Goal: Contribute content: Contribute content

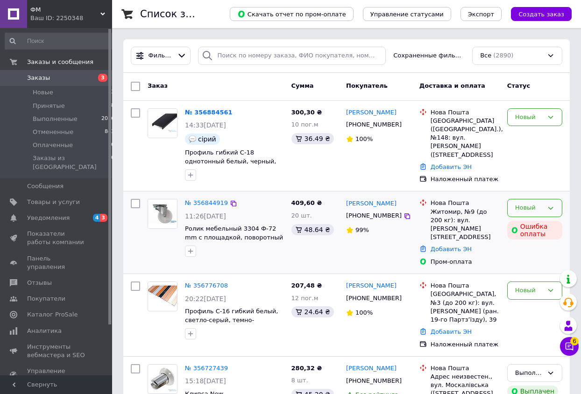
click at [549, 207] on icon at bounding box center [550, 207] width 7 height 7
click at [527, 225] on li "Принят" at bounding box center [534, 227] width 54 height 17
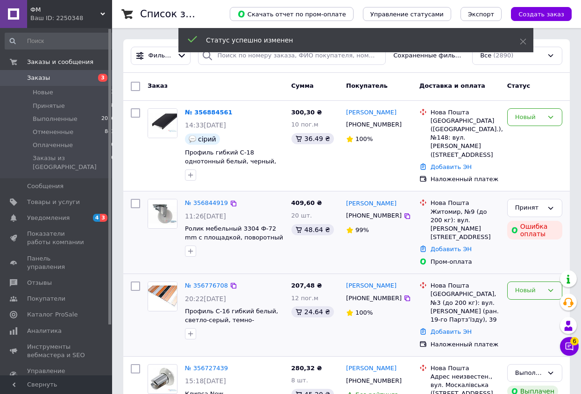
click at [551, 287] on icon at bounding box center [550, 290] width 7 height 7
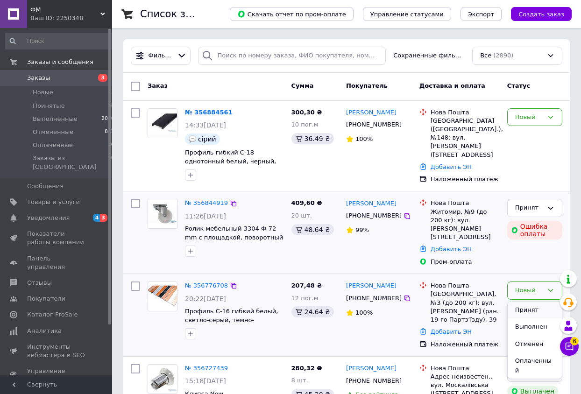
click at [524, 302] on li "Принят" at bounding box center [534, 310] width 54 height 17
click at [550, 114] on icon at bounding box center [550, 116] width 7 height 7
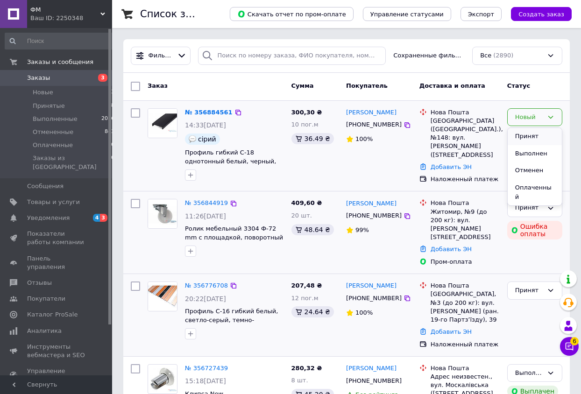
click at [531, 139] on li "Принят" at bounding box center [534, 136] width 54 height 17
click at [135, 114] on input "checkbox" at bounding box center [135, 112] width 9 height 9
checkbox input "true"
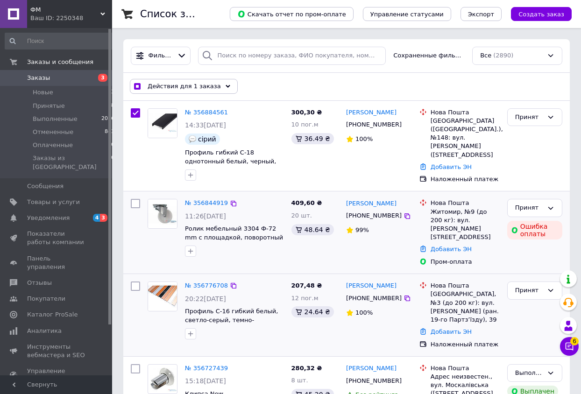
click at [225, 85] on use at bounding box center [227, 86] width 5 height 3
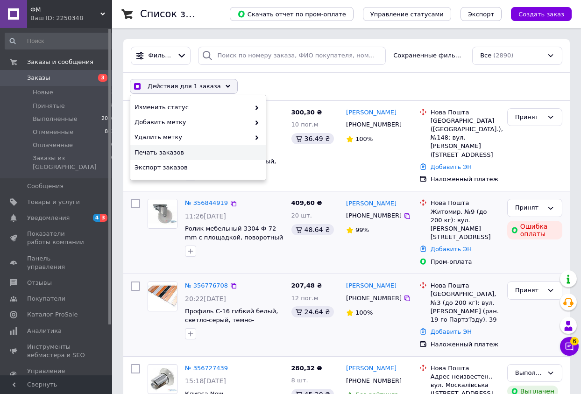
click at [169, 150] on span "Печать заказов" at bounding box center [196, 152] width 125 height 8
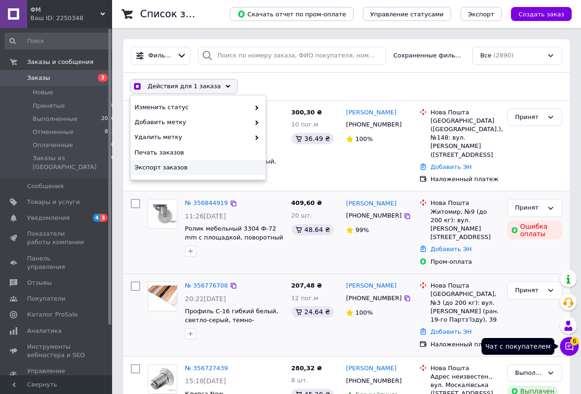
click at [571, 345] on icon at bounding box center [568, 346] width 9 height 9
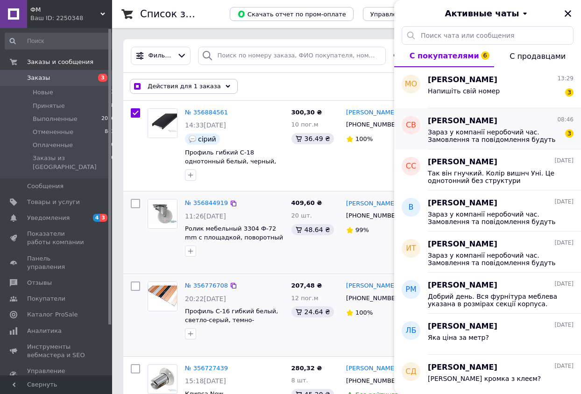
click at [463, 126] on span "[PERSON_NAME]" at bounding box center [463, 121] width 70 height 11
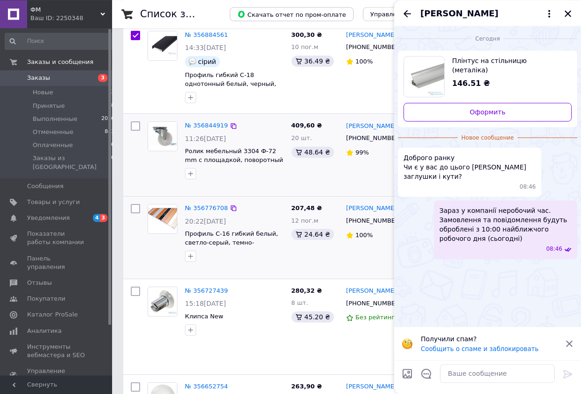
scroll to position [95, 0]
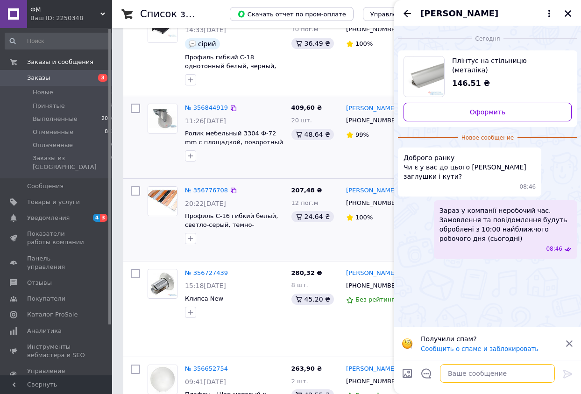
click at [448, 368] on textarea at bounding box center [497, 373] width 115 height 19
checkbox input "true"
type textarea "Добрий день. Э сыры заглушки ы кути"
click at [562, 367] on div at bounding box center [567, 376] width 19 height 22
click at [568, 373] on icon at bounding box center [567, 373] width 11 height 11
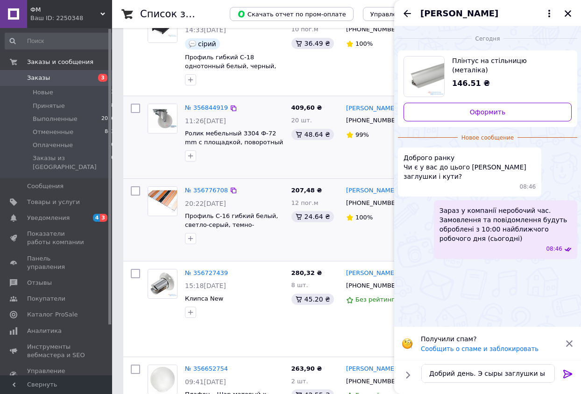
checkbox input "true"
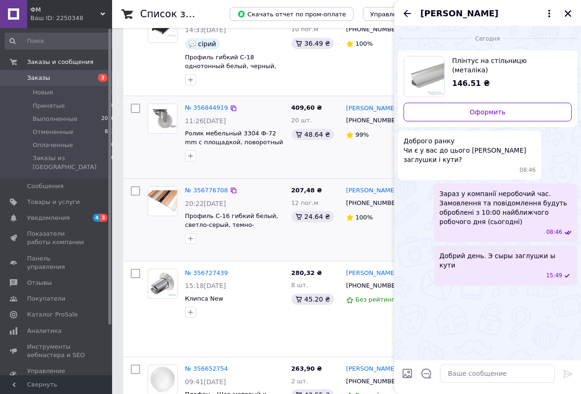
click at [564, 10] on icon "Закрыть" at bounding box center [567, 13] width 8 height 8
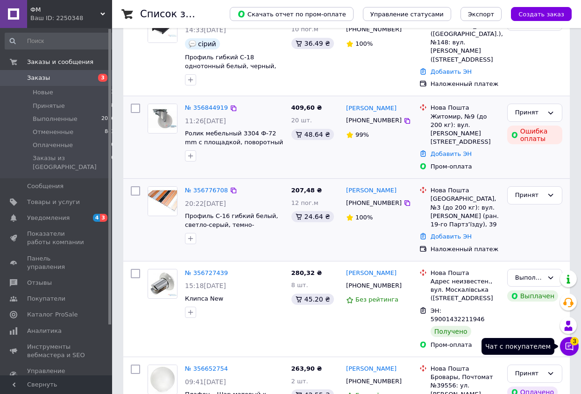
click at [567, 346] on icon at bounding box center [568, 346] width 9 height 9
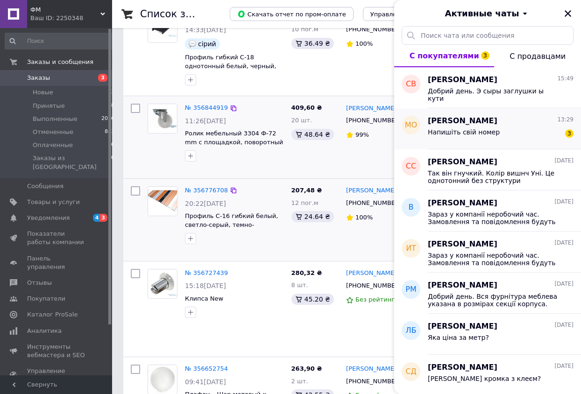
click at [493, 120] on span "[PERSON_NAME]" at bounding box center [463, 121] width 70 height 11
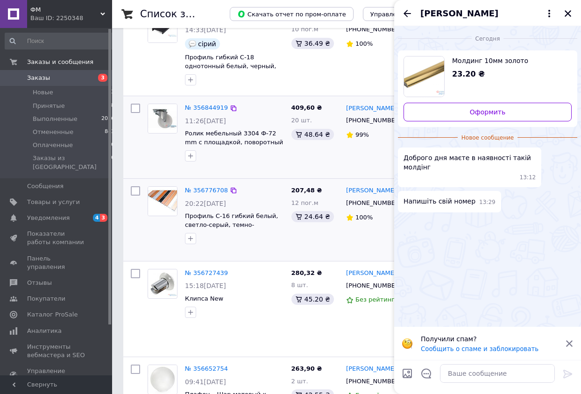
drag, startPoint x: 569, startPoint y: 8, endPoint x: 563, endPoint y: 14, distance: 7.6
click at [568, 8] on button "Закрыть" at bounding box center [567, 13] width 11 height 11
checkbox input "true"
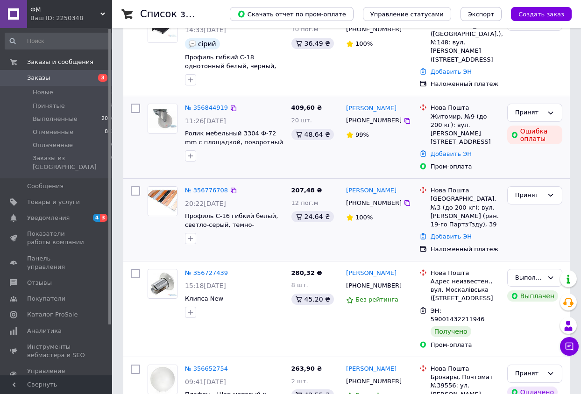
scroll to position [0, 0]
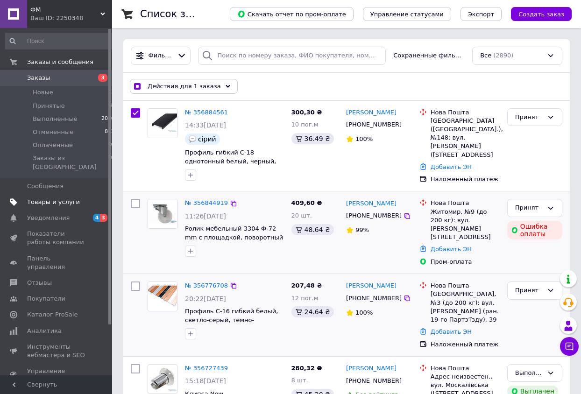
click at [70, 198] on span "Товары и услуги" at bounding box center [53, 202] width 53 height 8
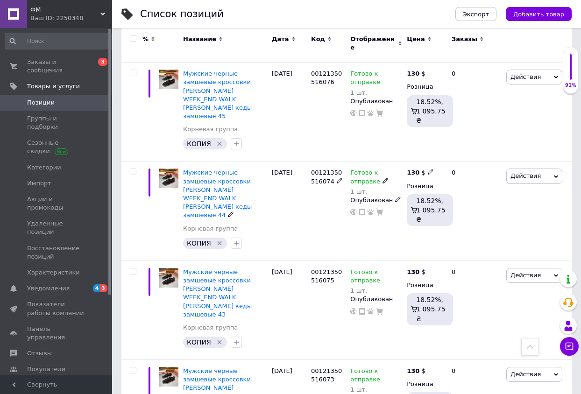
scroll to position [1359, 0]
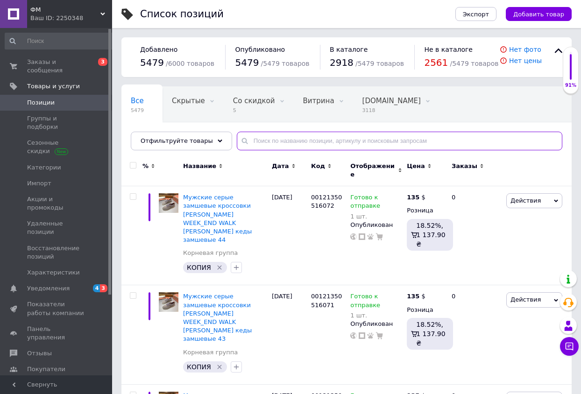
click at [300, 135] on input "text" at bounding box center [399, 141] width 325 height 19
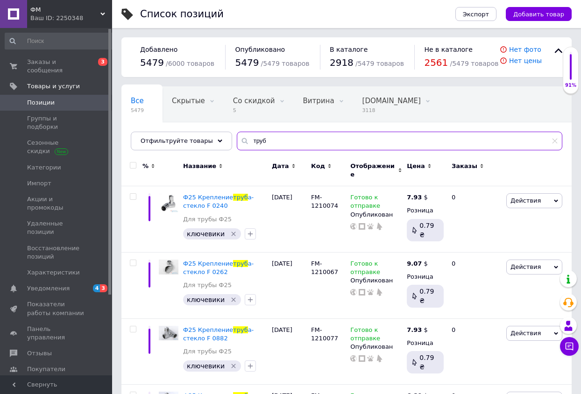
click at [292, 142] on input "труб" at bounding box center [399, 141] width 325 height 19
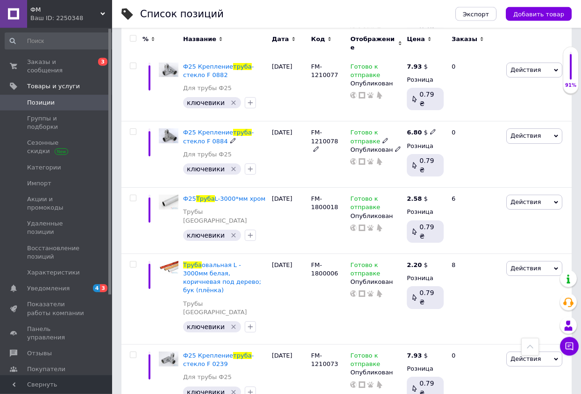
scroll to position [286, 0]
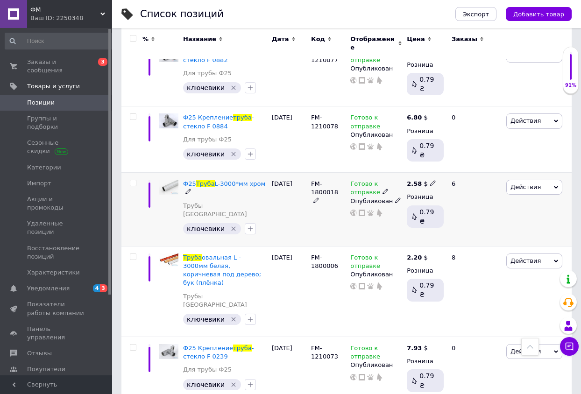
type input "труба"
click at [264, 191] on div "Ф25 Труба L-3000*мм хром Трубы [GEOGRAPHIC_DATA]" at bounding box center [225, 201] width 84 height 43
click at [281, 190] on div "[DATE]" at bounding box center [288, 210] width 39 height 74
click at [243, 180] on div "Ф25 Труба L-3000*мм хром" at bounding box center [225, 188] width 84 height 17
click at [241, 180] on span "L-3000*мм хром" at bounding box center [240, 183] width 51 height 7
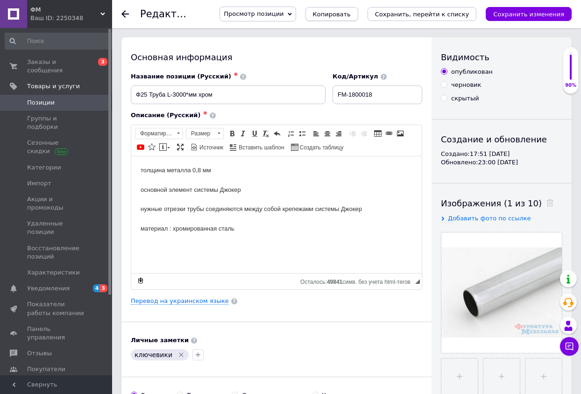
click at [351, 16] on span "Копировать" at bounding box center [332, 14] width 38 height 7
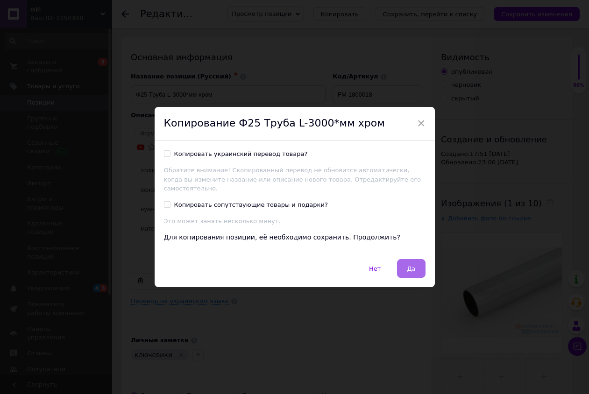
click at [411, 268] on button "Да" at bounding box center [411, 268] width 28 height 19
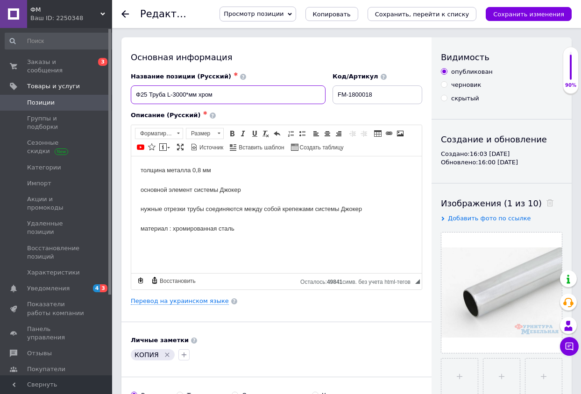
click at [156, 92] on input "Ф25 Труба L-3000*мм хром" at bounding box center [228, 94] width 195 height 19
paste input "руба алюмінієва 12х2,5 АД31 Т5 анодована"
click at [198, 93] on input "Труба алюмінієва 12х2,5 АД31 Т5 анодована" at bounding box center [228, 94] width 195 height 19
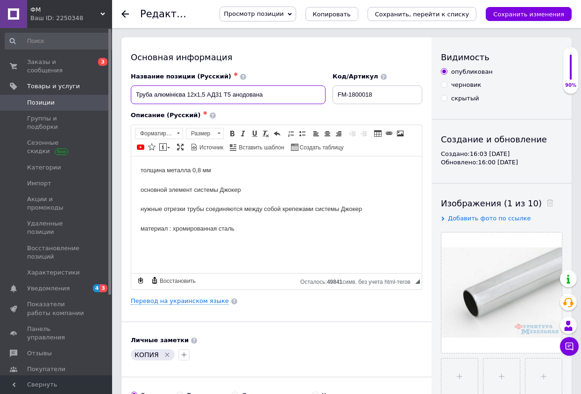
drag, startPoint x: 229, startPoint y: 93, endPoint x: 205, endPoint y: 93, distance: 23.8
click at [205, 93] on input "Труба алюмінієва 12х1,5 АД31 Т5 анодована" at bounding box center [228, 94] width 195 height 19
paste input "олированная"
click at [300, 92] on input "Труба алюмінієва 12х1,5 полированная анодована" at bounding box center [228, 94] width 195 height 19
type input "Труба алюмінієва 12х1,5 полированная анодована ( 2500 мм)"
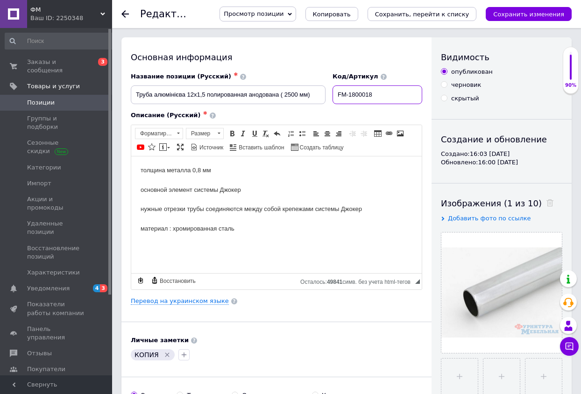
click at [387, 95] on input "FM-1800018" at bounding box center [377, 94] width 90 height 19
type input "FM-180001812"
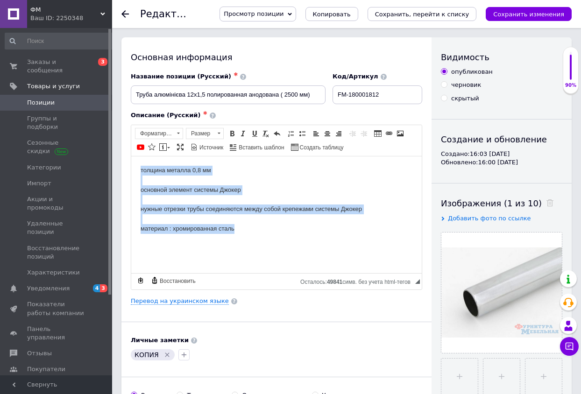
drag, startPoint x: 141, startPoint y: 166, endPoint x: 267, endPoint y: 228, distance: 140.7
click at [267, 228] on body "толщина металла 0,8 мм основной элемент системы Джокер нужные отрезки трубы сое…" at bounding box center [277, 199] width 272 height 68
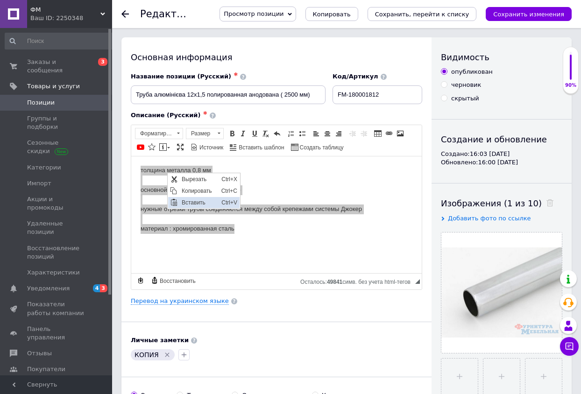
click at [172, 199] on span "Вставить" at bounding box center [173, 201] width 7 height 7
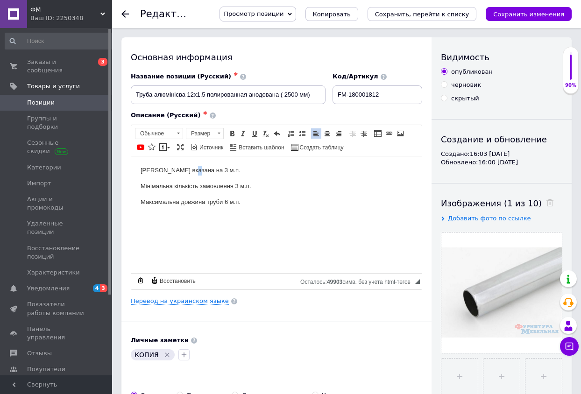
click at [187, 166] on p "[PERSON_NAME] вказана на 3 м.п." at bounding box center [277, 170] width 272 height 10
click at [236, 183] on p "Мінімальна кількість замовлення 3 м.п." at bounding box center [277, 186] width 272 height 10
click at [225, 200] on p "Максимальна довжина труби 6 м.п." at bounding box center [277, 202] width 272 height 10
click at [491, 217] on span "Добавить фото по ссылке" at bounding box center [489, 218] width 83 height 7
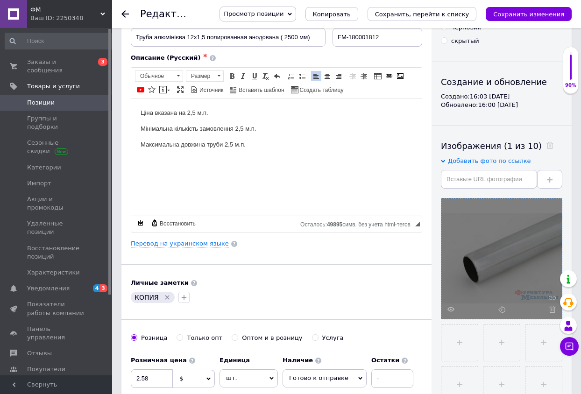
scroll to position [95, 0]
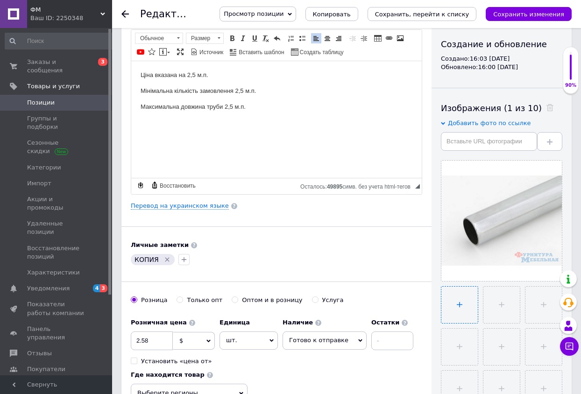
click at [459, 298] on input "file" at bounding box center [459, 305] width 36 height 36
type input "C:\fakepath\12.png"
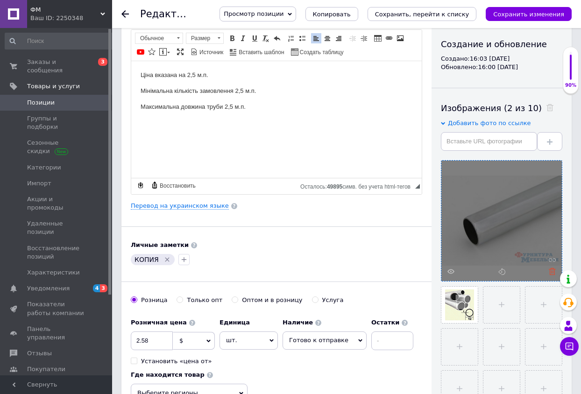
click at [551, 272] on icon at bounding box center [552, 271] width 7 height 7
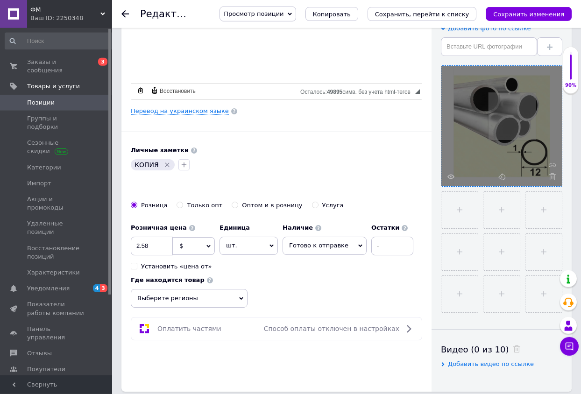
scroll to position [190, 0]
click at [135, 245] on input "2.58" at bounding box center [152, 245] width 42 height 19
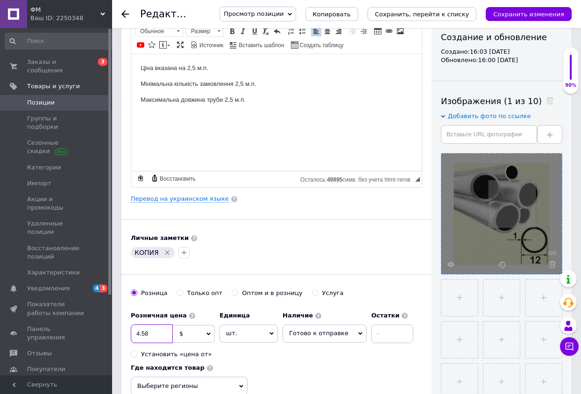
scroll to position [48, 0]
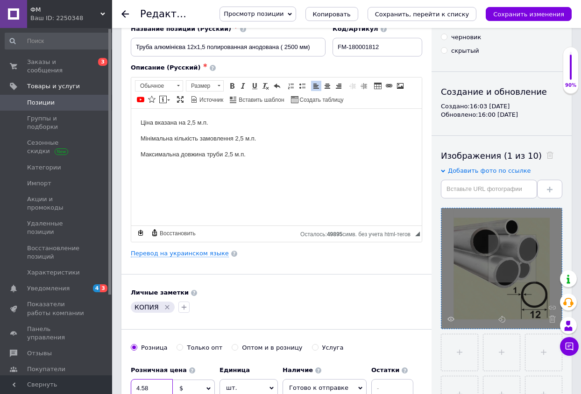
type input "4.58"
click at [280, 154] on p "Максимальна довжина труби 2,5 м.п." at bounding box center [277, 154] width 272 height 10
click at [273, 153] on p "Максимальна довжина труби 2,5 м.п. Кожна трупа в упаковці" at bounding box center [277, 159] width 272 height 20
click at [169, 181] on p "Кожна трупа в упаковці" at bounding box center [277, 175] width 272 height 20
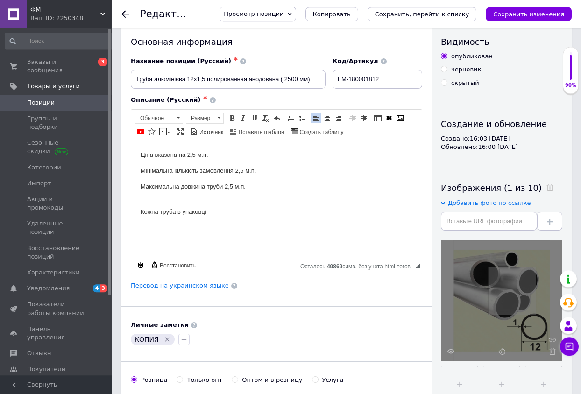
scroll to position [0, 0]
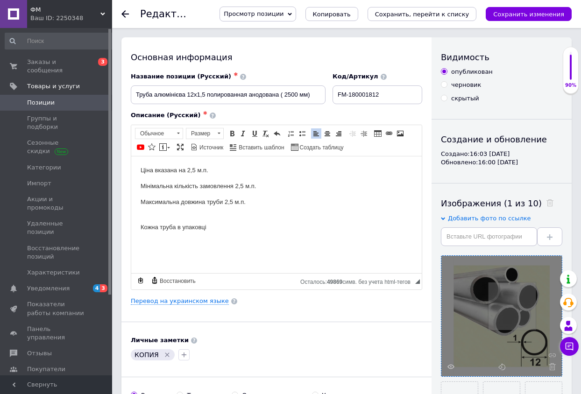
click at [223, 226] on p "Кожна труба в упаковці" at bounding box center [277, 222] width 272 height 20
click at [258, 203] on p "Максимальна довжина труби 2,5 м.п." at bounding box center [277, 202] width 272 height 10
click at [280, 92] on input "Труба алюмінієва 12х1,5 полированная анодована ( 2500 мм)" at bounding box center [228, 94] width 195 height 19
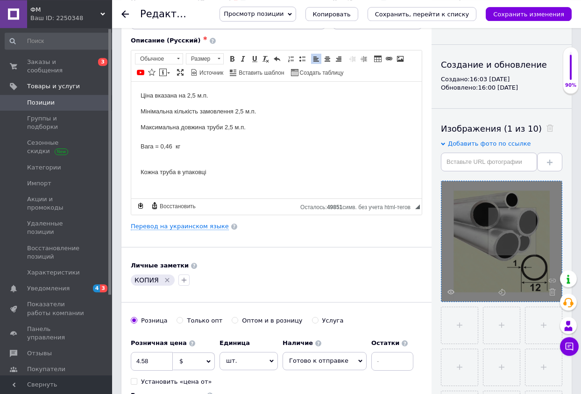
scroll to position [48, 0]
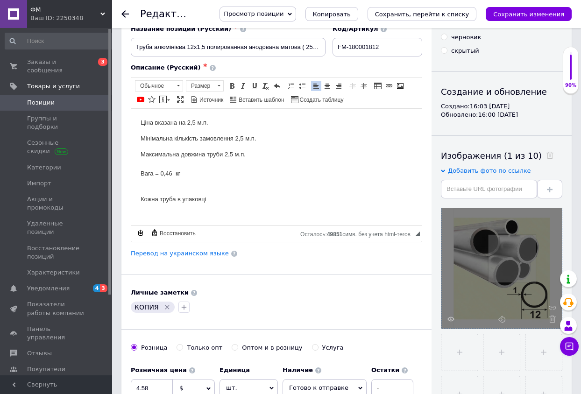
type input "Труба алюмінієва 12х1,5 полированная анодована матова ( 2500 мм)"
click at [241, 202] on p "Кожна труба в упаковці" at bounding box center [277, 194] width 272 height 20
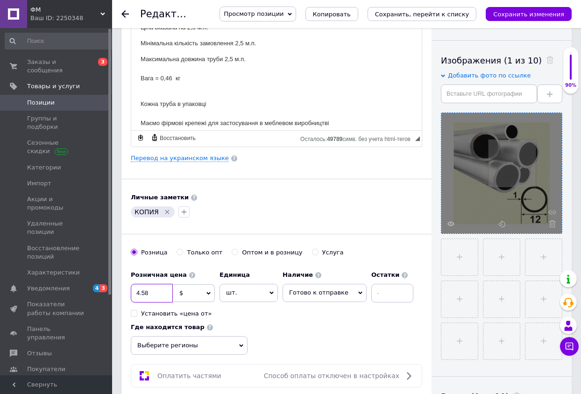
drag, startPoint x: 148, startPoint y: 292, endPoint x: 137, endPoint y: 292, distance: 11.2
click at [137, 292] on input "4.58" at bounding box center [152, 293] width 42 height 19
type input "5.5"
click at [308, 319] on div "Розничная цена 5.5 $ € CHF ₴ £ ¥ PLN ₸ MDL HUF KGS CN¥ TRY ₩ lei Установить «це…" at bounding box center [276, 310] width 291 height 89
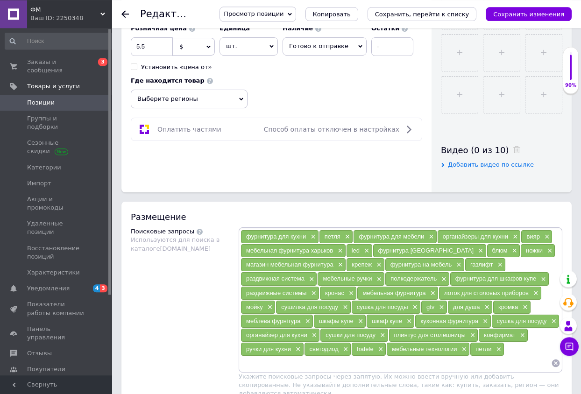
scroll to position [429, 0]
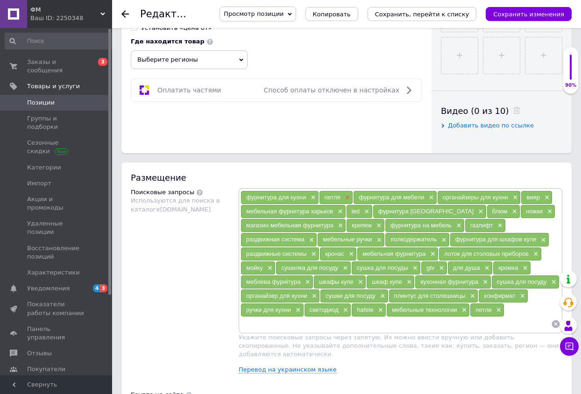
click at [346, 198] on span "×" at bounding box center [346, 198] width 7 height 8
click at [513, 195] on span "×" at bounding box center [510, 198] width 7 height 8
click at [365, 211] on span "×" at bounding box center [365, 212] width 7 height 8
click at [483, 211] on span "×" at bounding box center [486, 212] width 7 height 8
click at [449, 212] on span "×" at bounding box center [452, 212] width 7 height 8
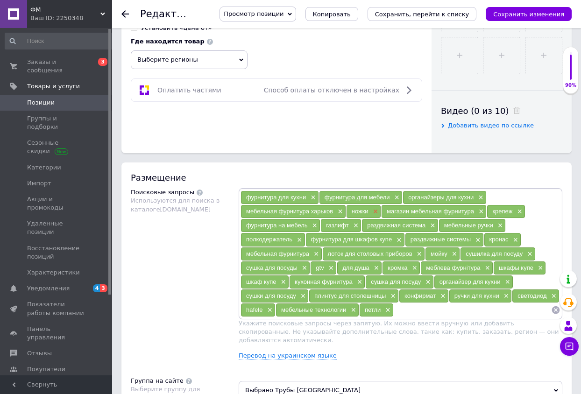
click at [376, 213] on span "×" at bounding box center [374, 212] width 7 height 8
click at [355, 224] on span "×" at bounding box center [354, 226] width 7 height 8
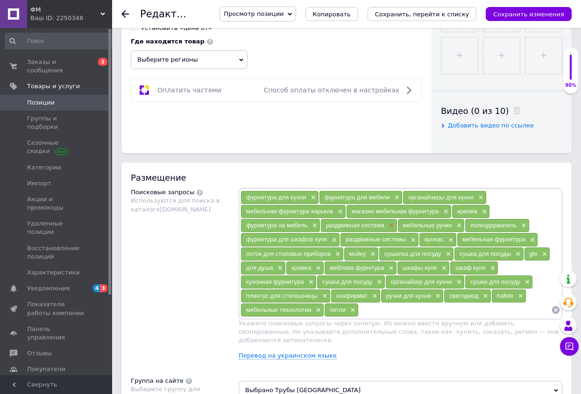
click at [387, 225] on span "×" at bounding box center [390, 226] width 7 height 8
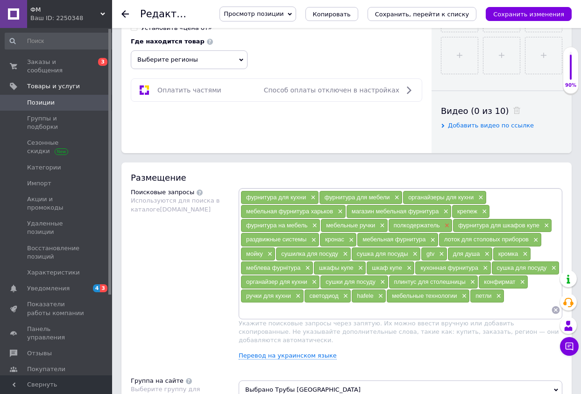
click at [445, 227] on span "×" at bounding box center [445, 226] width 7 height 8
click at [480, 229] on span "×" at bounding box center [480, 226] width 7 height 8
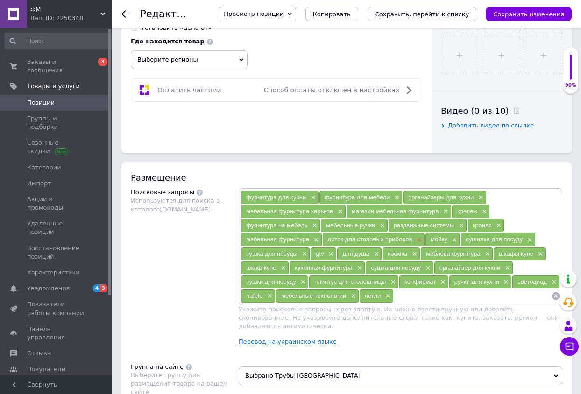
click at [421, 239] on span "×" at bounding box center [418, 240] width 7 height 8
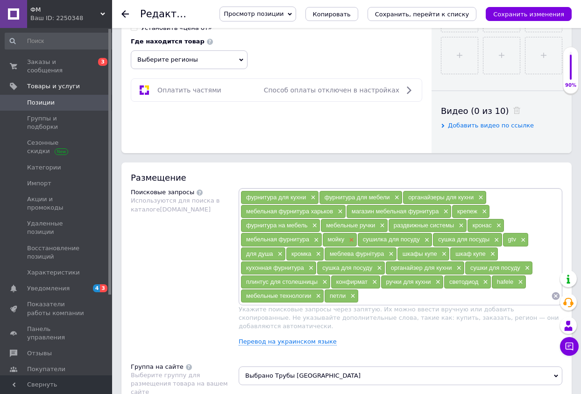
click at [352, 240] on span "×" at bounding box center [349, 240] width 7 height 8
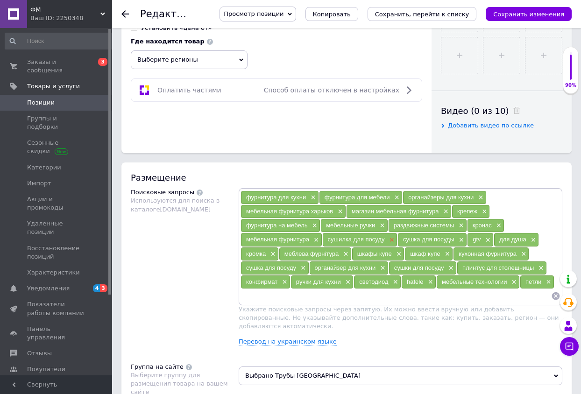
click at [389, 239] on span "×" at bounding box center [390, 240] width 7 height 8
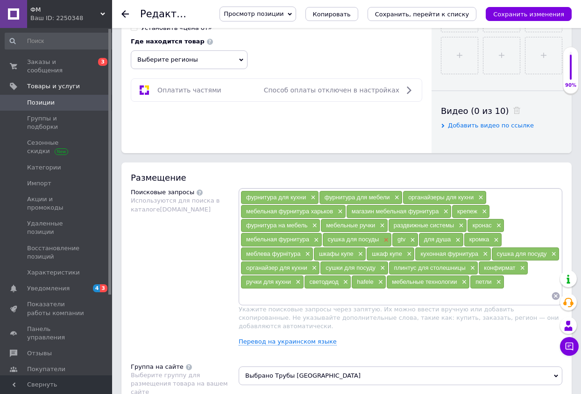
click at [386, 240] on span "×" at bounding box center [384, 240] width 7 height 8
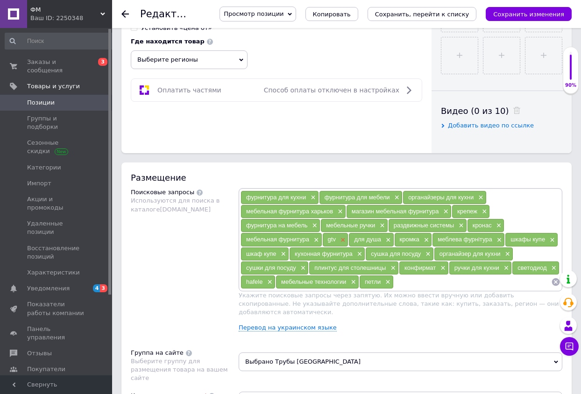
click at [343, 239] on span "×" at bounding box center [341, 240] width 7 height 8
click at [359, 239] on span "×" at bounding box center [360, 240] width 7 height 8
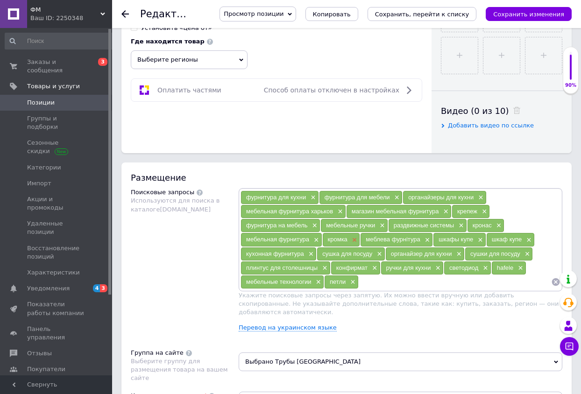
click at [353, 239] on span "×" at bounding box center [353, 240] width 7 height 8
click at [443, 240] on span "×" at bounding box center [440, 240] width 7 height 8
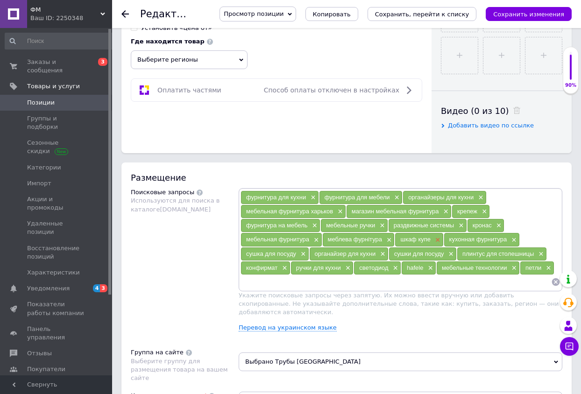
click at [438, 240] on span "×" at bounding box center [436, 240] width 7 height 8
click at [382, 253] on span "×" at bounding box center [381, 254] width 7 height 8
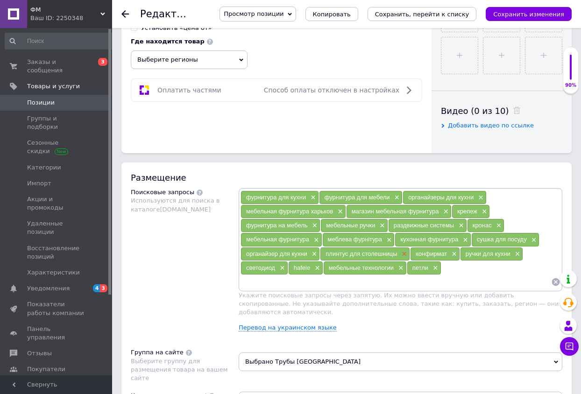
click at [405, 253] on span "×" at bounding box center [403, 254] width 7 height 8
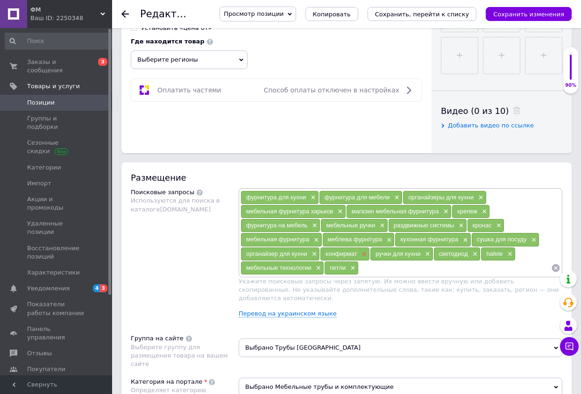
click at [365, 254] on span "×" at bounding box center [362, 254] width 7 height 8
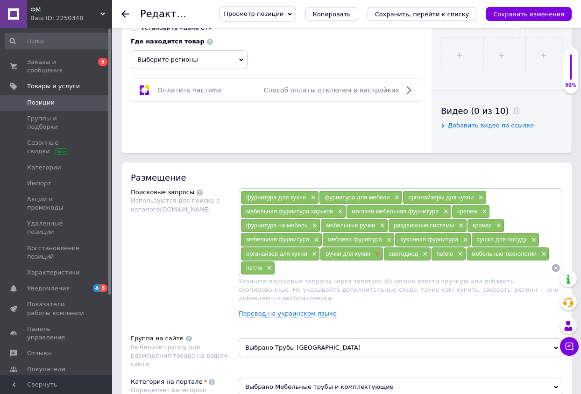
click at [379, 253] on span "×" at bounding box center [376, 254] width 7 height 8
click at [360, 253] on span "×" at bounding box center [360, 254] width 7 height 8
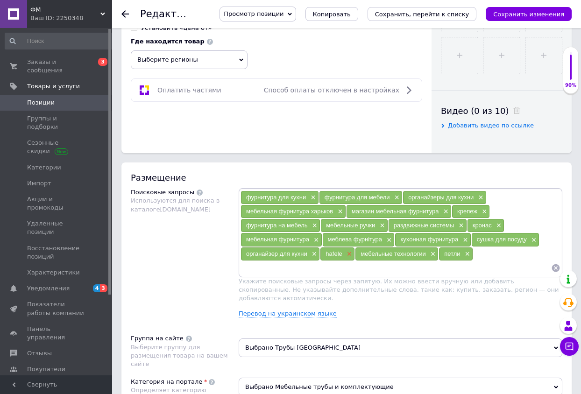
click at [351, 253] on span "×" at bounding box center [348, 254] width 7 height 8
click at [394, 254] on span "×" at bounding box center [396, 254] width 7 height 8
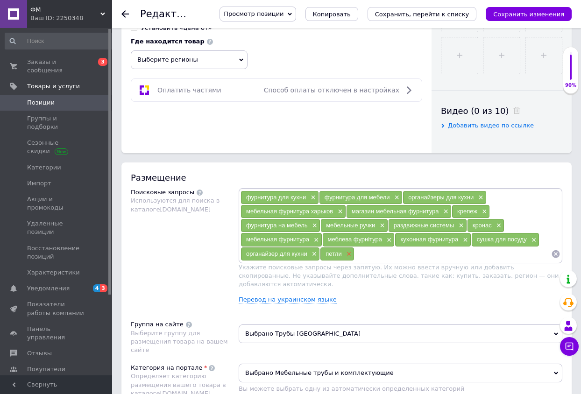
click at [351, 254] on span "×" at bounding box center [347, 254] width 7 height 8
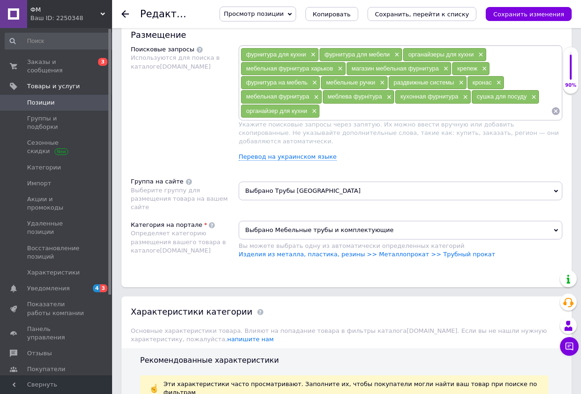
scroll to position [714, 0]
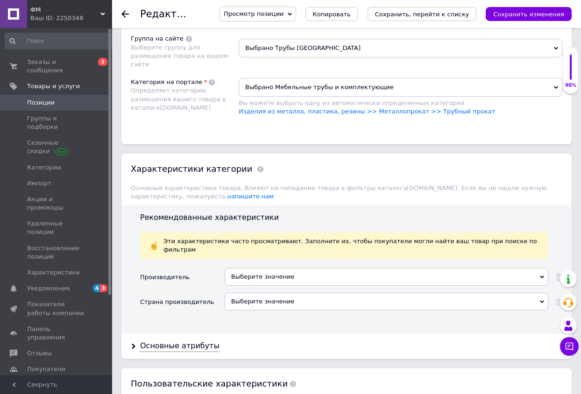
click at [540, 276] on use at bounding box center [542, 277] width 4 height 3
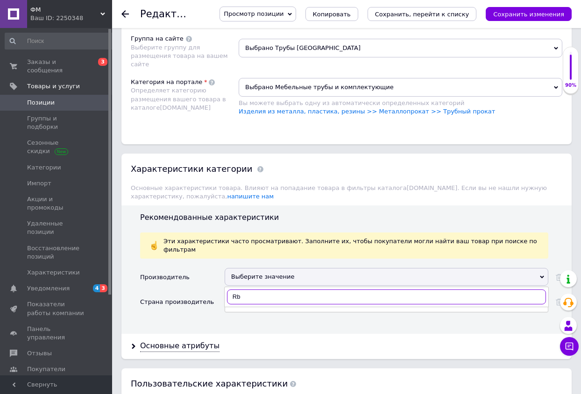
type input "R"
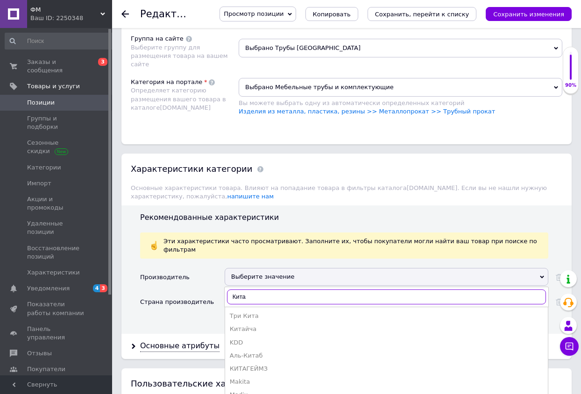
type input "[GEOGRAPHIC_DATA]"
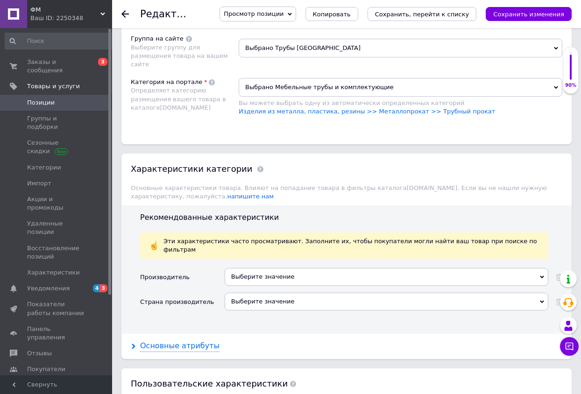
click at [178, 341] on div "Основные атрибуты" at bounding box center [179, 346] width 79 height 11
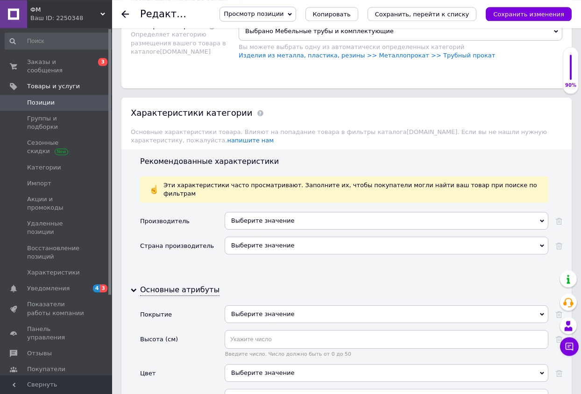
scroll to position [810, 0]
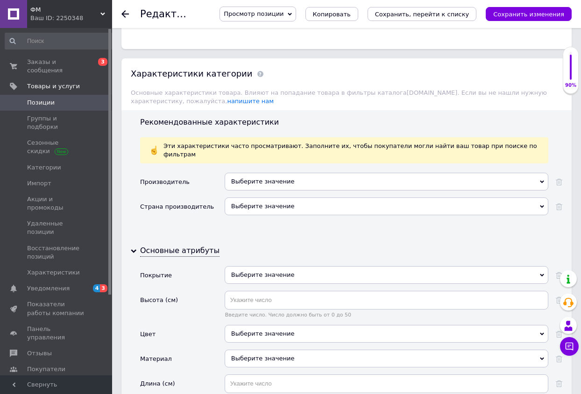
click at [539, 266] on div "Выберите значение" at bounding box center [387, 275] width 324 height 18
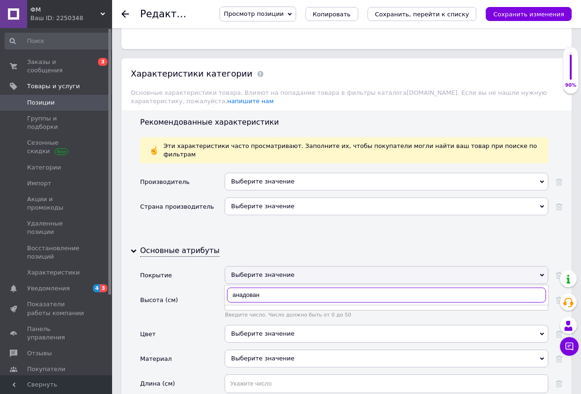
type input "анадоване"
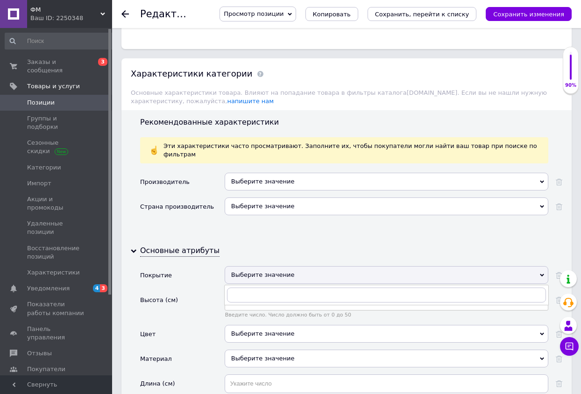
click at [199, 291] on div "Высота (см)" at bounding box center [182, 308] width 84 height 34
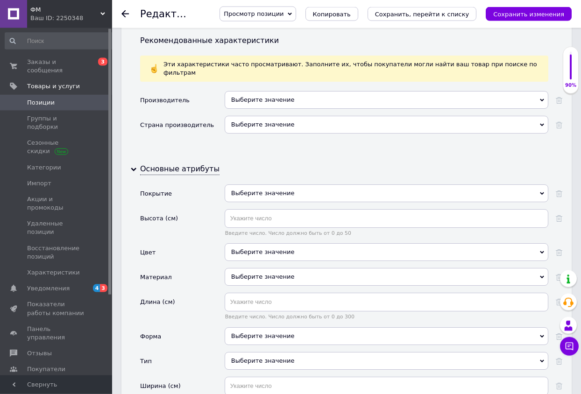
scroll to position [905, 0]
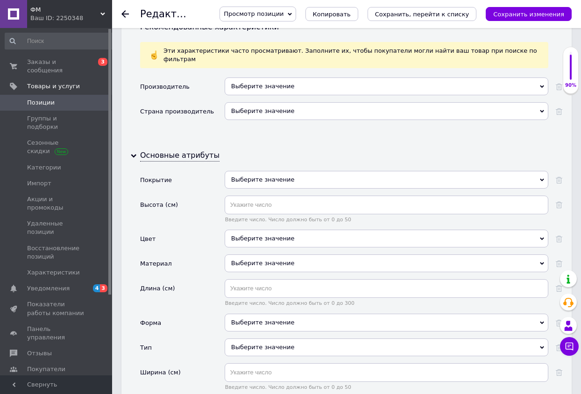
click at [268, 230] on div "Выберите значение" at bounding box center [387, 239] width 324 height 18
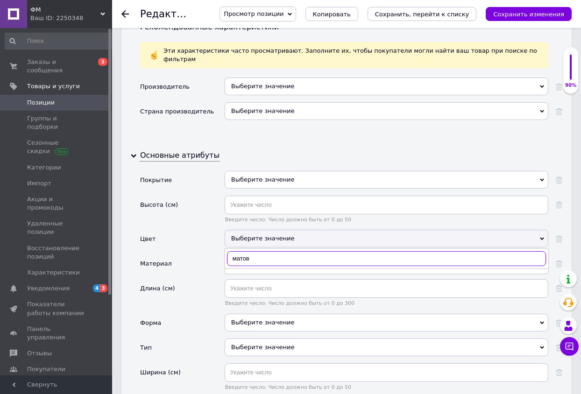
type input "матове"
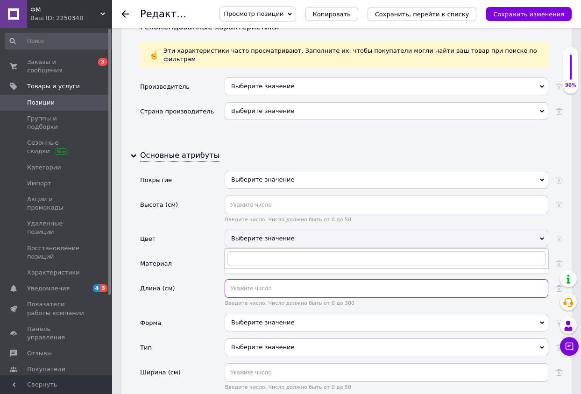
click at [244, 279] on input "text" at bounding box center [387, 288] width 324 height 19
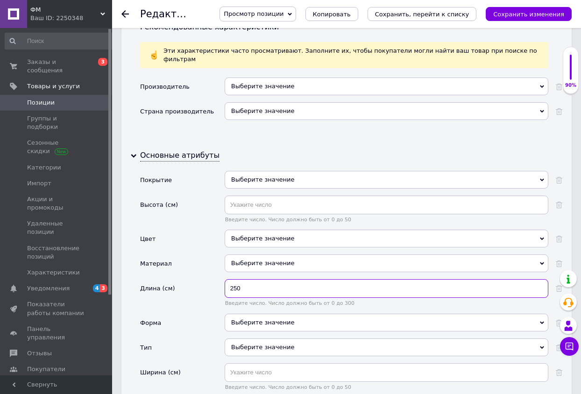
type input "250"
click at [258, 314] on div "Выберите значение" at bounding box center [387, 323] width 324 height 18
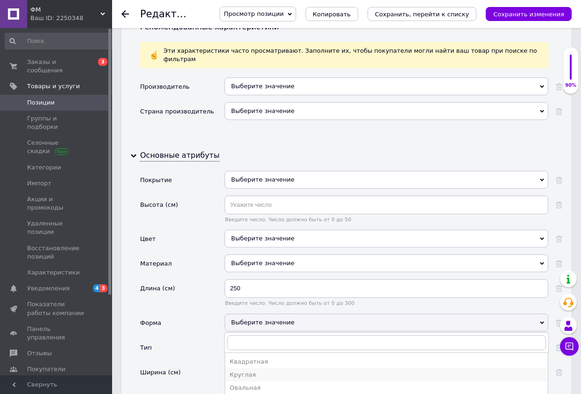
click at [246, 371] on div "Круглая" at bounding box center [386, 375] width 313 height 8
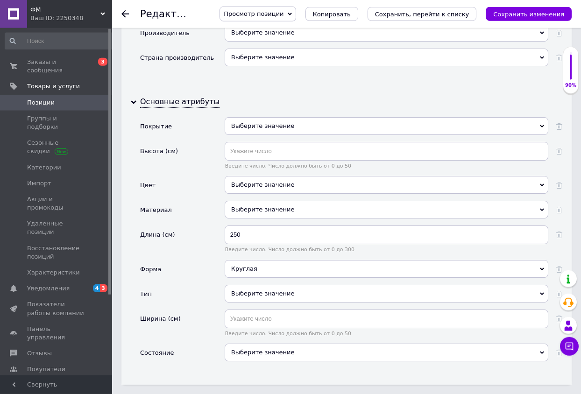
scroll to position [1000, 0]
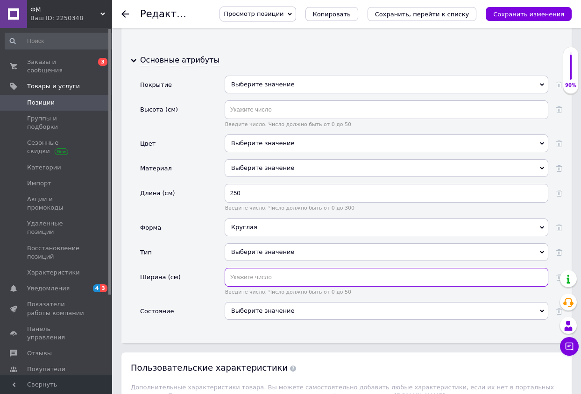
click at [240, 268] on input "text" at bounding box center [387, 277] width 324 height 19
type input "1"
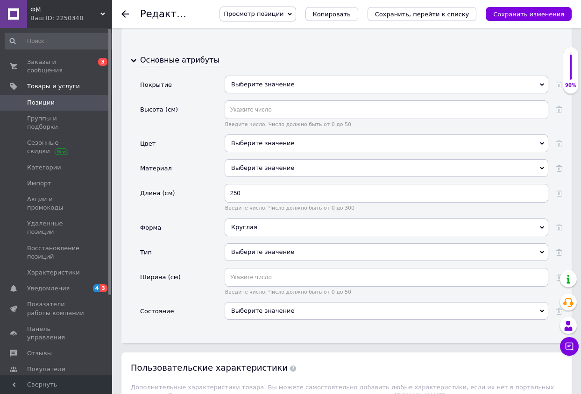
click at [246, 302] on div "Выберите значение" at bounding box center [387, 311] width 324 height 18
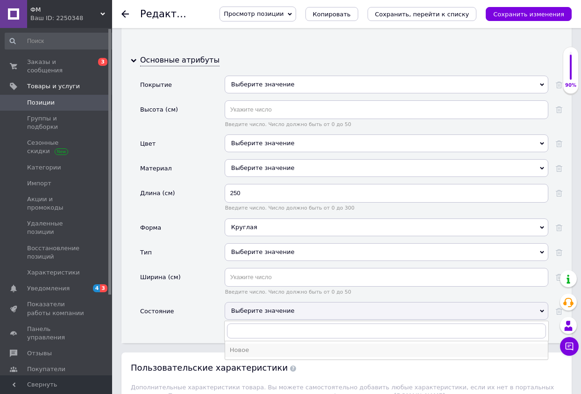
click at [241, 346] on div "Новое" at bounding box center [386, 350] width 313 height 8
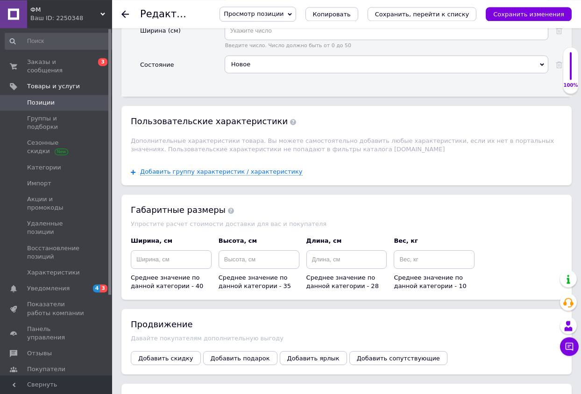
scroll to position [1286, 0]
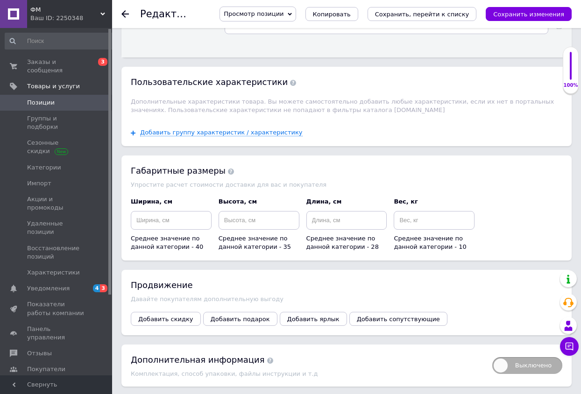
click at [333, 198] on span "Длина, см" at bounding box center [323, 201] width 35 height 7
click at [331, 211] on input at bounding box center [346, 220] width 81 height 19
type input "250"
click at [401, 211] on input at bounding box center [434, 220] width 81 height 19
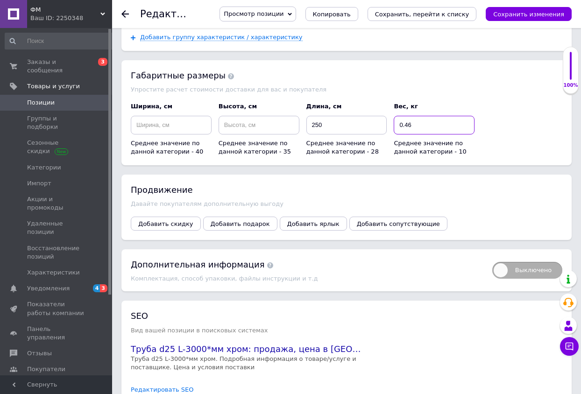
scroll to position [1412, 0]
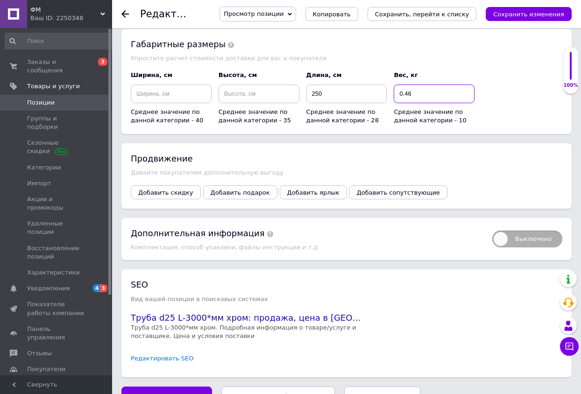
type input "0.46"
click at [167, 354] on link "Редактировать SEO" at bounding box center [162, 358] width 63 height 9
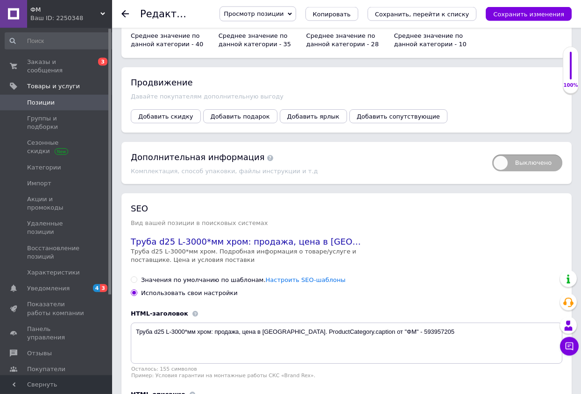
scroll to position [1507, 0]
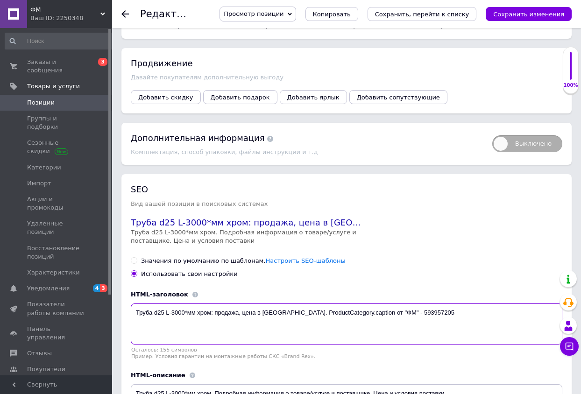
drag, startPoint x: 135, startPoint y: 291, endPoint x: 430, endPoint y: 303, distance: 294.8
click at [430, 303] on textarea "Труба d25 L-3000*мм хром: продажа, цена в [GEOGRAPHIC_DATA]. ProductCategory.ca…" at bounding box center [346, 323] width 431 height 41
paste textarea "алюмінієва 12х2,5 АД31 Т5 анодована"
click at [199, 303] on textarea "Труба алюмінієва 12х2,5 АД31 Т5 анодована" at bounding box center [346, 323] width 431 height 41
drag, startPoint x: 206, startPoint y: 292, endPoint x: 231, endPoint y: 292, distance: 24.3
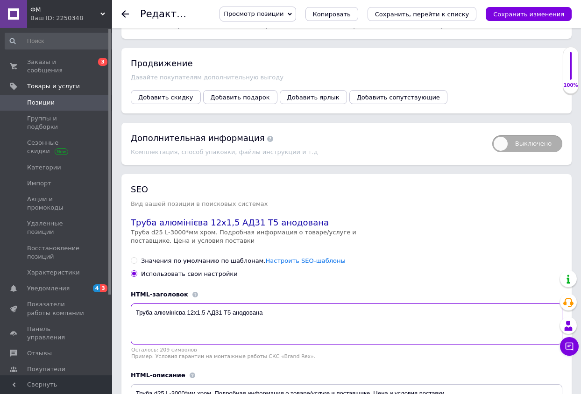
click at [231, 303] on textarea "Труба алюмінієва 12х1,5 АД31 Т5 анодована" at bounding box center [346, 323] width 431 height 41
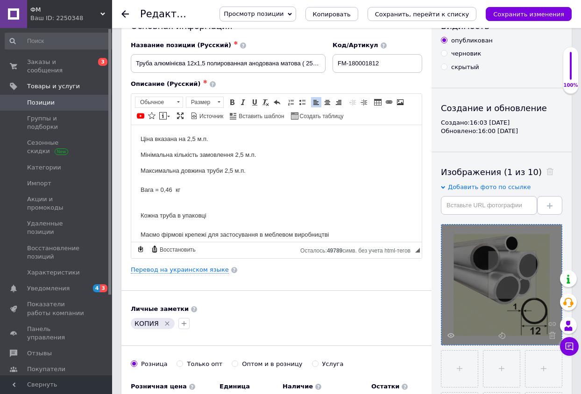
scroll to position [0, 0]
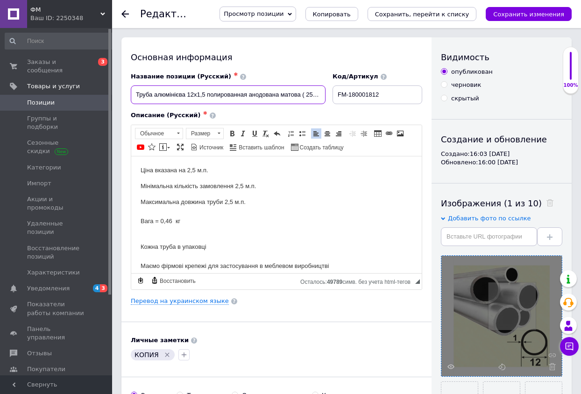
drag, startPoint x: 137, startPoint y: 92, endPoint x: 299, endPoint y: 95, distance: 162.5
click at [299, 95] on input "Труба алюмінієва 12х1,5 полированная анодована матова ( 2500 мм)" at bounding box center [228, 94] width 195 height 19
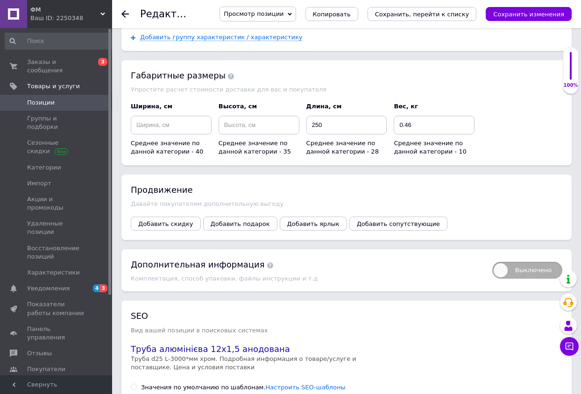
scroll to position [1571, 0]
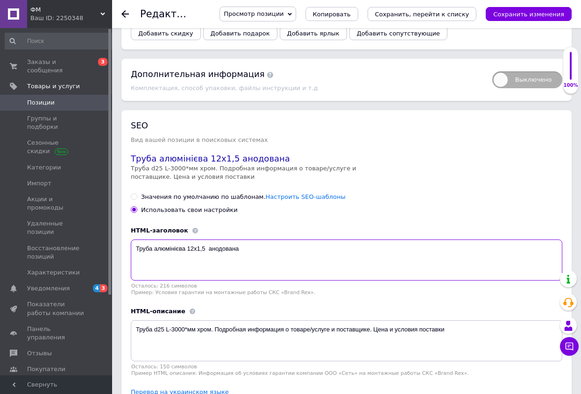
drag, startPoint x: 136, startPoint y: 226, endPoint x: 258, endPoint y: 234, distance: 122.1
click at [259, 239] on textarea "Труба алюмінієва 12х1,5 анодована" at bounding box center [346, 259] width 431 height 41
paste textarea "полированная анодована матов"
type textarea "Труба алюмінієва 12х1,5 полированная анодована матова"
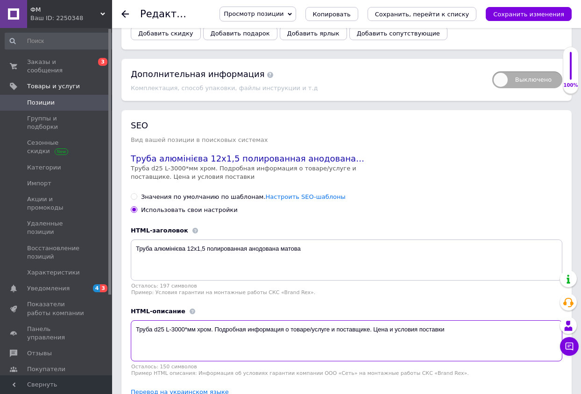
drag, startPoint x: 137, startPoint y: 309, endPoint x: 466, endPoint y: 312, distance: 328.7
click at [466, 320] on textarea "Труба d25 L-3000*мм хром. Подробная информация о товаре/услуге и поставщике. Це…" at bounding box center [346, 340] width 431 height 41
paste textarea "алюмінієва 12х1,5 полированная [PERSON_NAME]"
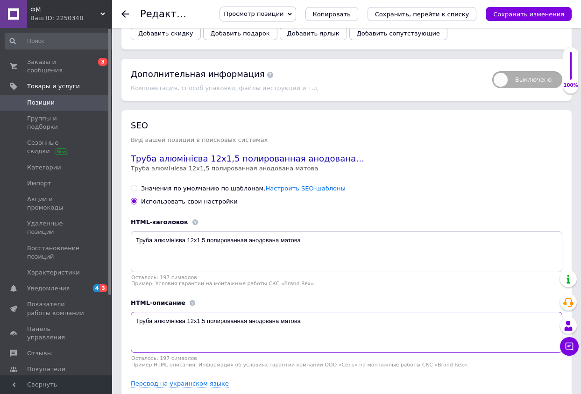
scroll to position [1589, 0]
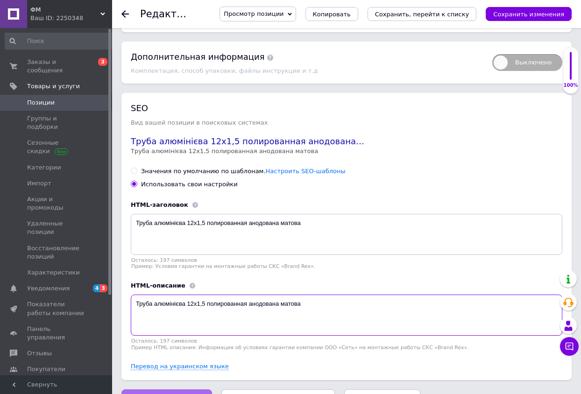
type textarea "Труба алюмінієва 12х1,5 полированная анодована матова"
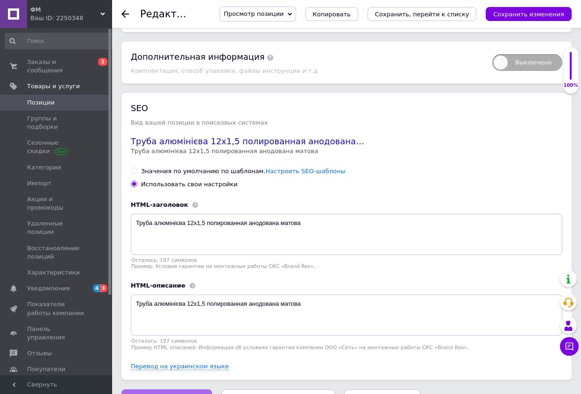
click at [174, 394] on span "Сохранить изменения" at bounding box center [166, 398] width 71 height 7
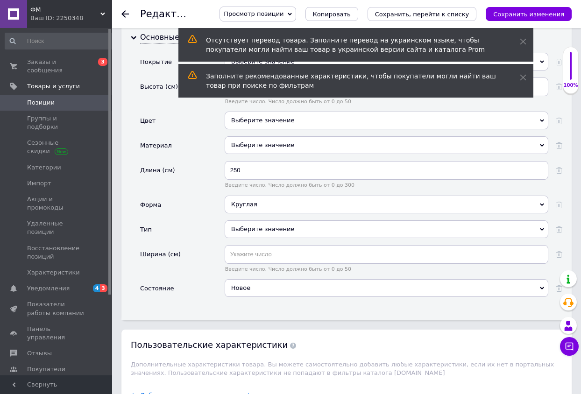
scroll to position [1213, 0]
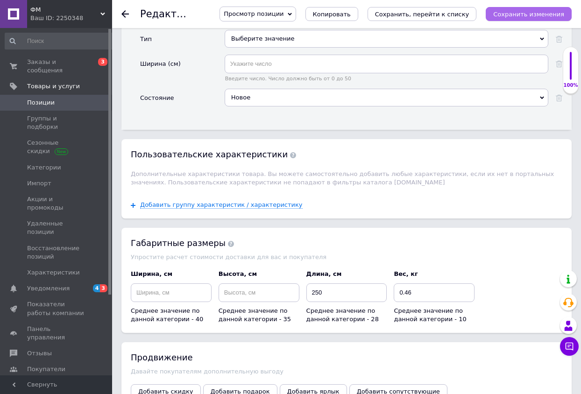
click at [510, 15] on icon "Сохранить изменения" at bounding box center [528, 14] width 71 height 7
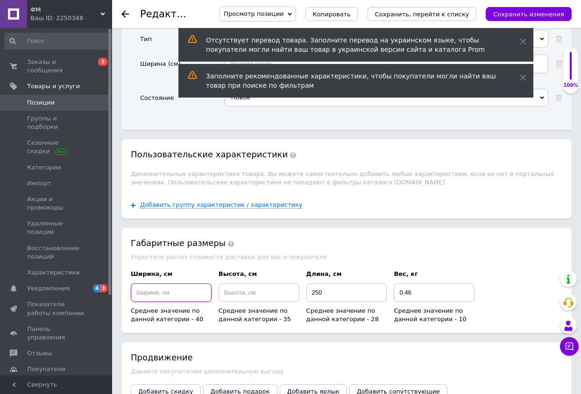
click at [167, 283] on input at bounding box center [171, 292] width 81 height 19
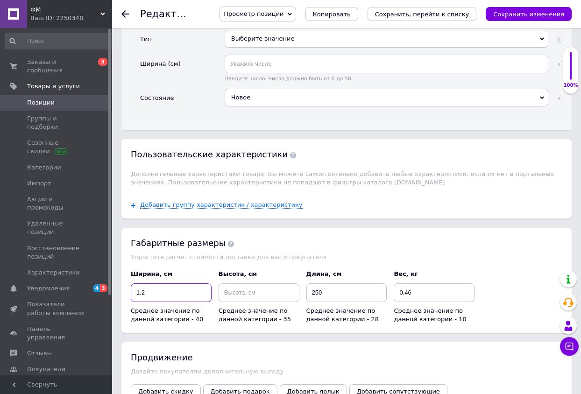
type input "1.2"
click at [242, 283] on input at bounding box center [258, 292] width 81 height 19
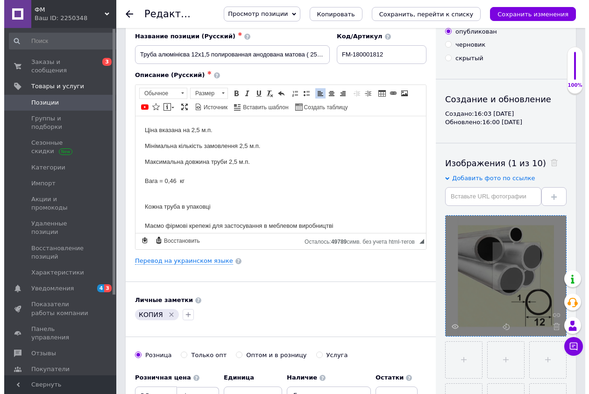
scroll to position [23, 0]
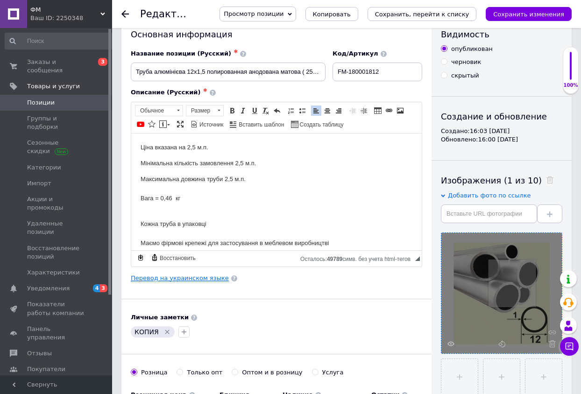
type input "1.2"
click at [199, 275] on link "Перевод на украинском языке" at bounding box center [180, 278] width 98 height 7
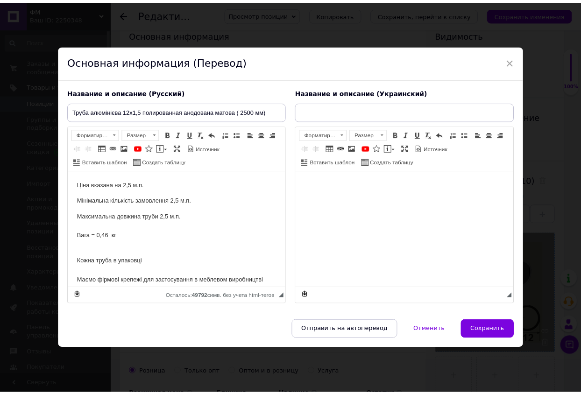
scroll to position [0, 0]
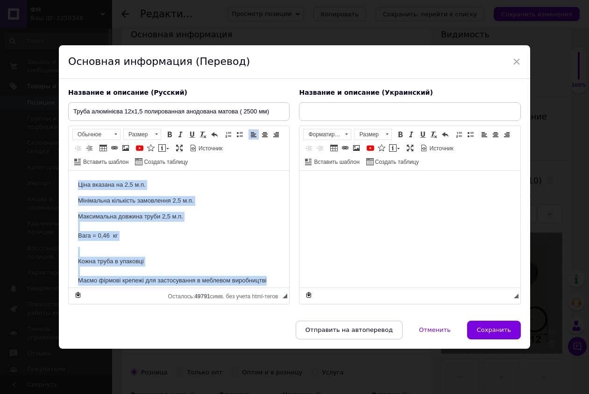
drag, startPoint x: 77, startPoint y: 182, endPoint x: 280, endPoint y: 282, distance: 226.3
click at [280, 282] on html "Ціна вказана на 2,5 м.п. Мінімальна кількість замовлення 2,5 м.п. Максимальна д…" at bounding box center [179, 228] width 220 height 117
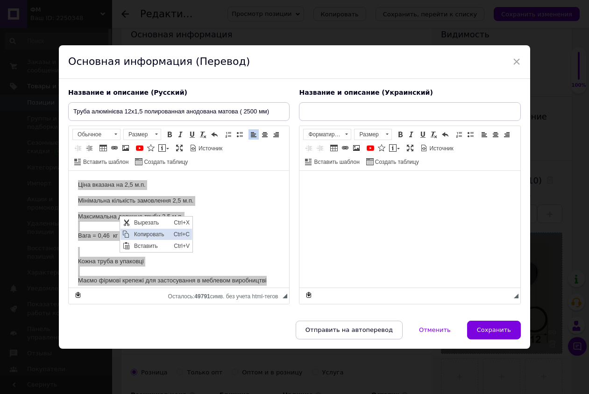
click at [129, 232] on span "Копировать" at bounding box center [125, 233] width 7 height 7
click at [321, 185] on body "Визуальный текстовый редактор, 2E945097-2B76-4686-BC3B-44B16F4FAEC5" at bounding box center [410, 185] width 202 height 10
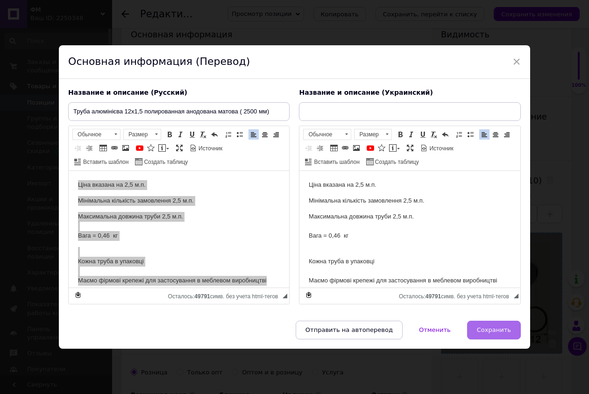
click at [480, 330] on span "Сохранить" at bounding box center [494, 329] width 34 height 7
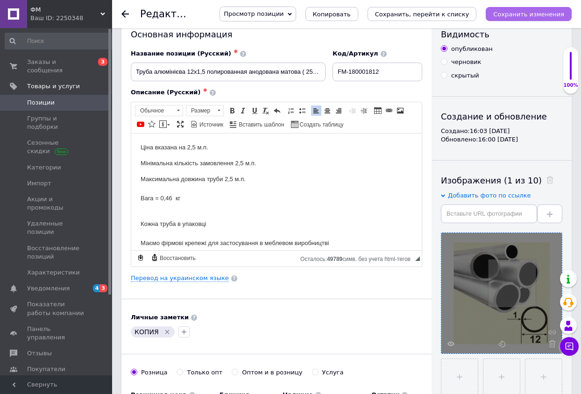
click at [508, 13] on icon "Сохранить изменения" at bounding box center [528, 14] width 71 height 7
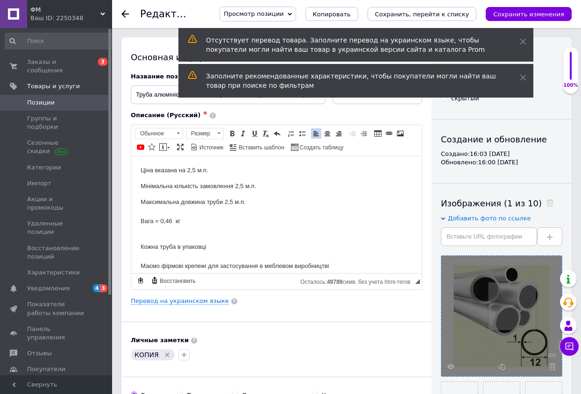
click at [281, 210] on p "Максимальна довжина труби 2,5 м.п. Вага = 0,46 кг" at bounding box center [277, 211] width 272 height 29
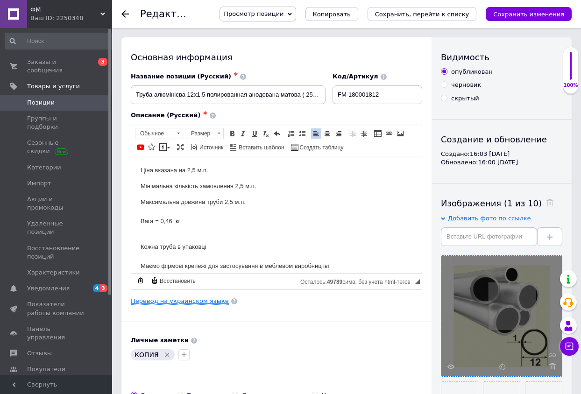
click at [206, 299] on link "Перевод на украинском языке" at bounding box center [180, 300] width 98 height 7
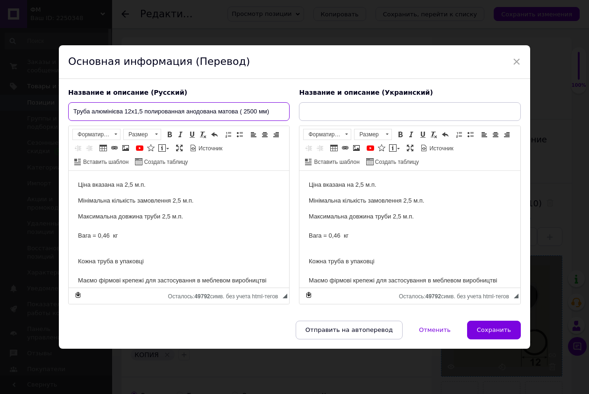
click at [117, 107] on input "Труба алюмінієва 12х1,5 полированная анодована матова ( 2500 мм)" at bounding box center [178, 111] width 221 height 19
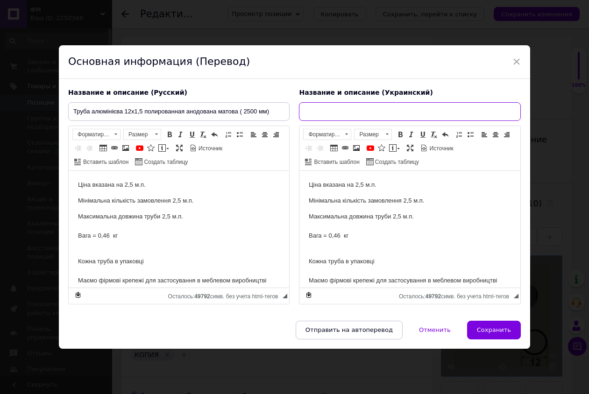
click at [304, 113] on input "text" at bounding box center [409, 111] width 221 height 19
paste input "Труба алюмінієва 12х1,5 полированная анодована матова ( 2500 мм)"
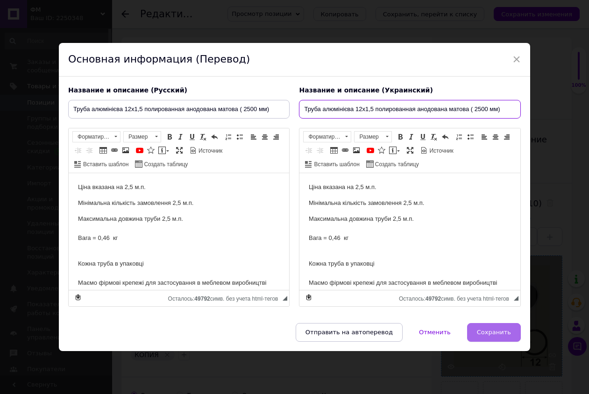
type input "Труба алюмінієва 12х1,5 полированная анодована матова ( 2500 мм)"
click at [472, 328] on button "Сохранить" at bounding box center [494, 332] width 54 height 19
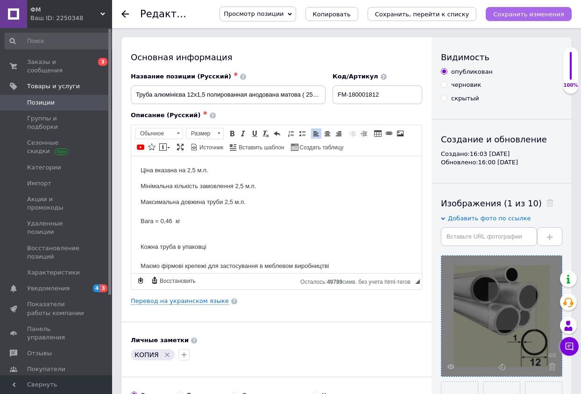
click at [530, 18] on icon "Сохранить изменения" at bounding box center [528, 14] width 71 height 7
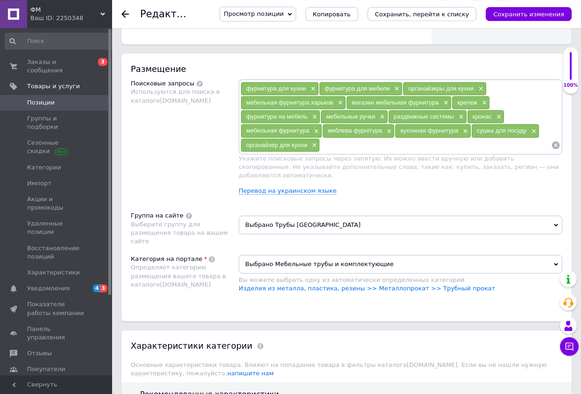
scroll to position [667, 0]
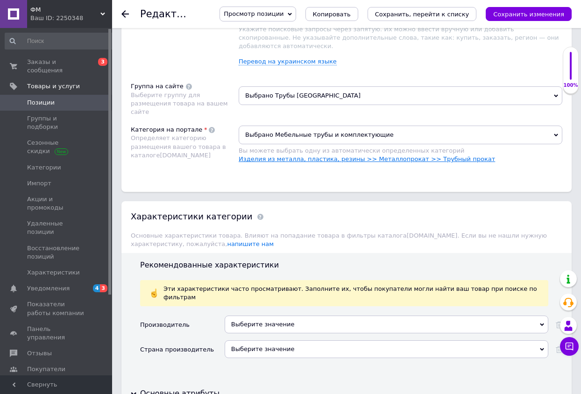
click at [441, 155] on link "Изделия из металла, пластика, резины >> Металлопрокат >> Трубный прокат" at bounding box center [367, 158] width 256 height 7
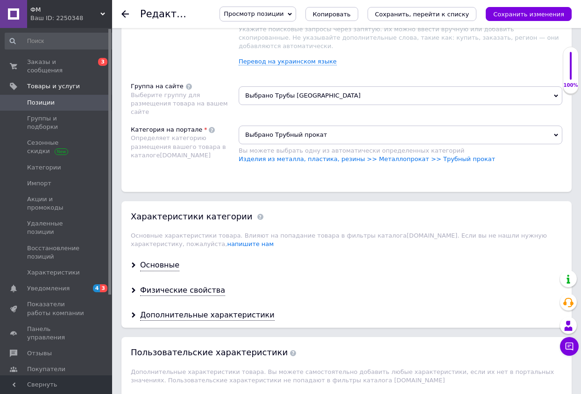
scroll to position [762, 0]
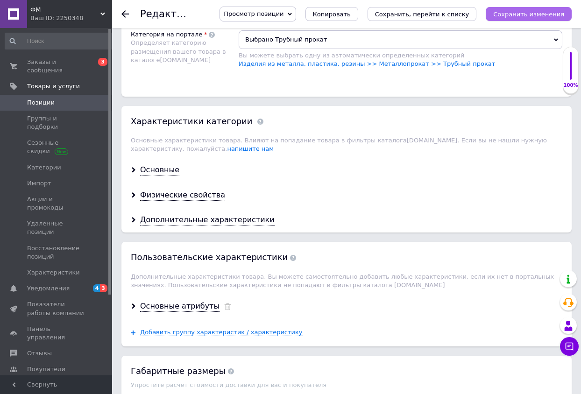
click at [519, 14] on icon "Сохранить изменения" at bounding box center [528, 14] width 71 height 7
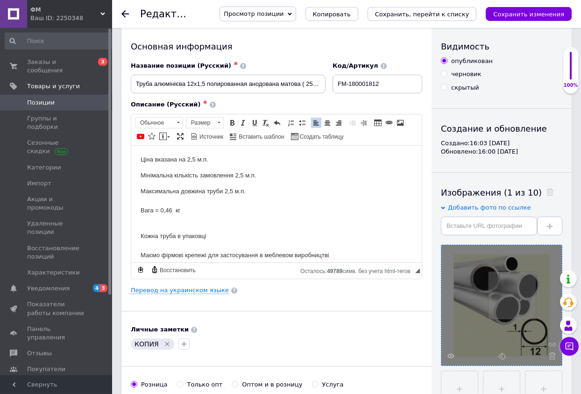
scroll to position [0, 0]
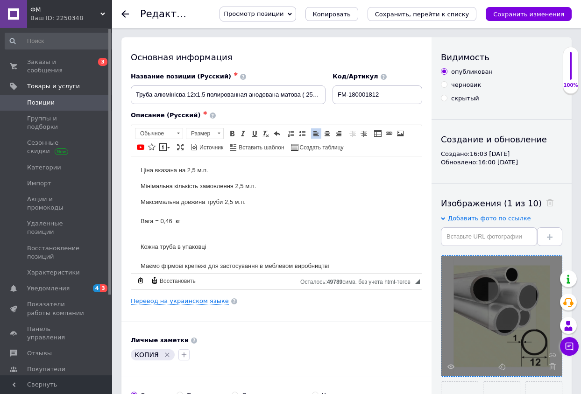
click at [49, 99] on span "Позиции" at bounding box center [41, 103] width 28 height 8
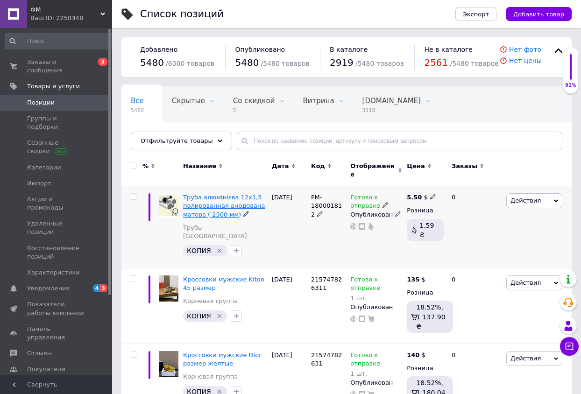
click at [225, 198] on span "Труба алюмінієва 12х1,5 полированная анодована матова ( 2500 мм)" at bounding box center [224, 206] width 82 height 24
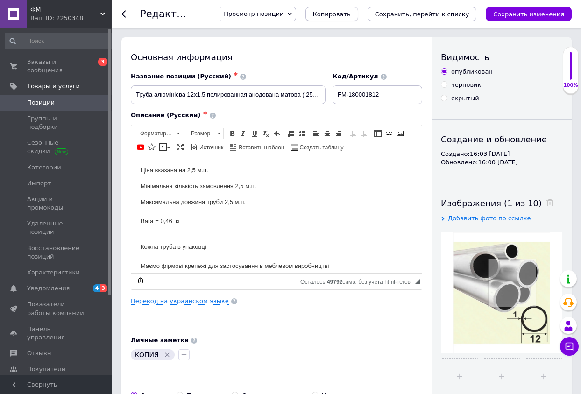
click at [351, 17] on span "Копировать" at bounding box center [332, 14] width 38 height 7
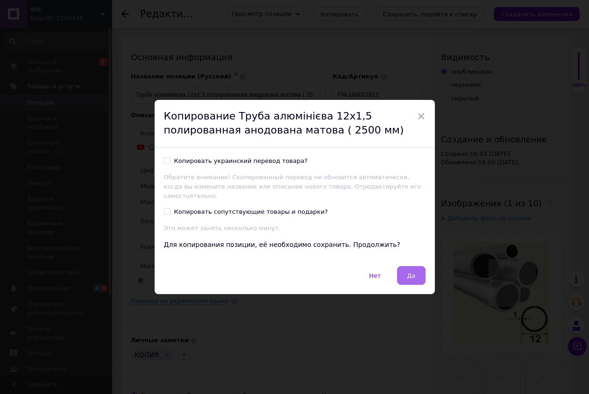
click at [401, 269] on button "Да" at bounding box center [411, 275] width 28 height 19
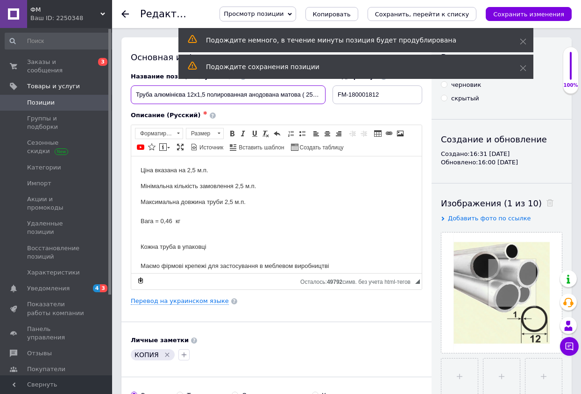
click at [190, 92] on input "Труба алюмінієва 12х1,5 полированная анодована матова ( 2500 мм)" at bounding box center [228, 94] width 195 height 19
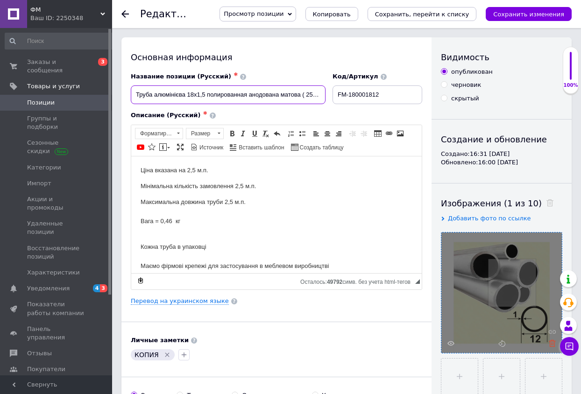
type input "Труба алюмінієва 18х1,5 полированная анодована матова ( 2500 мм)"
click at [551, 346] on use at bounding box center [552, 343] width 7 height 7
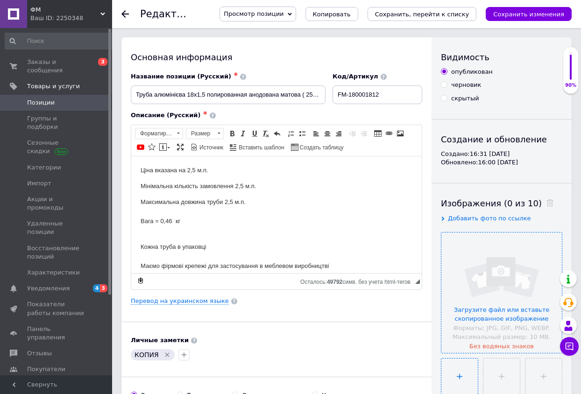
click at [463, 374] on input "file" at bounding box center [459, 377] width 36 height 36
type input "C:\fakepath\Screenshot [DATE] at [DATE] Купить алюминиевую круглую трубу 18 1.5…"
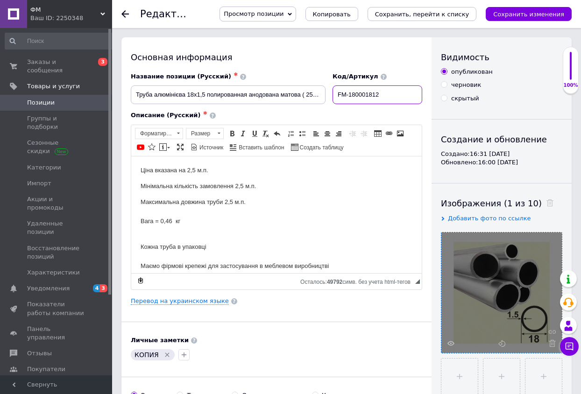
click at [381, 94] on input "FM-180001812" at bounding box center [377, 94] width 90 height 19
type input "FM-180001818"
drag, startPoint x: 171, startPoint y: 218, endPoint x: 166, endPoint y: 221, distance: 5.6
click at [166, 221] on p "Максимальна довжина труби 2,5 м.п. Вага = 0,46 кг" at bounding box center [277, 211] width 272 height 29
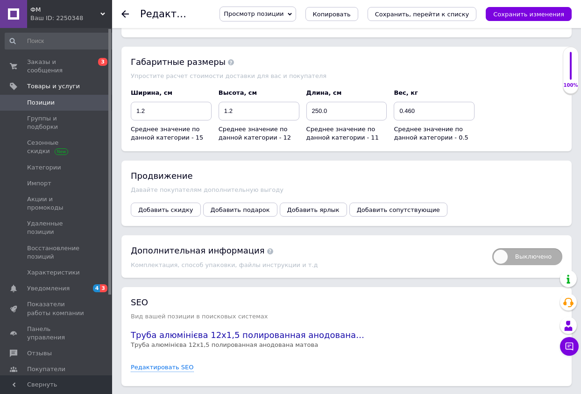
scroll to position [1065, 0]
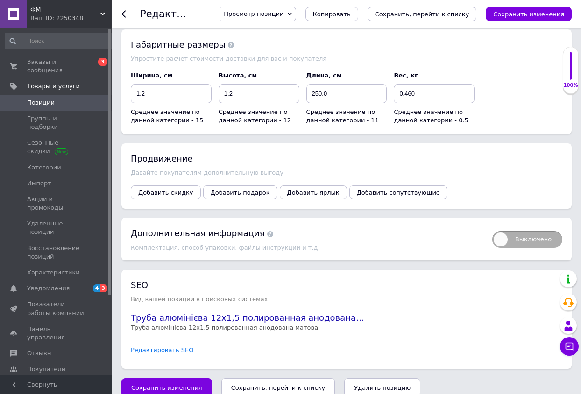
click at [160, 346] on link "Редактировать SEO" at bounding box center [162, 350] width 63 height 9
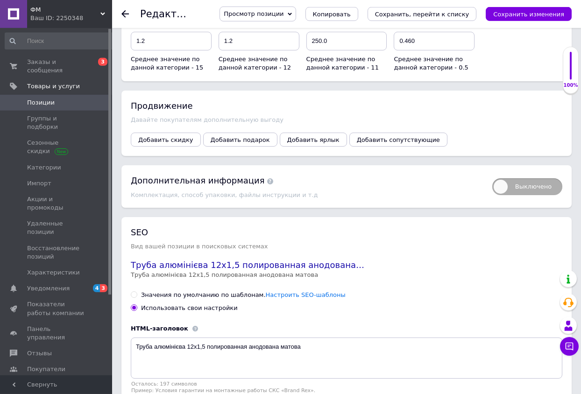
scroll to position [1208, 0]
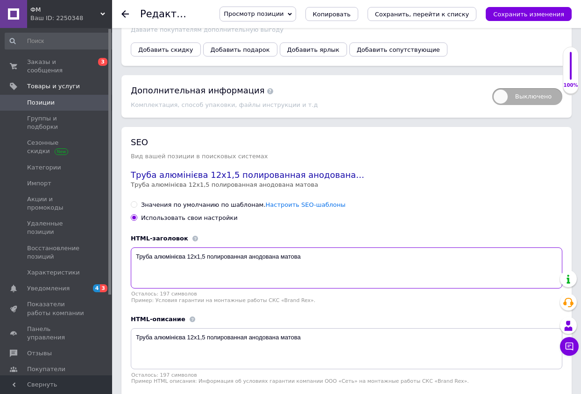
click at [190, 247] on textarea "Труба алюмінієва 12х1,5 полированная анодована матова" at bounding box center [346, 267] width 431 height 41
type textarea "Труба алюмінієва 18х1,5 полированная анодована матова"
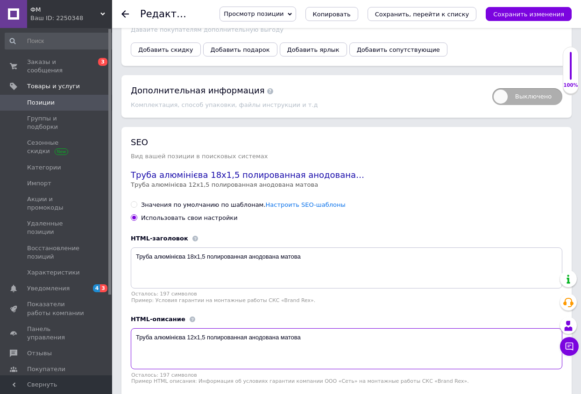
click at [192, 328] on textarea "Труба алюмінієва 12х1,5 полированная анодована матова" at bounding box center [346, 348] width 431 height 41
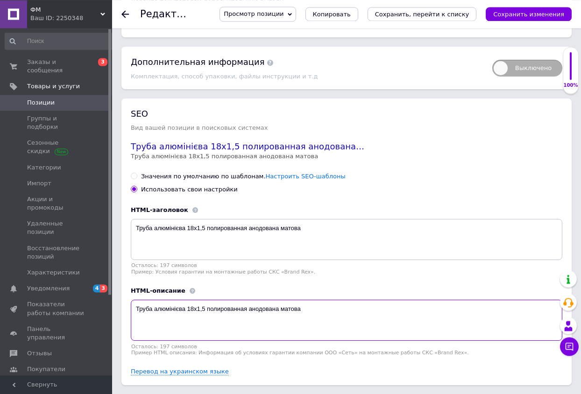
scroll to position [1250, 0]
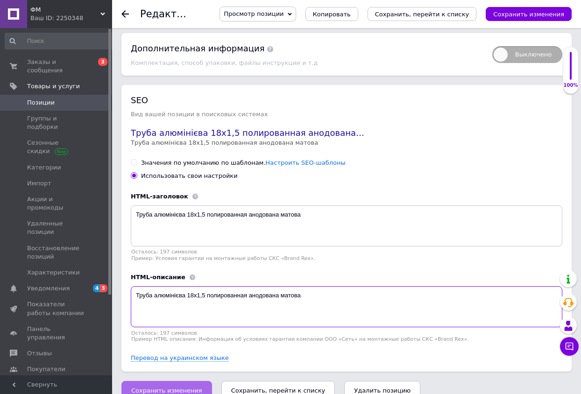
type textarea "Труба алюмінієва 18х1,5 полированная анодована матова"
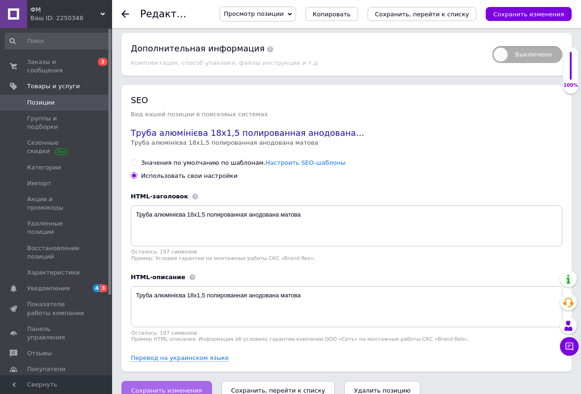
click at [162, 387] on span "Сохранить изменения" at bounding box center [166, 390] width 71 height 7
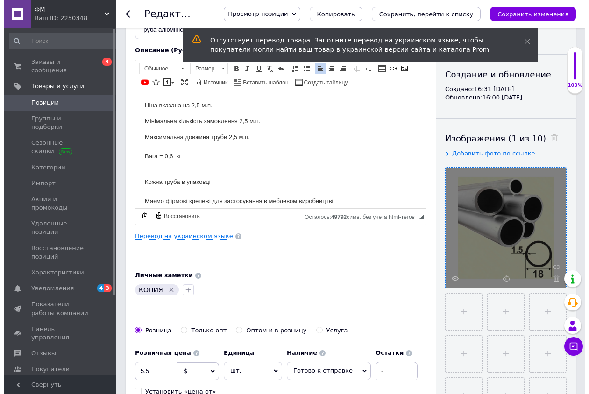
scroll to position [0, 0]
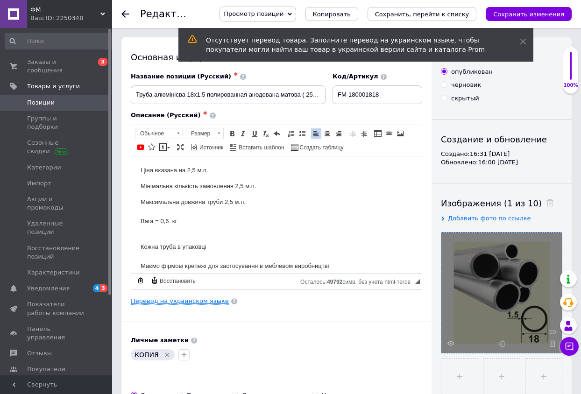
click at [198, 301] on link "Перевод на украинском языке" at bounding box center [180, 300] width 98 height 7
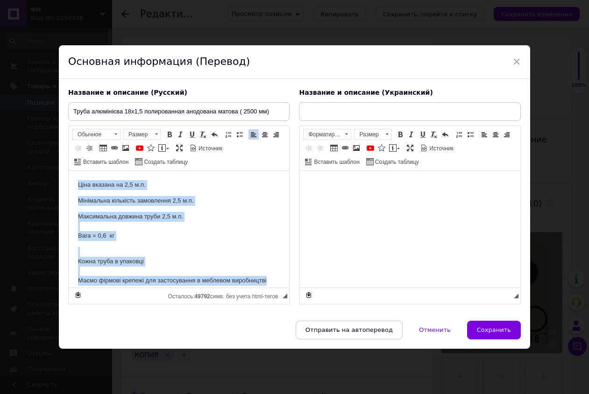
drag, startPoint x: 78, startPoint y: 184, endPoint x: 274, endPoint y: 282, distance: 218.6
click at [274, 282] on html "Ціна вказана на 2,5 м.п. Мінімальна кількість замовлення 2,5 м.п. Максимальна д…" at bounding box center [179, 228] width 220 height 117
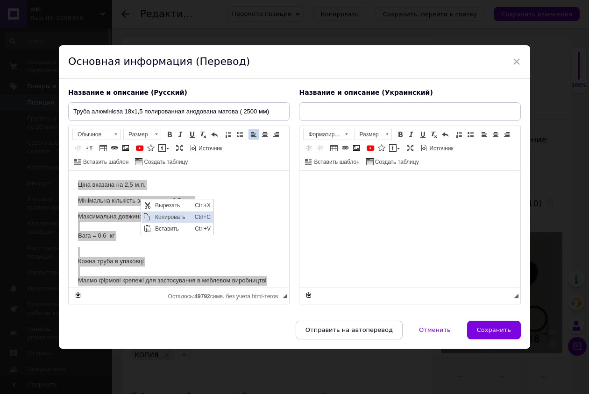
click at [150, 213] on span "Копировать" at bounding box center [146, 216] width 7 height 7
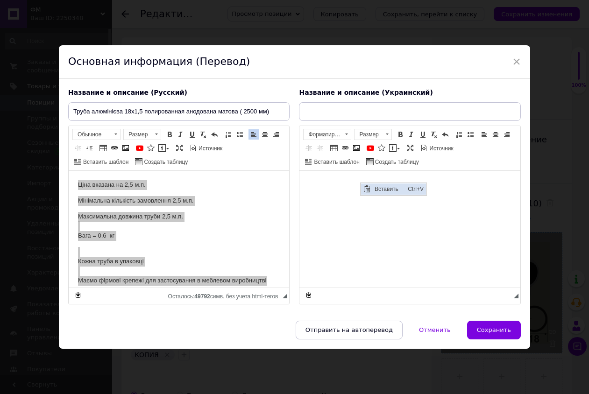
drag, startPoint x: 381, startPoint y: 192, endPoint x: 446, endPoint y: 203, distance: 66.3
click at [381, 192] on span "Вставить" at bounding box center [388, 188] width 33 height 11
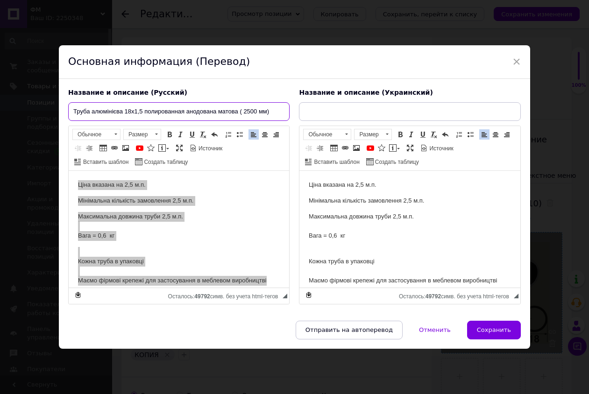
click at [144, 111] on input "Труба алюмінієва 18х1,5 полированная анодована матова ( 2500 мм)" at bounding box center [178, 111] width 221 height 19
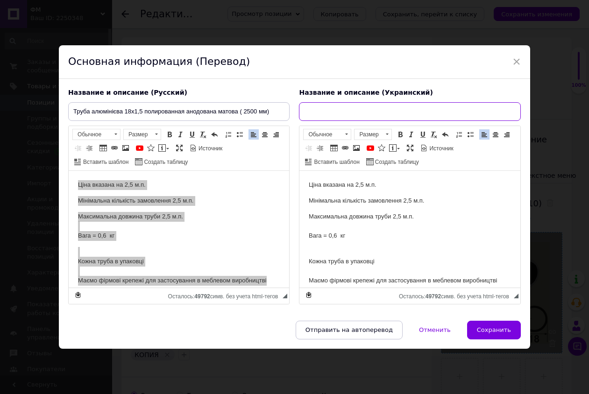
click at [350, 110] on input "text" at bounding box center [409, 111] width 221 height 19
paste input "Труба алюмінієва 18х1,5 полированная анодована матова ( 2500 мм)"
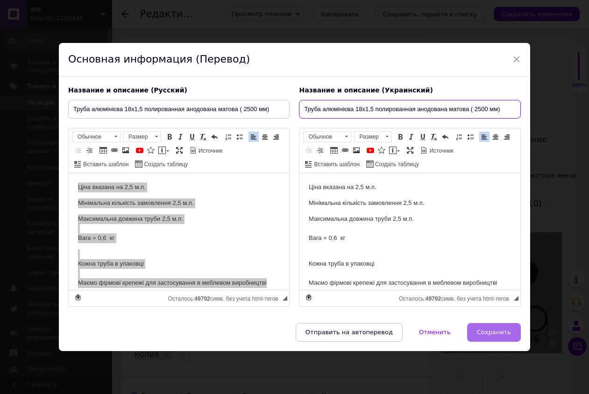
type input "Труба алюмінієва 18х1,5 полированная анодована матова ( 2500 мм)"
click at [487, 334] on span "Сохранить" at bounding box center [494, 332] width 34 height 7
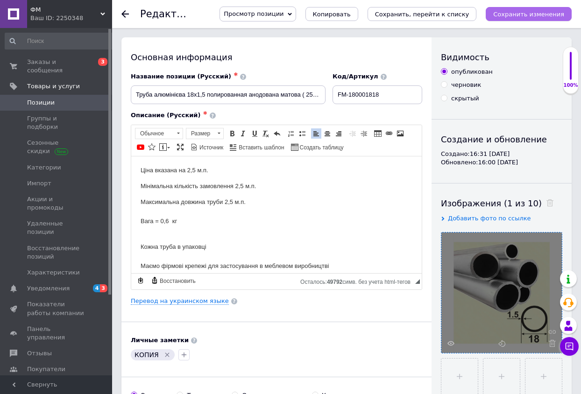
click at [517, 11] on icon "Сохранить изменения" at bounding box center [528, 14] width 71 height 7
click at [351, 14] on span "Копировать" at bounding box center [332, 14] width 38 height 7
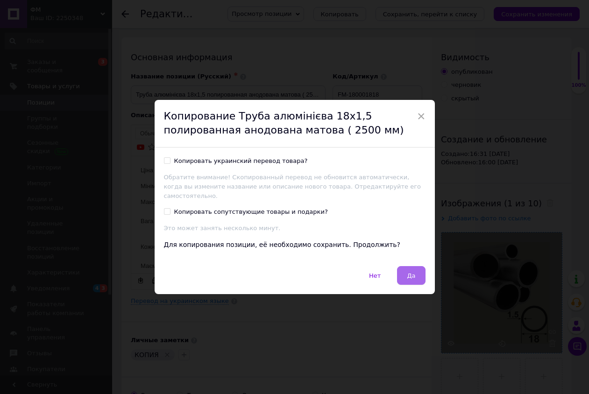
click at [411, 271] on button "Да" at bounding box center [411, 275] width 28 height 19
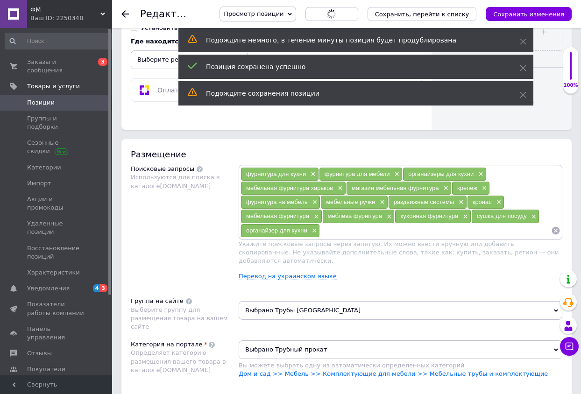
scroll to position [571, 0]
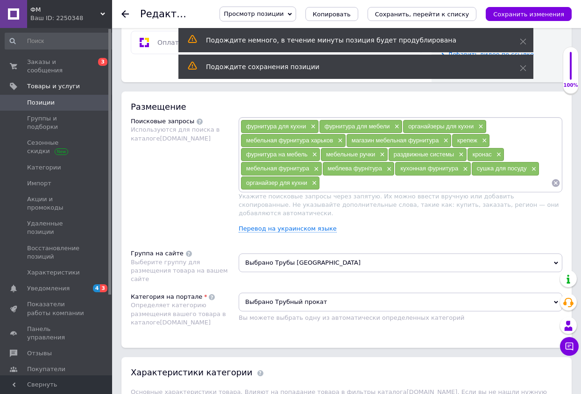
scroll to position [619, 0]
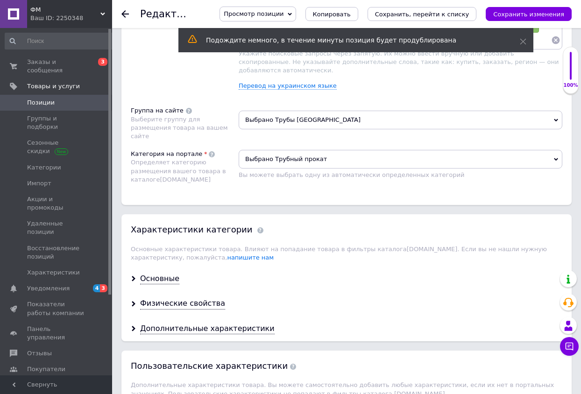
click at [552, 150] on span "Выбрано Трубный прокат" at bounding box center [401, 159] width 324 height 19
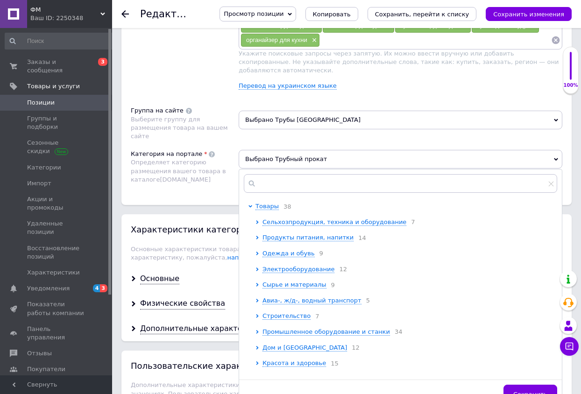
click at [227, 168] on div "Категория на портале Определяет категорию размещения вашего товара в каталоге […" at bounding box center [185, 168] width 108 height 36
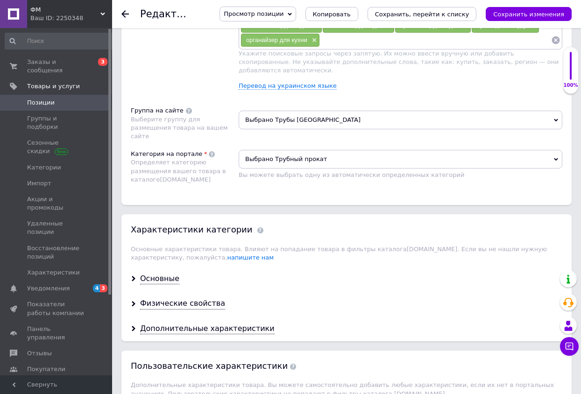
click at [555, 158] on icon at bounding box center [556, 159] width 4 height 3
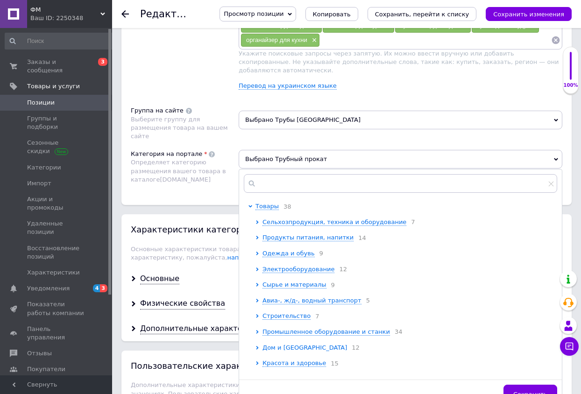
click at [282, 344] on span "Дом и [GEOGRAPHIC_DATA]" at bounding box center [304, 347] width 84 height 7
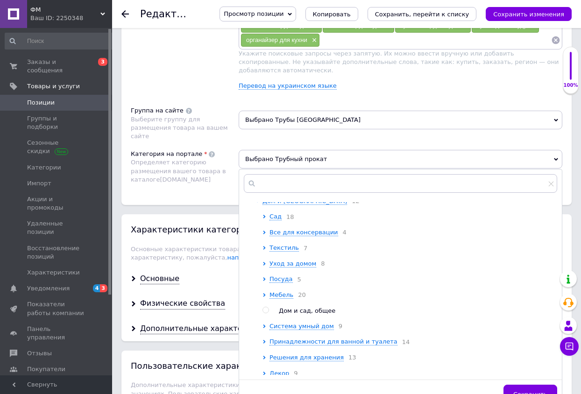
scroll to position [190, 0]
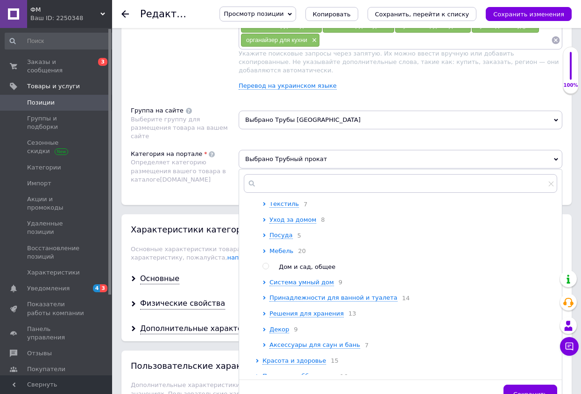
click at [282, 247] on span "Мебель" at bounding box center [281, 250] width 24 height 7
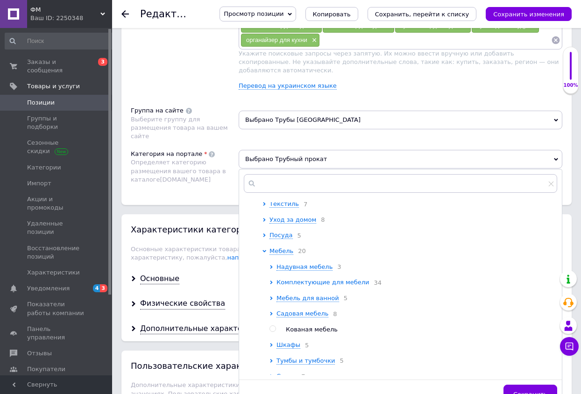
click at [320, 283] on span "Комплектующие для мебели" at bounding box center [322, 282] width 93 height 7
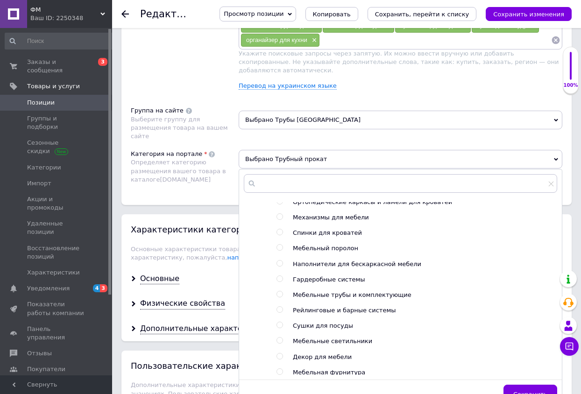
scroll to position [381, 0]
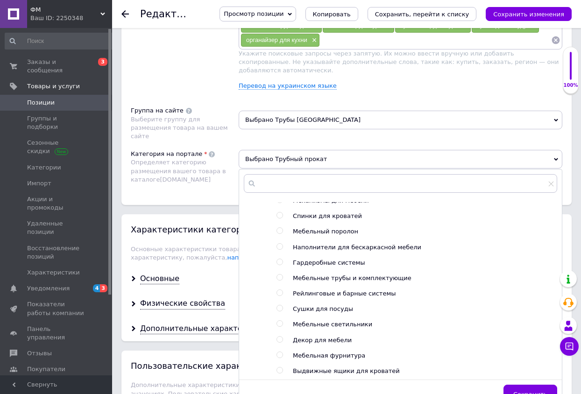
click at [370, 278] on span "Мебельные трубы и комплектующие" at bounding box center [352, 278] width 119 height 7
radio input "false"
radio input "true"
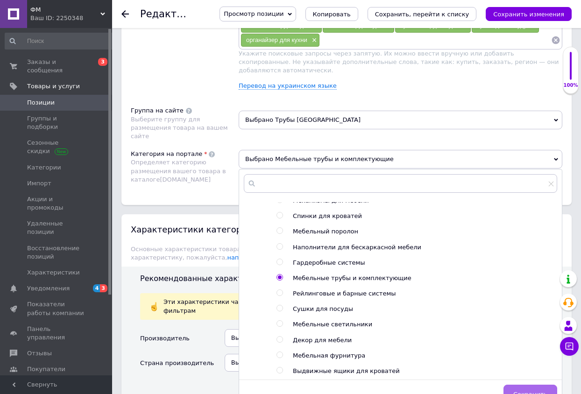
click at [524, 385] on button "Сохранить" at bounding box center [530, 394] width 54 height 19
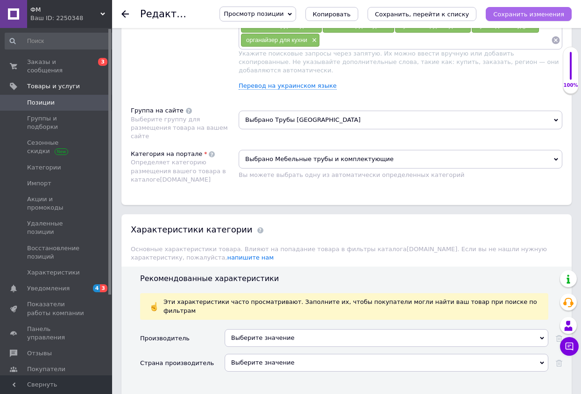
click at [524, 13] on icon "Сохранить изменения" at bounding box center [528, 14] width 71 height 7
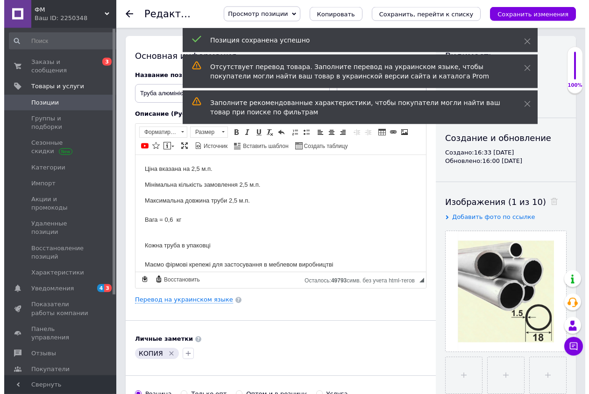
scroll to position [0, 0]
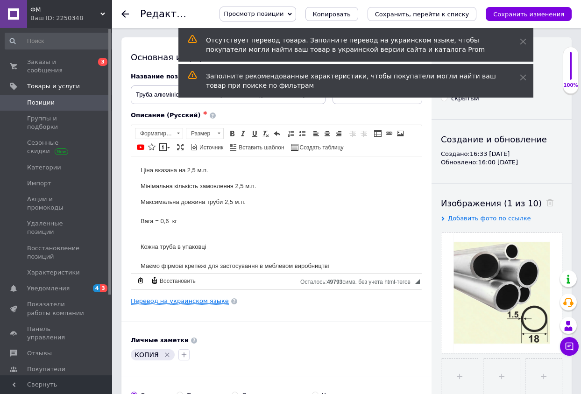
click at [195, 301] on link "Перевод на украинском языке" at bounding box center [180, 300] width 98 height 7
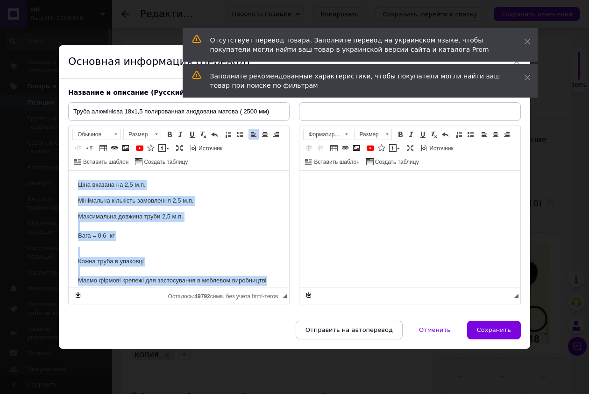
drag, startPoint x: 77, startPoint y: 185, endPoint x: 278, endPoint y: 283, distance: 223.0
click at [278, 283] on html "Ціна вказана на 2,5 м.п. Мінімальна кількість замовлення 2,5 м.п. Максимальна д…" at bounding box center [179, 228] width 220 height 117
copy body "Ціна вказана на 2,5 м.п. Мінімальна кількість замовлення 2,5 м.п. Максимальна д…"
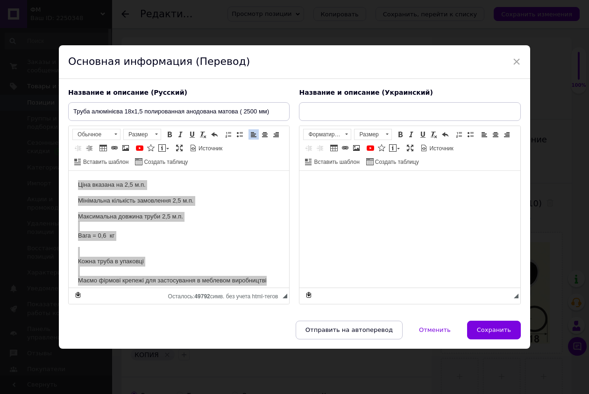
click at [330, 187] on body "Визуальный текстовый редактор, 0720BE82-7EEF-47F2-9767-CAB15A41E908" at bounding box center [410, 185] width 202 height 10
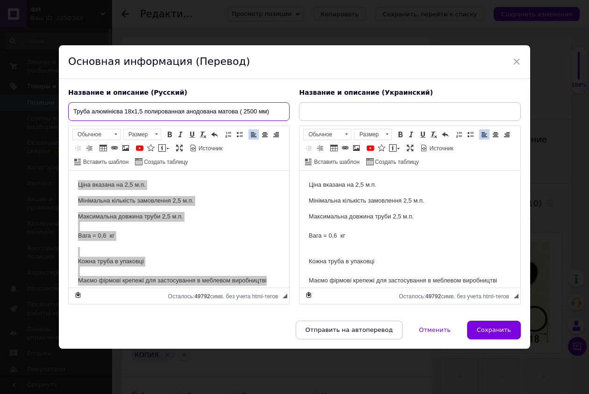
click at [170, 112] on input "Труба алюмінієва 18х1,5 полированная анодована матова ( 2500 мм)" at bounding box center [178, 111] width 221 height 19
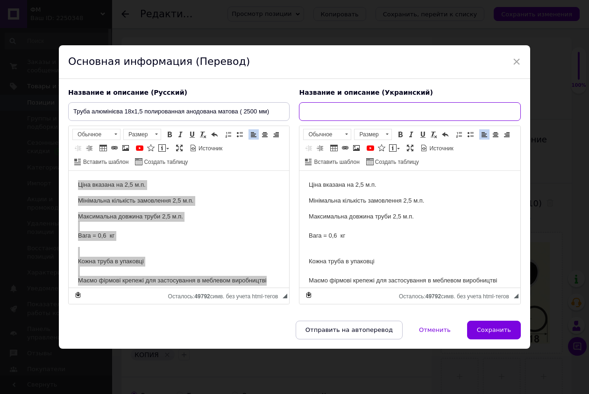
click at [311, 110] on input "text" at bounding box center [409, 111] width 221 height 19
paste input "Труба алюмінієва 18х1,5 полированная анодована матова ( 2500 мм)"
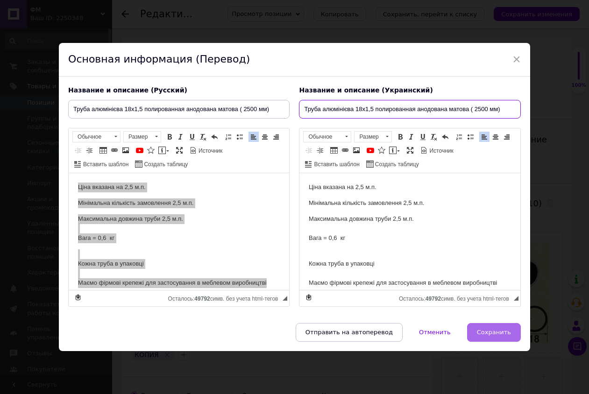
type input "Труба алюмінієва 18х1,5 полированная анодована матова ( 2500 мм)"
click at [496, 331] on span "Сохранить" at bounding box center [494, 332] width 34 height 7
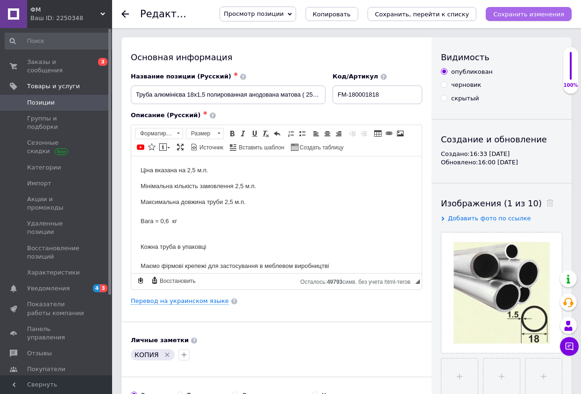
click at [521, 12] on icon "Сохранить изменения" at bounding box center [528, 14] width 71 height 7
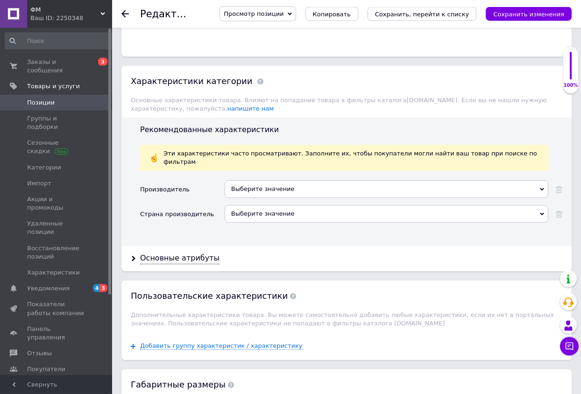
scroll to position [762, 0]
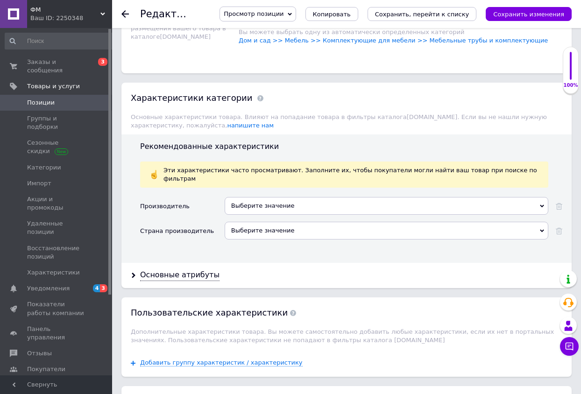
click at [356, 197] on div "Выберите значение" at bounding box center [387, 206] width 324 height 18
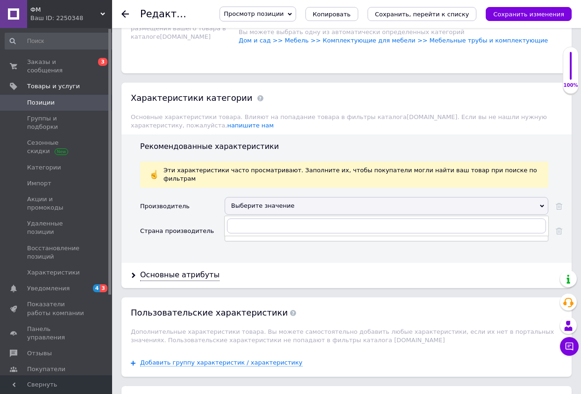
click at [356, 197] on div "Выберите значение" at bounding box center [387, 206] width 324 height 18
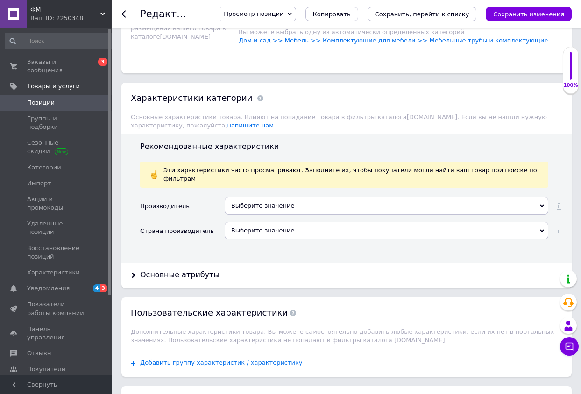
click at [356, 197] on div "Выберите значение" at bounding box center [387, 206] width 324 height 18
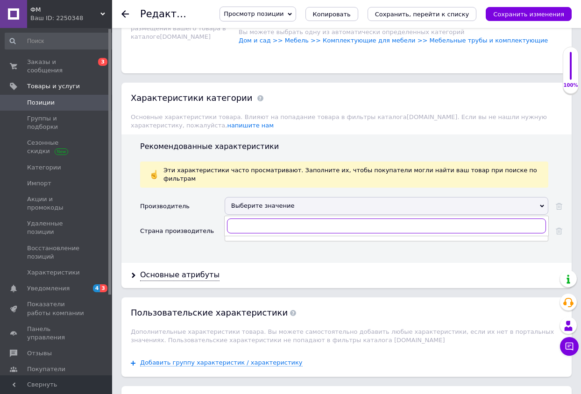
type input "C"
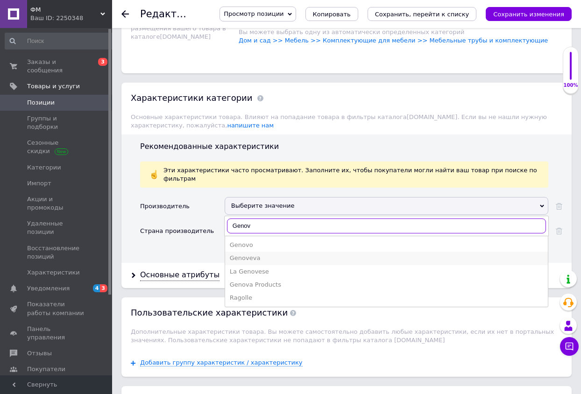
type input "[GEOGRAPHIC_DATA]"
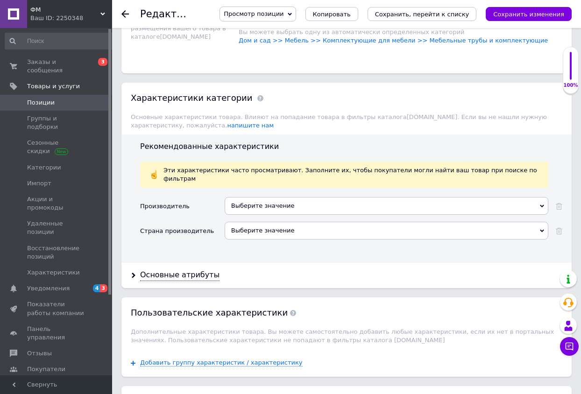
click at [174, 229] on div "Производитель Выберите значение Genovo Genova Products Ragolle Страна производи…" at bounding box center [351, 226] width 422 height 59
click at [261, 222] on div "Выберите значение" at bounding box center [387, 231] width 324 height 18
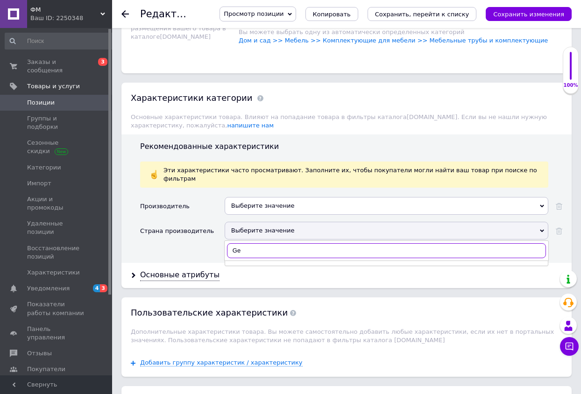
type input "G"
type input "R"
type input "[GEOGRAPHIC_DATA]"
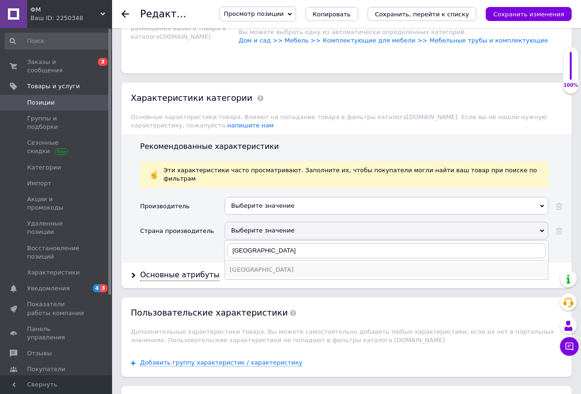
click at [250, 266] on div "[GEOGRAPHIC_DATA]" at bounding box center [386, 270] width 313 height 8
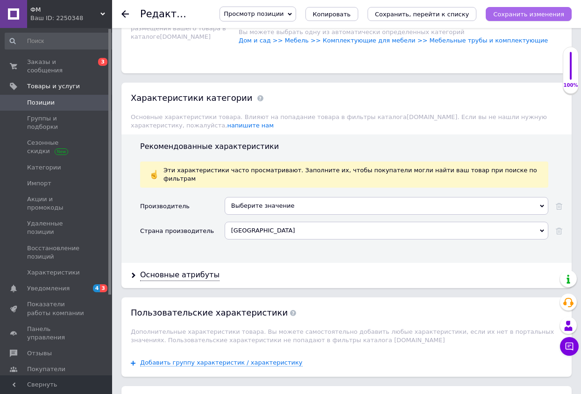
click at [517, 17] on icon "Сохранить изменения" at bounding box center [528, 14] width 71 height 7
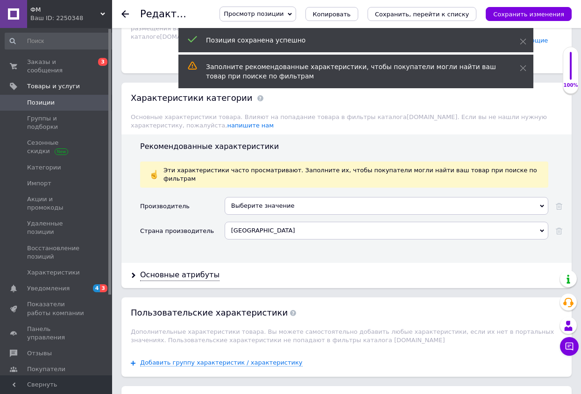
click at [274, 197] on div "Выберите значение" at bounding box center [387, 206] width 324 height 18
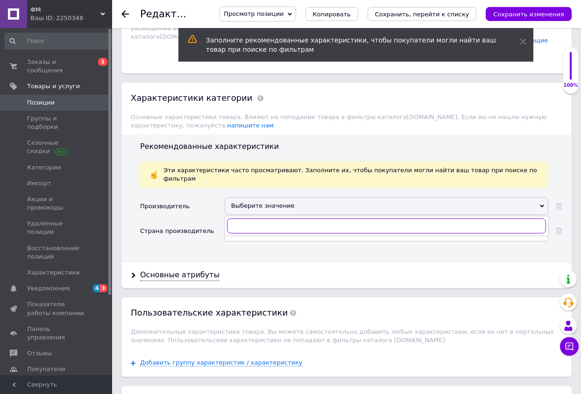
type input "П"
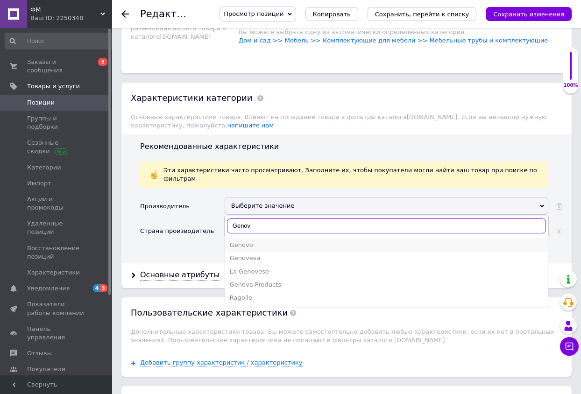
type input "Genov"
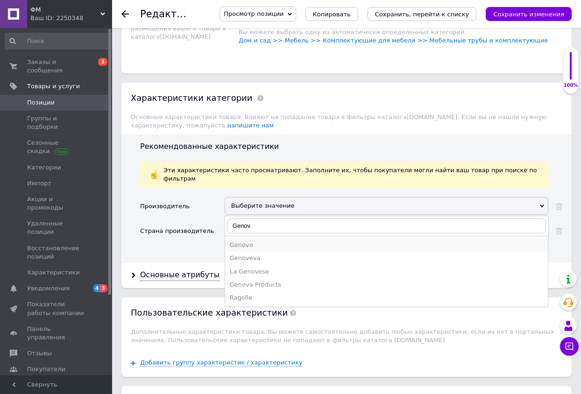
click at [245, 241] on div "Genovo" at bounding box center [386, 245] width 313 height 8
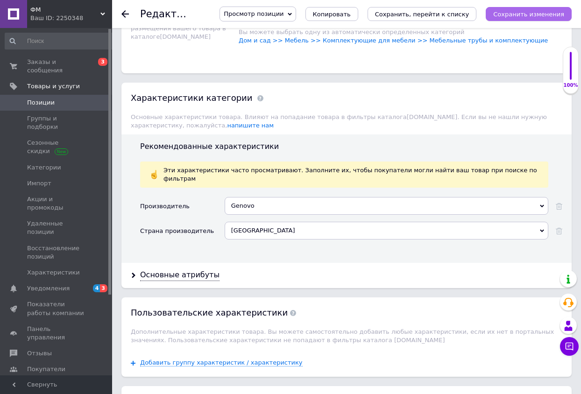
click at [518, 18] on icon "Сохранить изменения" at bounding box center [528, 14] width 71 height 7
click at [60, 82] on span "Товары и услуги" at bounding box center [53, 86] width 53 height 8
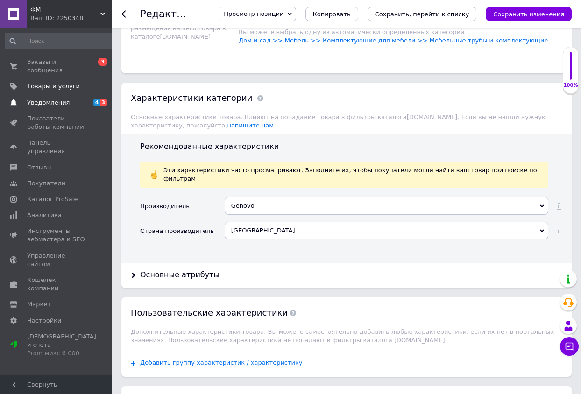
click at [52, 99] on span "Уведомления" at bounding box center [48, 103] width 42 height 8
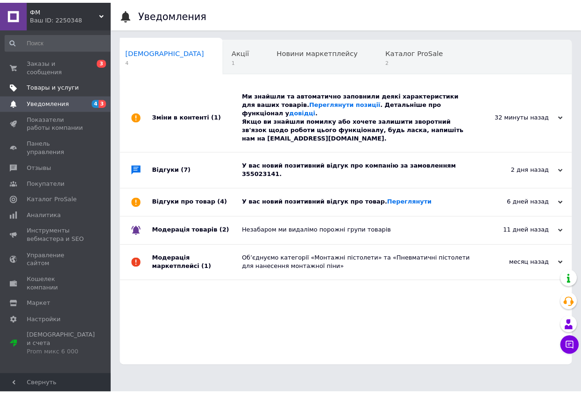
scroll to position [0, 5]
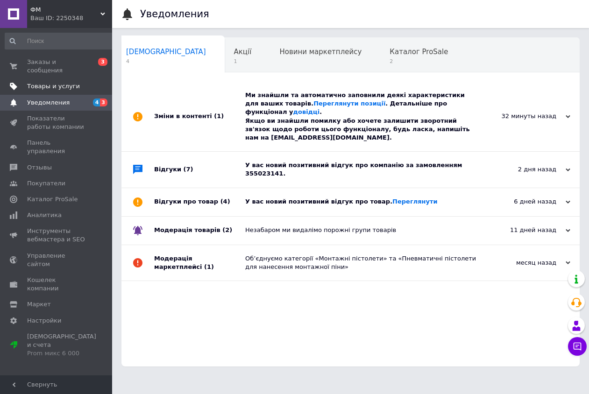
click at [55, 82] on span "Товары и услуги" at bounding box center [53, 86] width 53 height 8
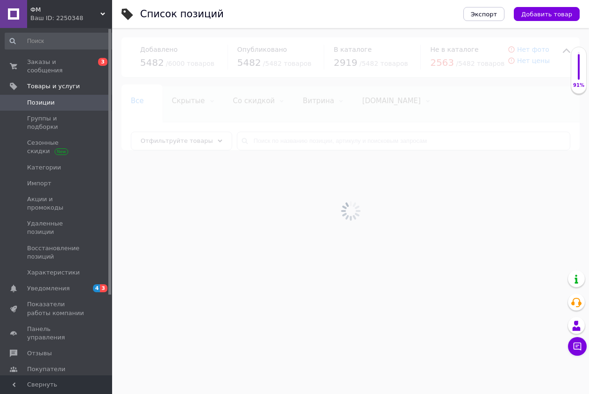
click at [48, 99] on span "Позиции" at bounding box center [41, 103] width 28 height 8
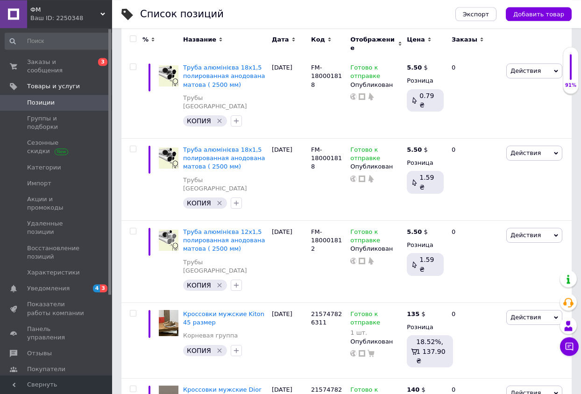
scroll to position [143, 0]
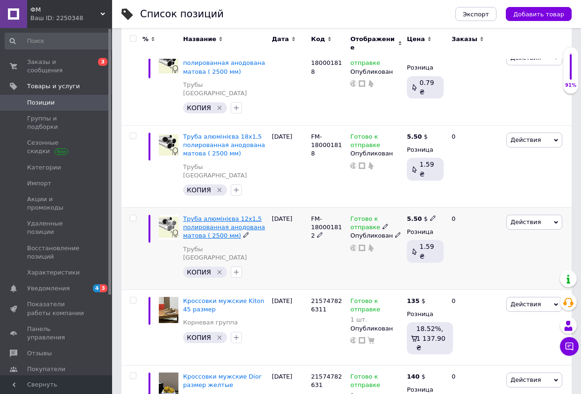
click at [211, 215] on span "Труба алюмінієва 12х1,5 полированная анодована матова ( 2500 мм)" at bounding box center [224, 227] width 82 height 24
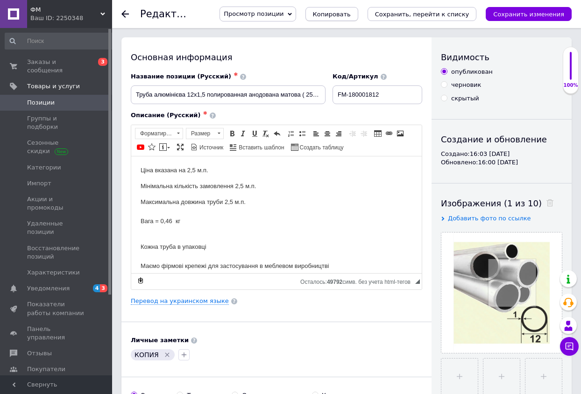
click at [351, 13] on span "Копировать" at bounding box center [332, 14] width 38 height 7
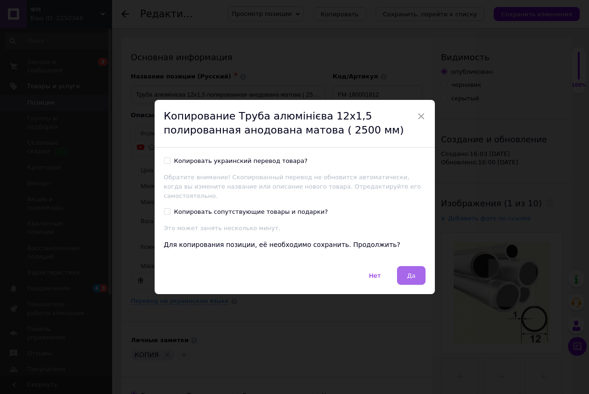
click at [404, 268] on button "Да" at bounding box center [411, 275] width 28 height 19
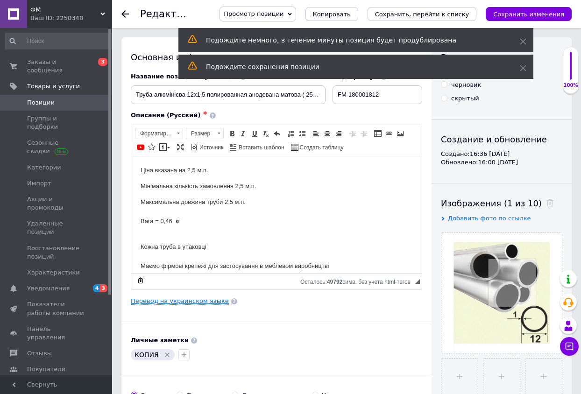
click at [201, 302] on link "Перевод на украинском языке" at bounding box center [180, 300] width 98 height 7
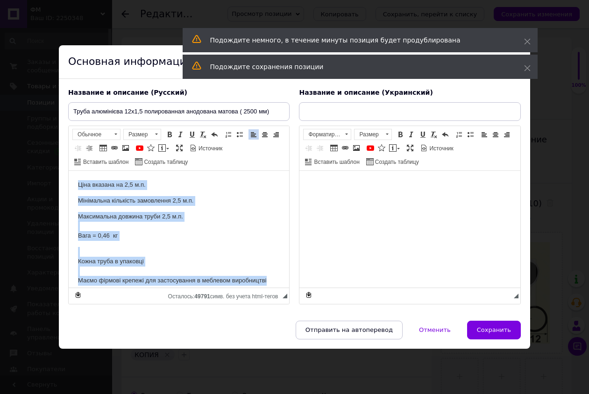
drag, startPoint x: 76, startPoint y: 181, endPoint x: 275, endPoint y: 291, distance: 227.1
click at [275, 287] on html "Ціна вказана на 2,5 м.п. Мінімальна кількість замовлення 2,5 м.п. Максимальна д…" at bounding box center [179, 228] width 220 height 117
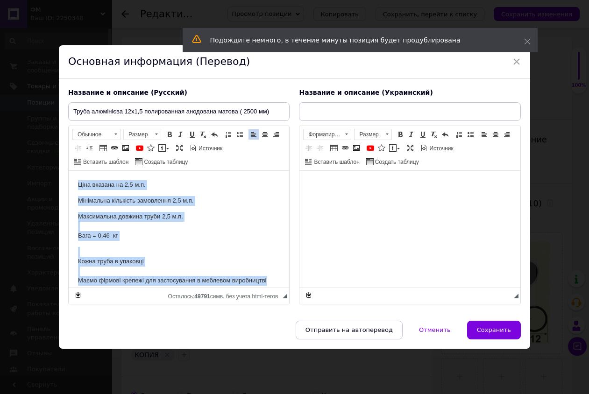
copy body "Ціна вказана на 2,5 м.п. Мінімальна кількість замовлення 2,5 м.п. Максимальна д…"
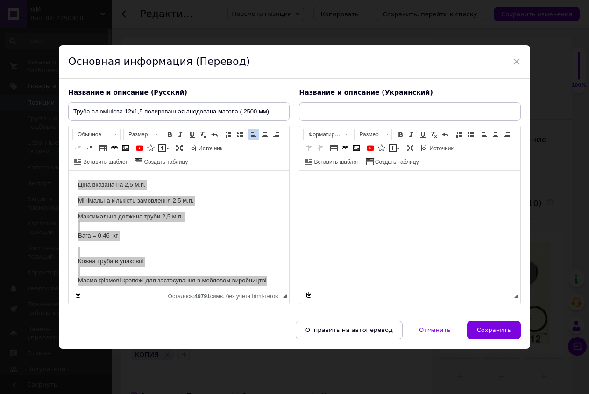
click at [341, 187] on body "Визуальный текстовый редактор, D1908538-87C7-4863-917C-95793025CE9D" at bounding box center [410, 185] width 202 height 10
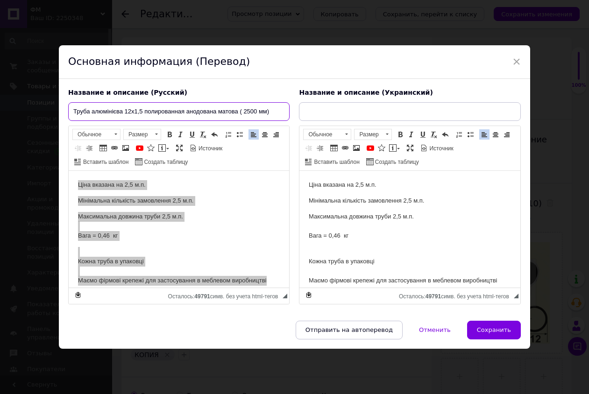
click at [155, 109] on input "Труба алюмінієва 12х1,5 полированная анодована матова ( 2500 мм)" at bounding box center [178, 111] width 221 height 19
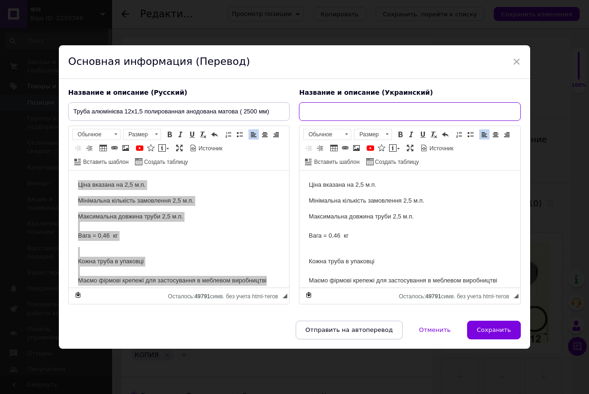
click at [330, 106] on input "text" at bounding box center [409, 111] width 221 height 19
paste input "Труба алюмінієва 12х1,5 полированная анодована матова ( 2500 мм)"
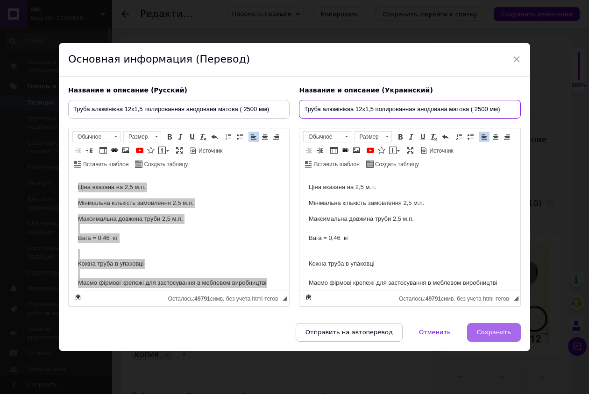
type input "Труба алюмінієва 12х1,5 полированная анодована матова ( 2500 мм)"
click at [492, 334] on span "Сохранить" at bounding box center [494, 332] width 34 height 7
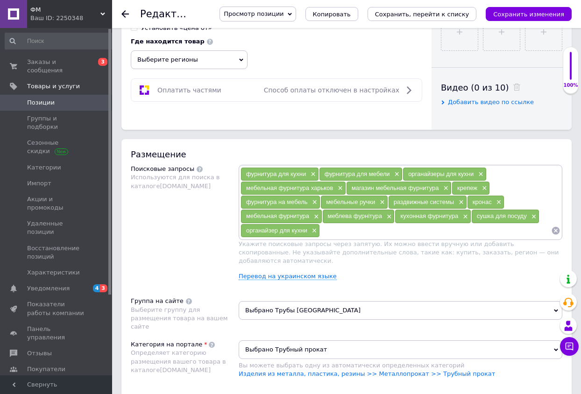
scroll to position [571, 0]
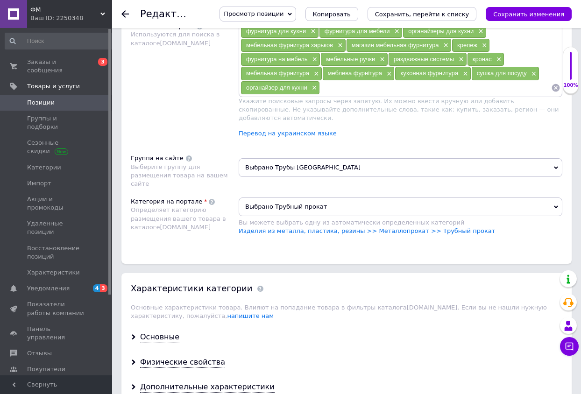
click at [554, 205] on icon at bounding box center [556, 207] width 4 height 4
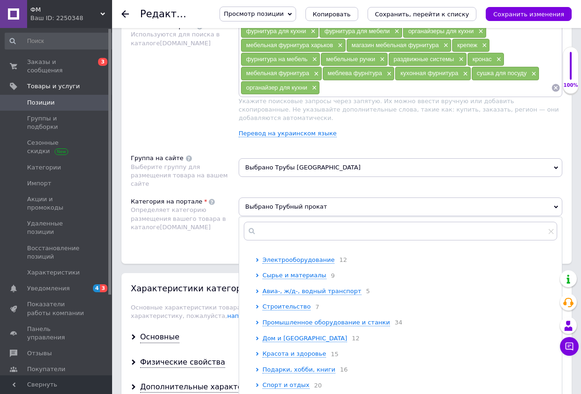
scroll to position [143, 0]
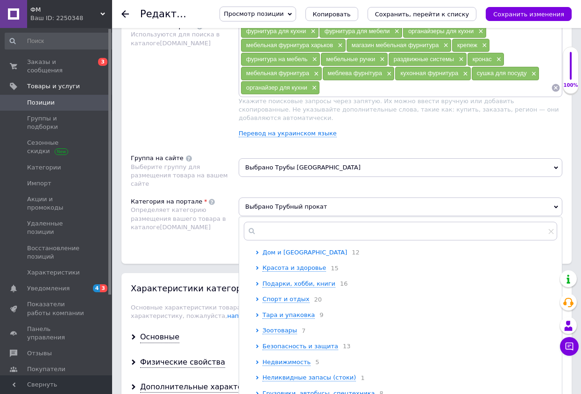
click at [287, 249] on span "Дом и [GEOGRAPHIC_DATA]" at bounding box center [304, 252] width 84 height 7
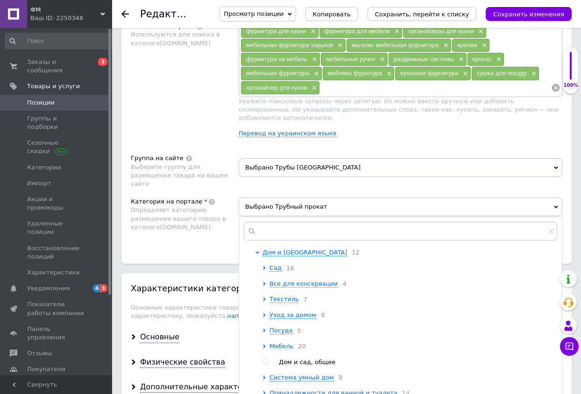
click at [283, 345] on span "Мебель" at bounding box center [281, 346] width 24 height 7
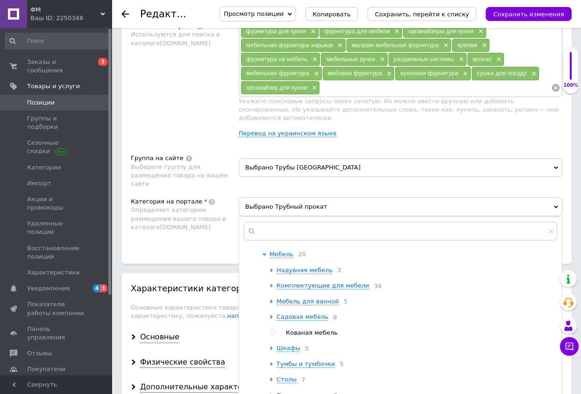
scroll to position [238, 0]
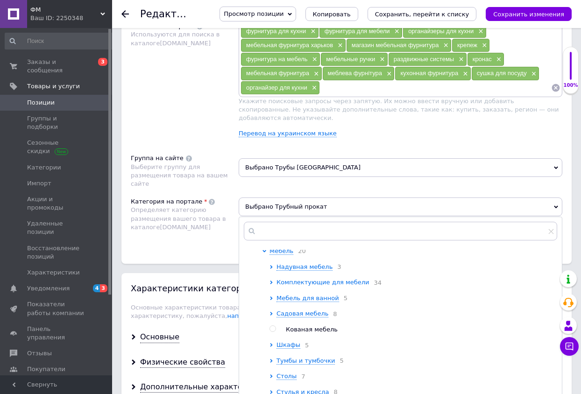
click at [337, 283] on span "Комплектующие для мебели" at bounding box center [322, 282] width 93 height 7
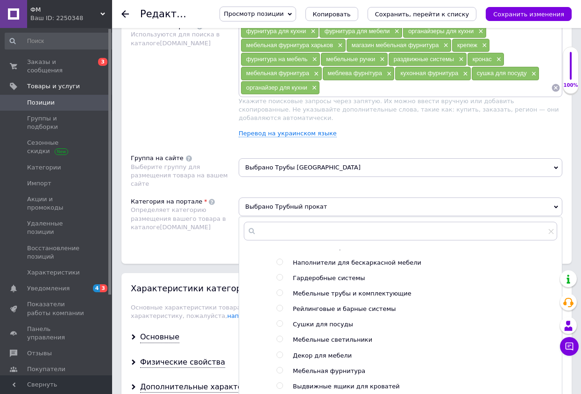
scroll to position [429, 0]
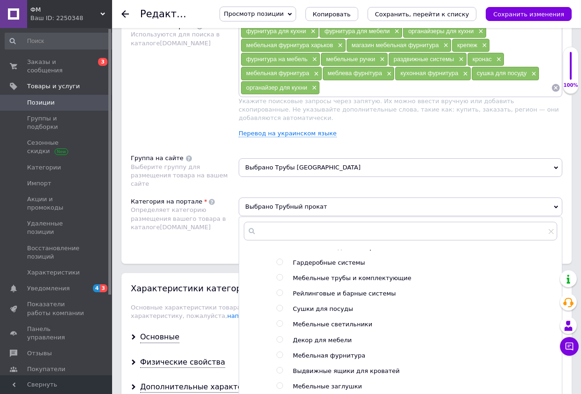
click at [322, 275] on span "Мебельные трубы и комплектующие" at bounding box center [352, 278] width 119 height 7
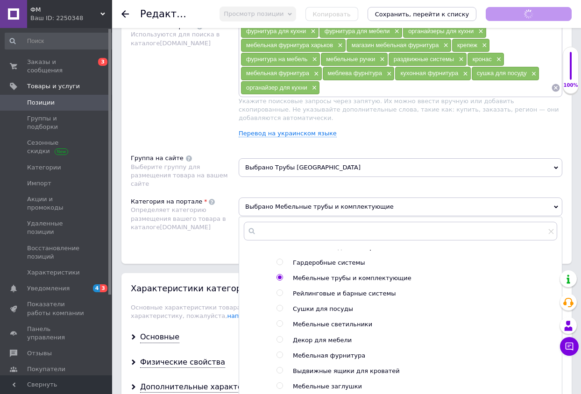
radio input "false"
radio input "true"
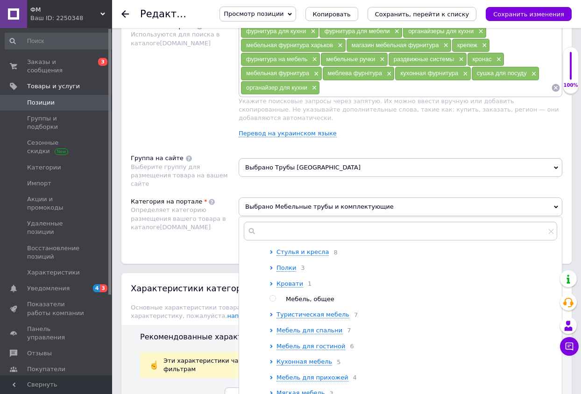
scroll to position [762, 0]
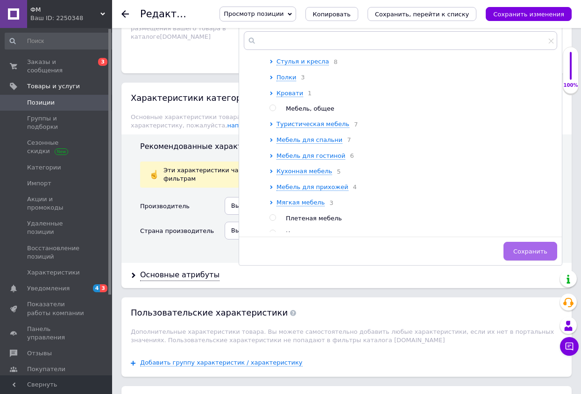
click at [544, 248] on span "Сохранить" at bounding box center [530, 251] width 34 height 7
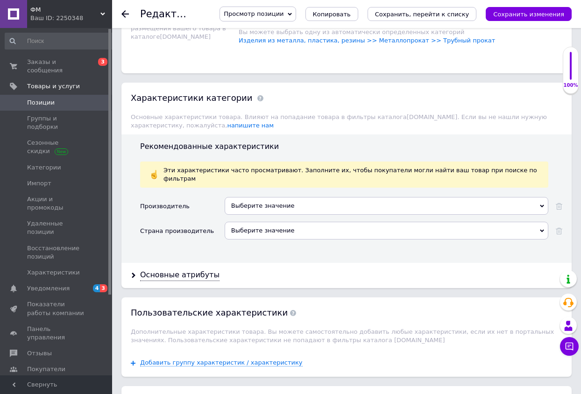
click at [268, 197] on div "Выберите значение" at bounding box center [387, 206] width 324 height 18
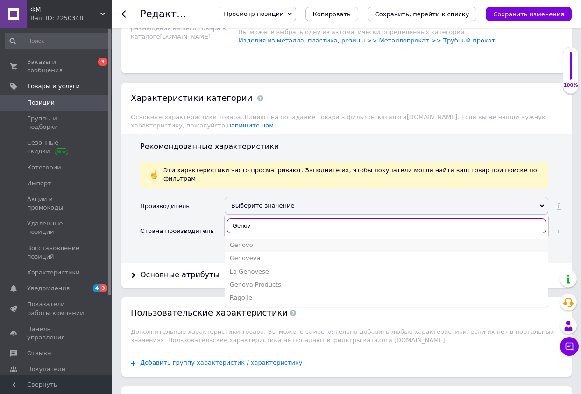
type input "Genov"
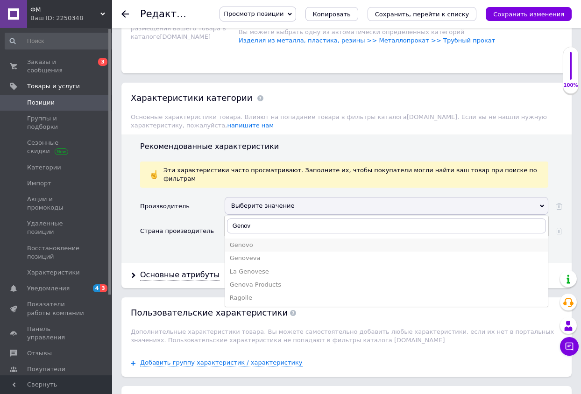
click at [244, 241] on div "Genovo" at bounding box center [386, 245] width 313 height 8
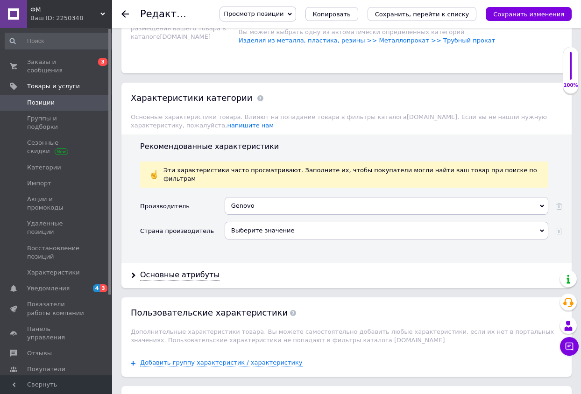
click at [249, 222] on div "Выберите значение" at bounding box center [387, 231] width 324 height 18
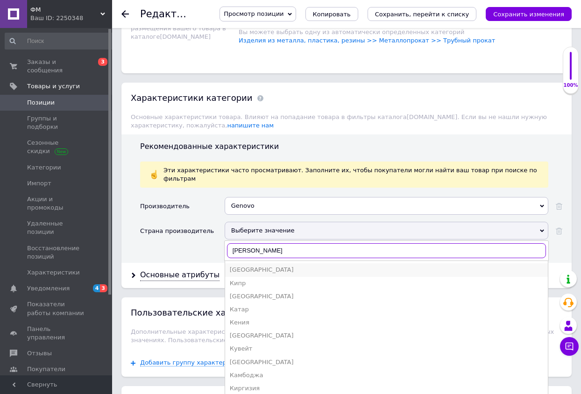
type input "[PERSON_NAME]"
click at [240, 266] on div "[GEOGRAPHIC_DATA]" at bounding box center [386, 270] width 313 height 8
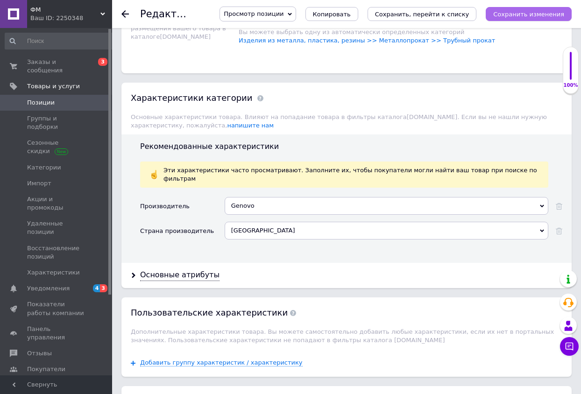
click at [537, 17] on icon "Сохранить изменения" at bounding box center [528, 14] width 71 height 7
click at [48, 99] on span "Позиции" at bounding box center [41, 103] width 28 height 8
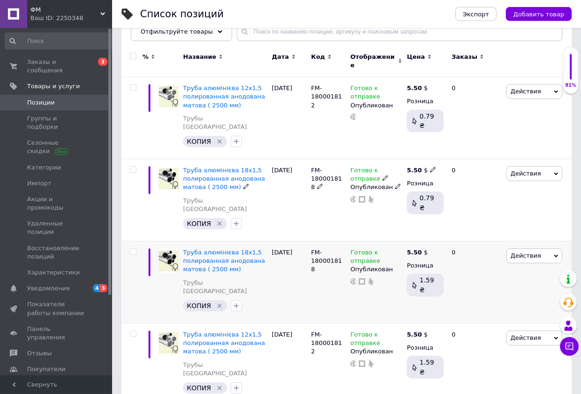
scroll to position [143, 0]
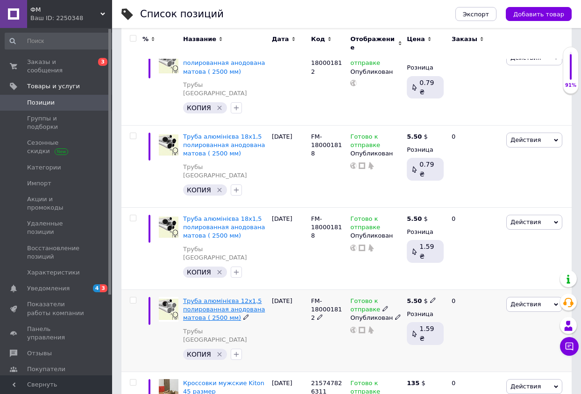
click at [219, 297] on span "Труба алюмінієва 12х1,5 полированная анодована матова ( 2500 мм)" at bounding box center [224, 309] width 82 height 24
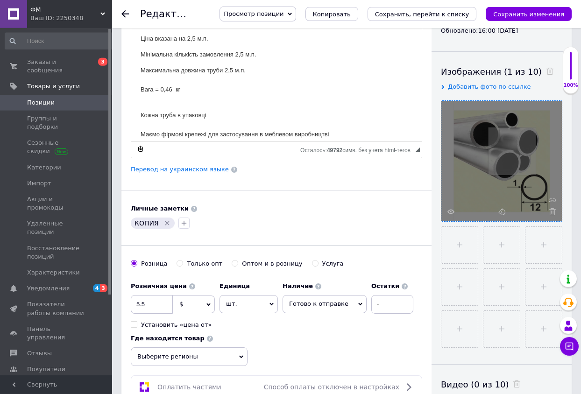
scroll to position [143, 0]
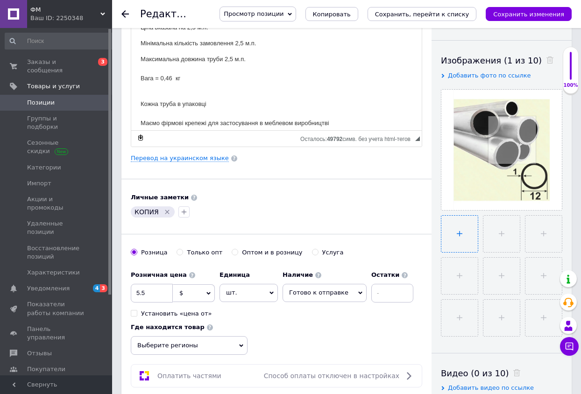
click at [466, 228] on input "file" at bounding box center [459, 234] width 36 height 36
type input "C:\fakepath\Крепление FY 18 к люминиевая нарезной ручке LFA104,105-470x470.jpg"
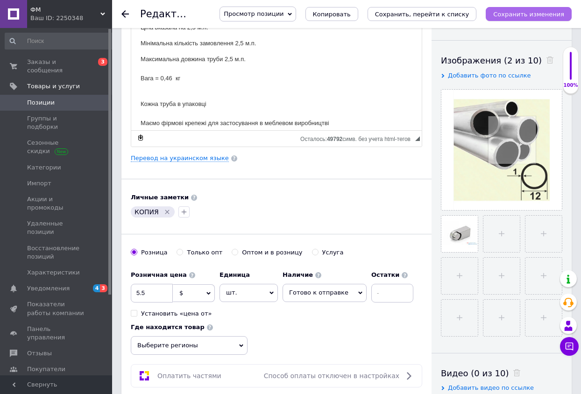
click at [515, 12] on icon "Сохранить изменения" at bounding box center [528, 14] width 71 height 7
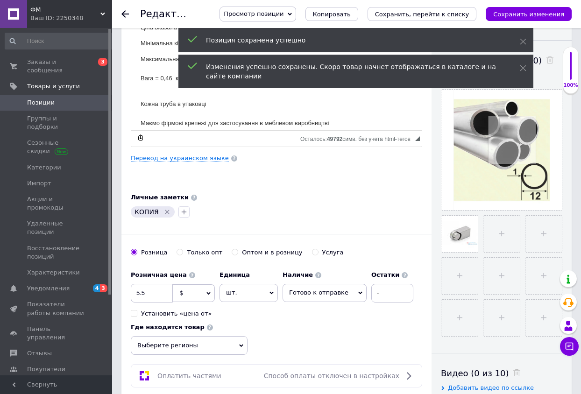
click at [55, 99] on span "Позиции" at bounding box center [56, 103] width 59 height 8
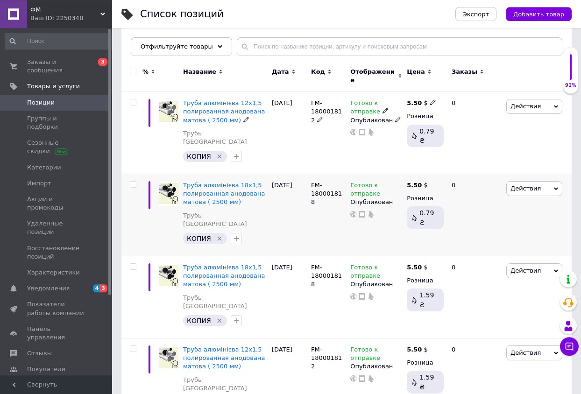
scroll to position [95, 0]
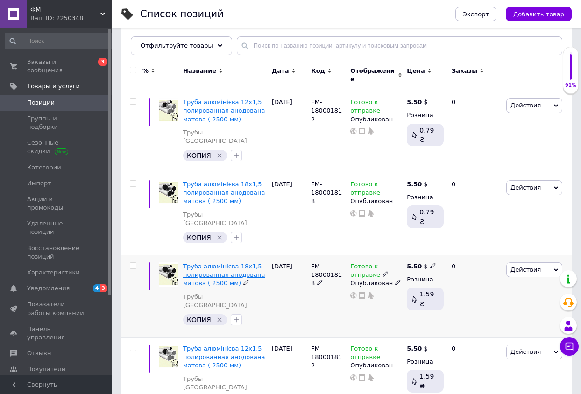
click at [218, 263] on span "Труба алюмінієва 18х1,5 полированная анодована матова ( 2500 мм)" at bounding box center [224, 275] width 82 height 24
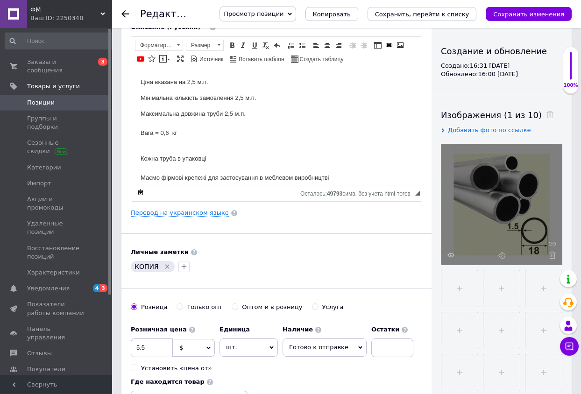
scroll to position [95, 0]
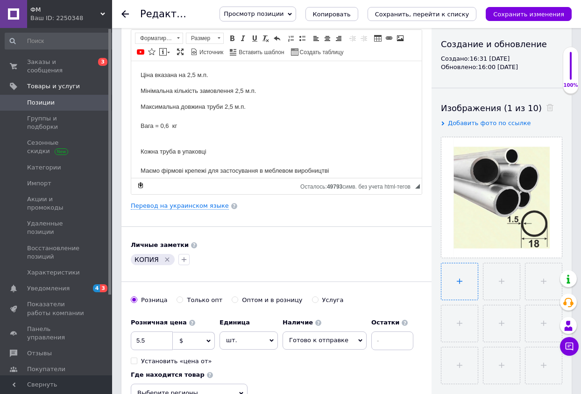
click at [456, 285] on input "file" at bounding box center [459, 281] width 36 height 36
type input "C:\fakepath\Крепление FY 18 к люминиевая нарезной ручке LFA104,105-470x470.jpg"
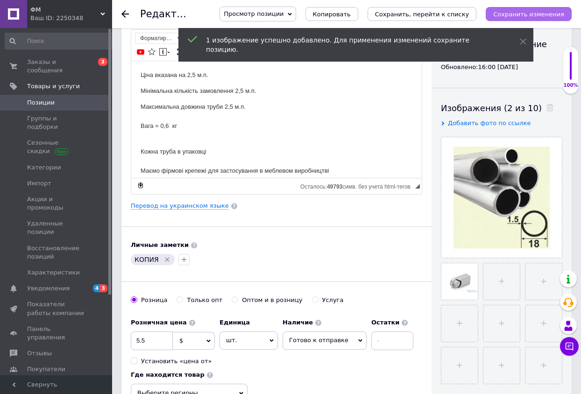
click at [531, 11] on icon "Сохранить изменения" at bounding box center [528, 14] width 71 height 7
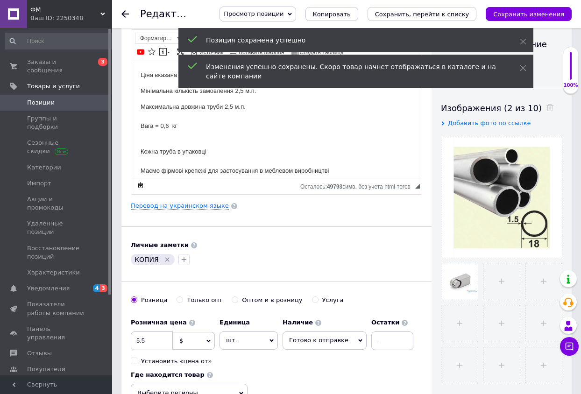
click at [45, 99] on span "Позиции" at bounding box center [41, 103] width 28 height 8
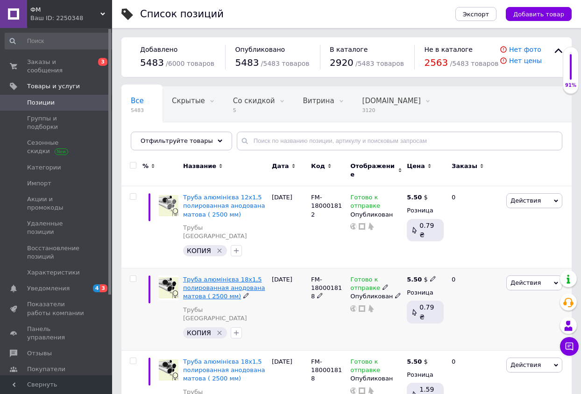
click at [224, 276] on span "Труба алюмінієва 18х1,5 полированная анодована матова ( 2500 мм)" at bounding box center [224, 288] width 82 height 24
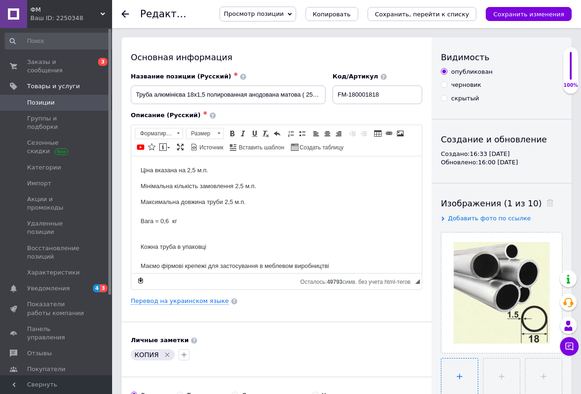
click at [461, 377] on input "file" at bounding box center [459, 377] width 36 height 36
type input "C:\fakepath\Крепление FY 18 к люминиевая нарезной ручке LFA104,105-470x470.jpg"
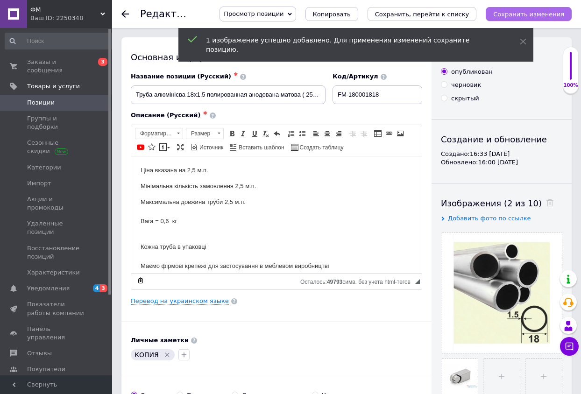
click at [524, 14] on icon "Сохранить изменения" at bounding box center [528, 14] width 71 height 7
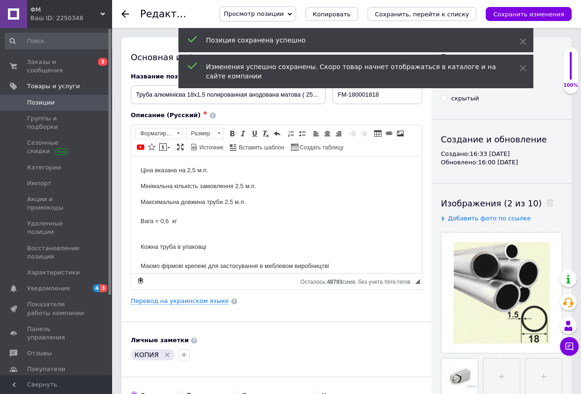
click at [52, 99] on span "Позиции" at bounding box center [41, 103] width 28 height 8
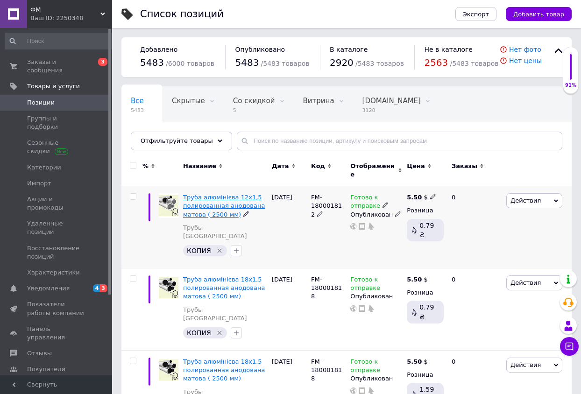
click at [190, 198] on span "Труба алюмінієва 12х1,5 полированная анодована матова ( 2500 мм)" at bounding box center [224, 206] width 82 height 24
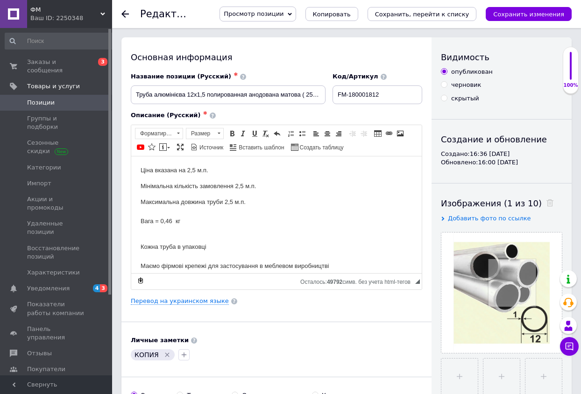
scroll to position [143, 0]
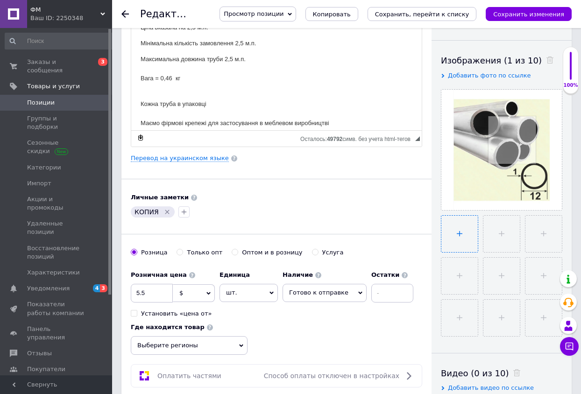
click at [444, 243] on input "file" at bounding box center [459, 234] width 36 height 36
type input "C:\fakepath\Крепление FY 18 к люминиевая нарезной ручке LFA104,105-470x470.jpg"
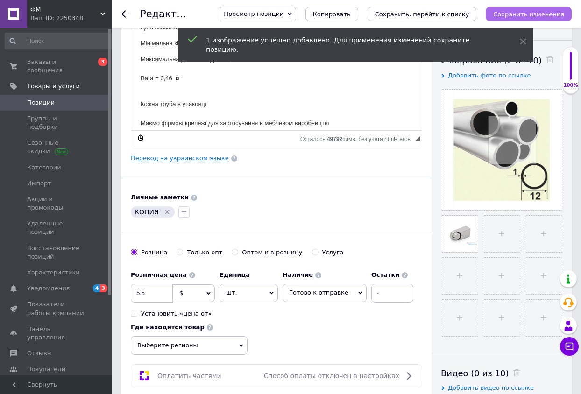
click at [553, 16] on icon "Сохранить изменения" at bounding box center [528, 14] width 71 height 7
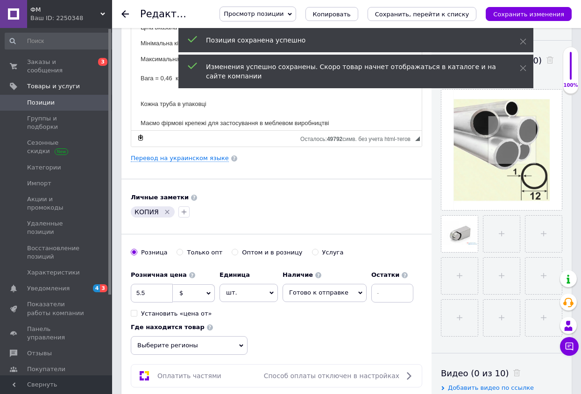
click at [49, 95] on link "Позиции" at bounding box center [60, 103] width 120 height 16
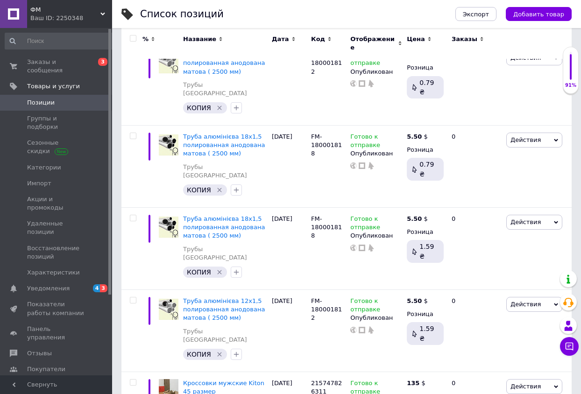
scroll to position [95, 0]
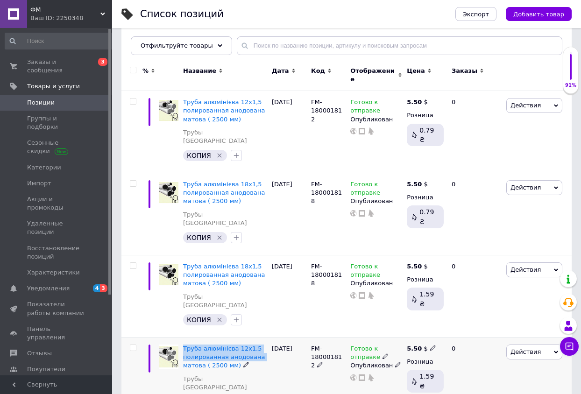
drag, startPoint x: 183, startPoint y: 316, endPoint x: 261, endPoint y: 327, distance: 78.4
click at [261, 337] on div "Труба алюмінієва 12х1,5 полированная анодована матова ( 2500 мм) Трубы Genova К…" at bounding box center [225, 378] width 89 height 82
click at [180, 337] on div at bounding box center [168, 378] width 24 height 82
drag, startPoint x: 181, startPoint y: 313, endPoint x: 254, endPoint y: 318, distance: 73.0
click at [254, 337] on div "Труба алюмінієва 12х1,5 полированная анодована матова ( 2500 мм) Трубы Genova К…" at bounding box center [346, 378] width 450 height 82
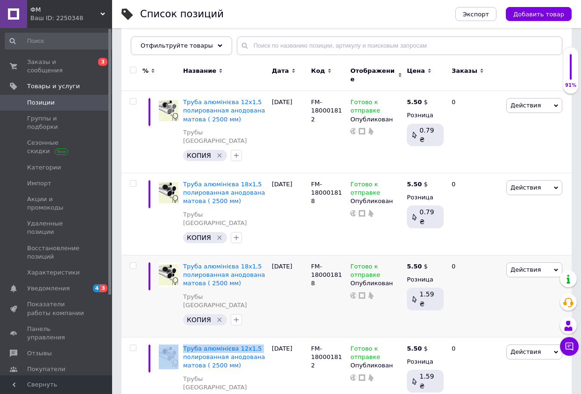
copy div "Труба алюмінієва 12х1,5"
click at [222, 106] on span "Труба алюмінієва 12х1,5 полированная анодована матова ( 2500 мм)" at bounding box center [224, 111] width 82 height 24
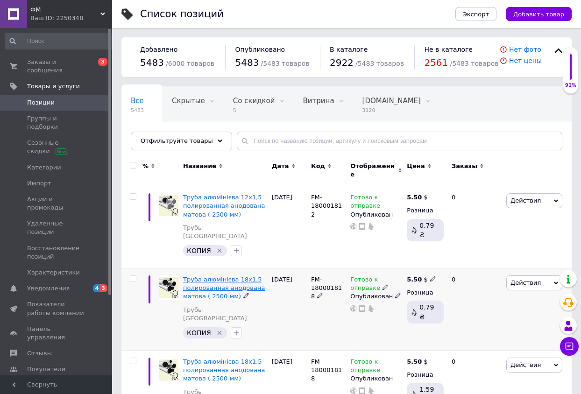
click at [199, 276] on span "Труба алюмінієва 18х1,5 полированная анодована матова ( 2500 мм)" at bounding box center [224, 288] width 82 height 24
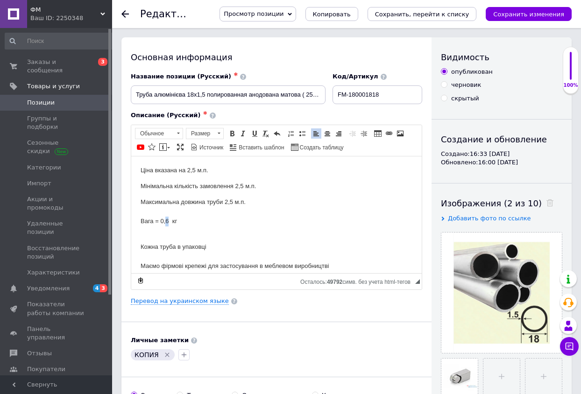
click at [165, 220] on p "Максимальна довжина труби 2,5 м.п. Вага = 0,6 кг" at bounding box center [277, 211] width 272 height 29
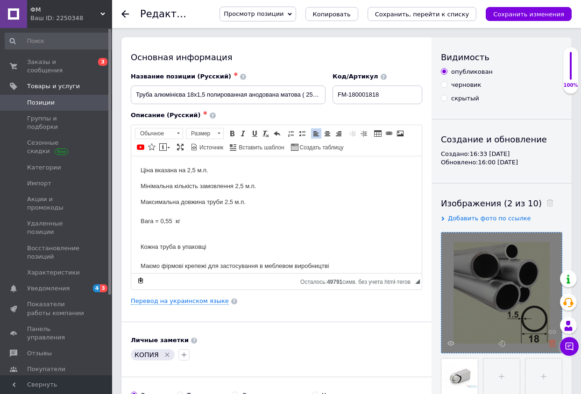
click at [554, 345] on use at bounding box center [552, 343] width 7 height 7
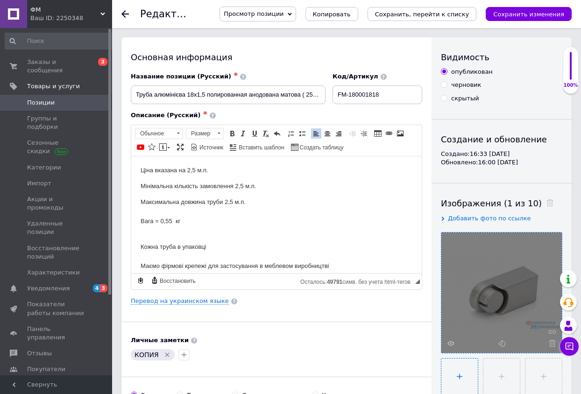
click at [463, 367] on input "file" at bounding box center [459, 377] width 36 height 36
type input "C:\fakepath\IMG_0666.PNG"
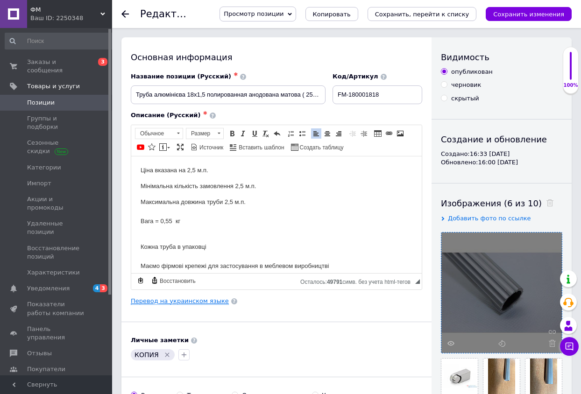
click at [176, 303] on link "Перевод на украинском языке" at bounding box center [180, 300] width 98 height 7
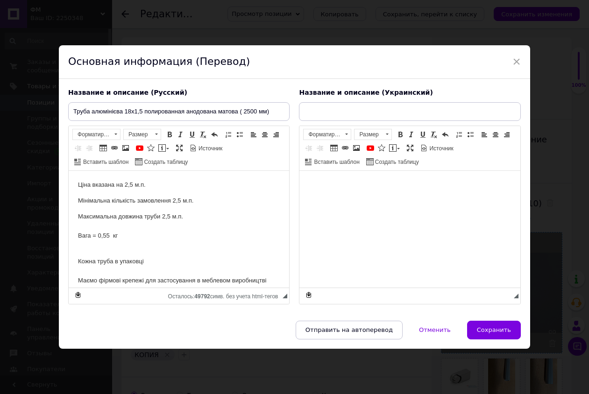
type input "Труба алюмінієва 18х1,5 полированная анодована матова ( 2500 мм)"
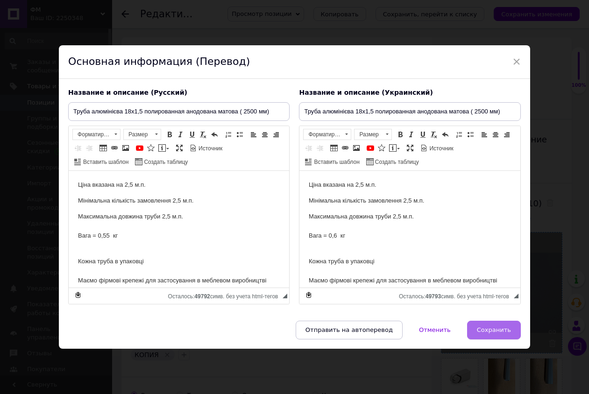
click at [500, 329] on span "Сохранить" at bounding box center [494, 329] width 34 height 7
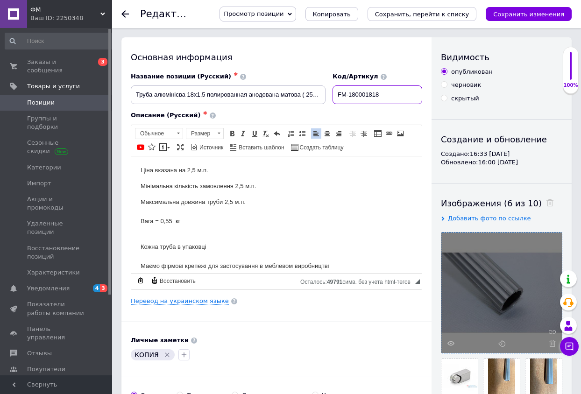
click at [395, 96] on input "FM-180001818" at bounding box center [377, 94] width 90 height 19
type input "FM-1800018181"
click at [532, 11] on icon "Сохранить изменения" at bounding box center [528, 14] width 71 height 7
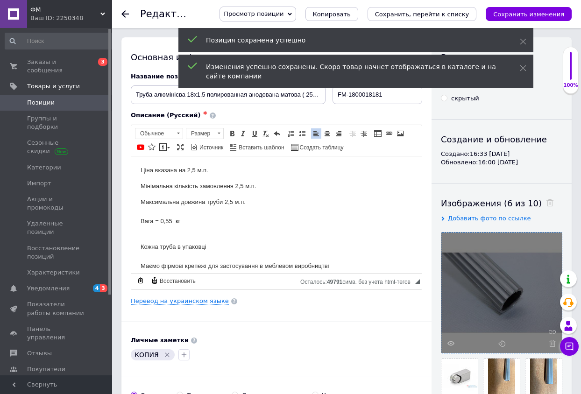
click at [40, 99] on span "Позиции" at bounding box center [41, 103] width 28 height 8
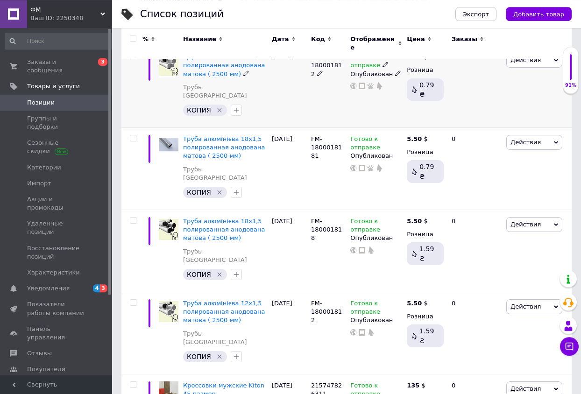
scroll to position [143, 0]
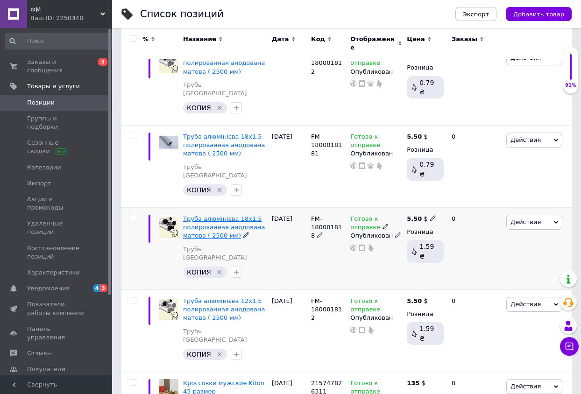
click at [203, 215] on span "Труба алюмінієва 18х1,5 полированная анодована матова ( 2500 мм)" at bounding box center [224, 227] width 82 height 24
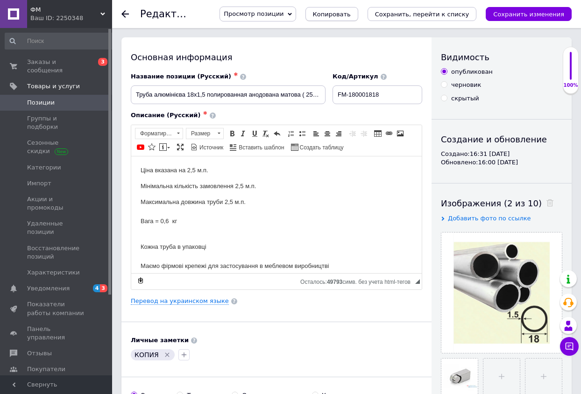
click at [351, 16] on span "Копировать" at bounding box center [332, 14] width 38 height 7
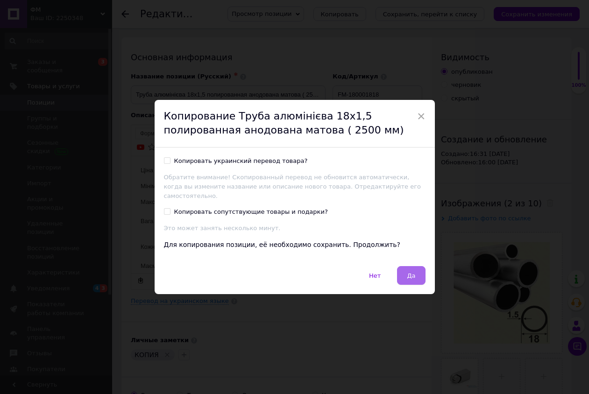
click at [399, 271] on button "Да" at bounding box center [411, 275] width 28 height 19
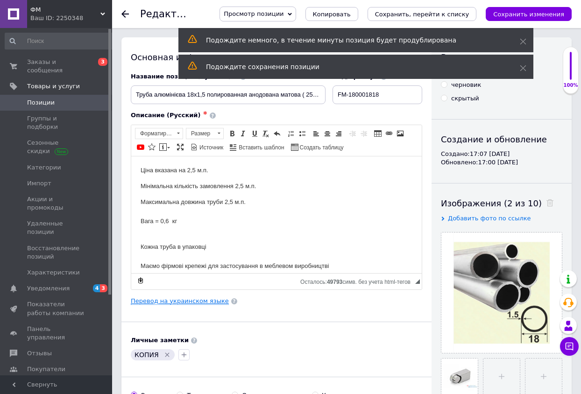
click at [194, 301] on link "Перевод на украинском языке" at bounding box center [180, 300] width 98 height 7
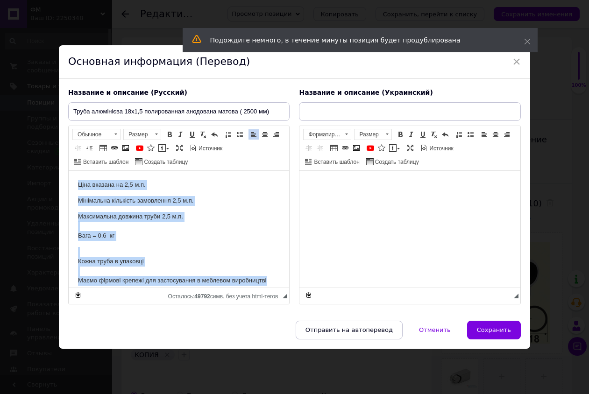
drag, startPoint x: 74, startPoint y: 183, endPoint x: 279, endPoint y: 283, distance: 228.0
click at [279, 283] on html "Ціна вказана на 2,5 м.п. Мінімальна кількість замовлення 2,5 м.п. Максимальна д…" at bounding box center [179, 228] width 220 height 117
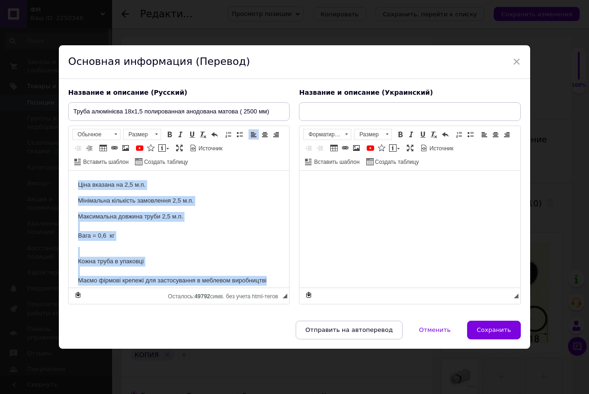
copy body "Ціна вказана на 2,5 м.п. Мінімальна кількість замовлення 2,5 м.п. Максимальна д…"
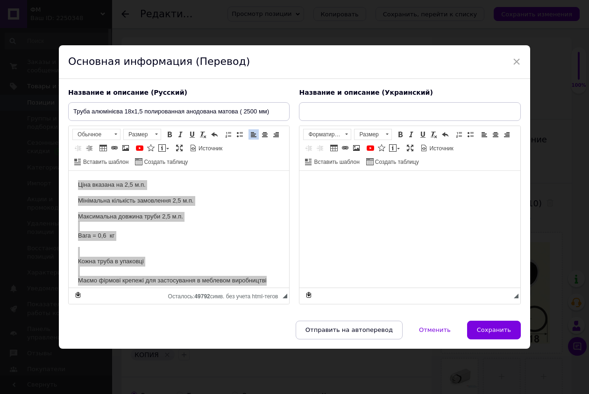
click at [317, 187] on body "Визуальный текстовый редактор, 52AFA5B9-5BB0-4D2D-ACA2-187A99BC6B4C" at bounding box center [410, 185] width 202 height 10
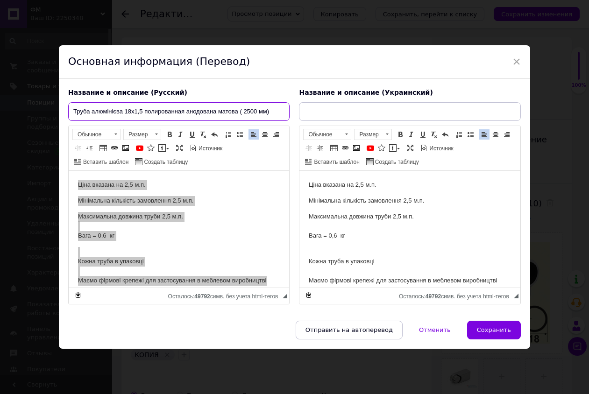
click at [138, 113] on input "Труба алюмінієва 18х1,5 полированная анодована матова ( 2500 мм)" at bounding box center [178, 111] width 221 height 19
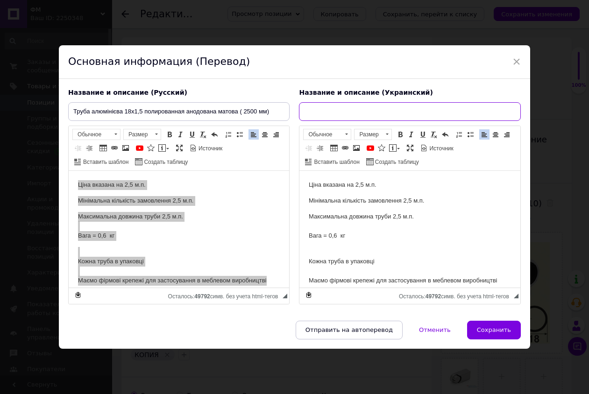
click at [304, 111] on input "text" at bounding box center [409, 111] width 221 height 19
paste input "Труба алюмінієва 18х1,5 полированная анодована матова ( 2500 мм)"
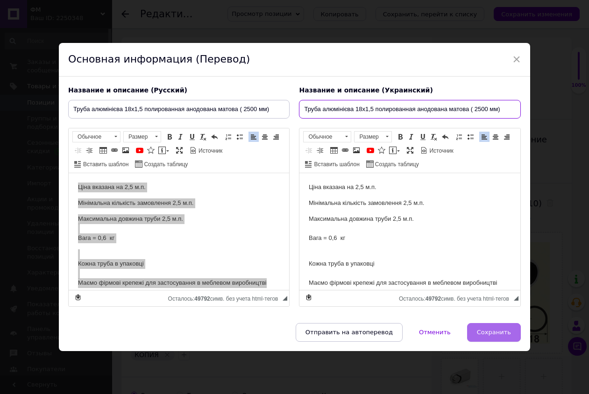
type input "Труба алюмінієва 18х1,5 полированная анодована матова ( 2500 мм)"
click at [482, 329] on span "Сохранить" at bounding box center [494, 332] width 34 height 7
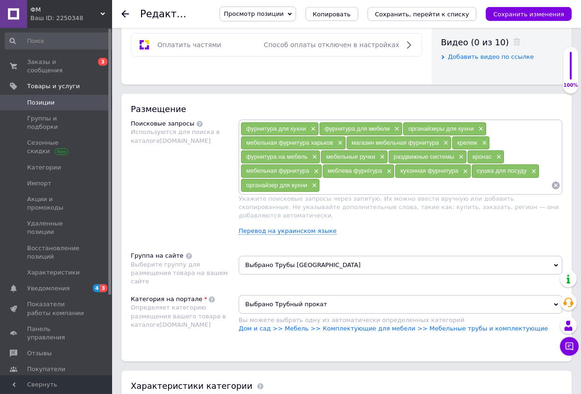
scroll to position [524, 0]
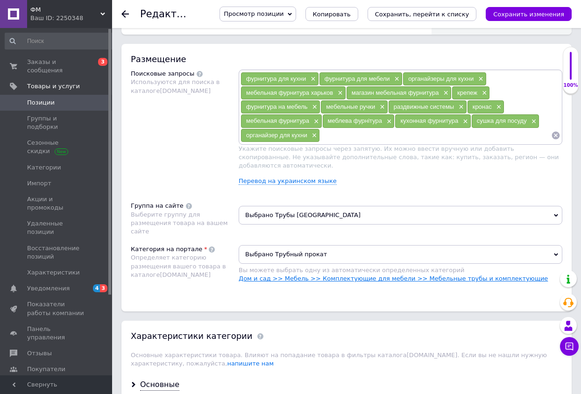
click at [484, 275] on link "Дом и сад >> Мебель >> Комплектующие для мебели >> Мебельные трубы и комплектую…" at bounding box center [393, 278] width 309 height 7
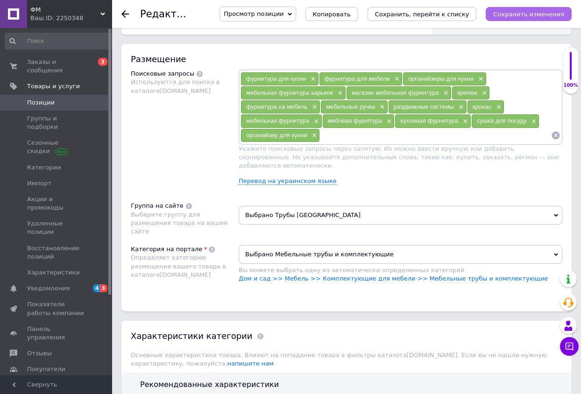
click at [510, 14] on icon "Сохранить изменения" at bounding box center [528, 14] width 71 height 7
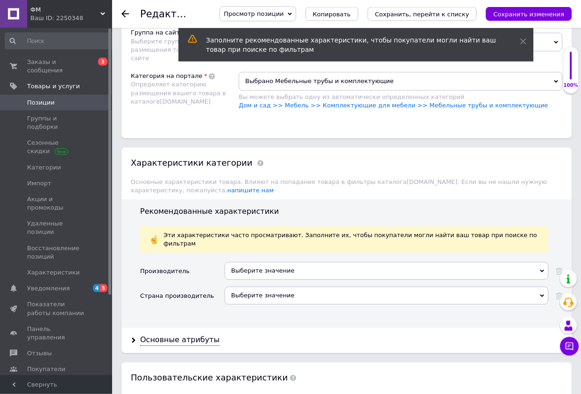
scroll to position [714, 0]
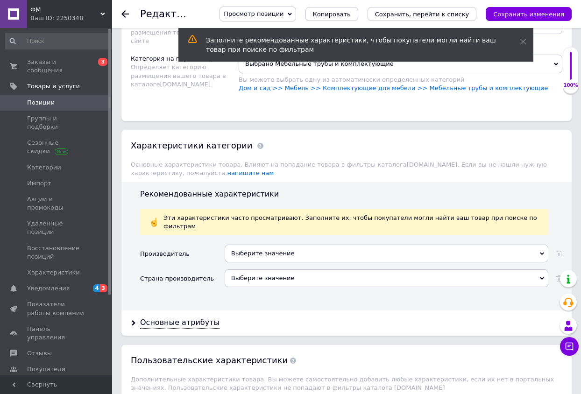
click at [257, 245] on div "Выберите значение" at bounding box center [387, 254] width 324 height 18
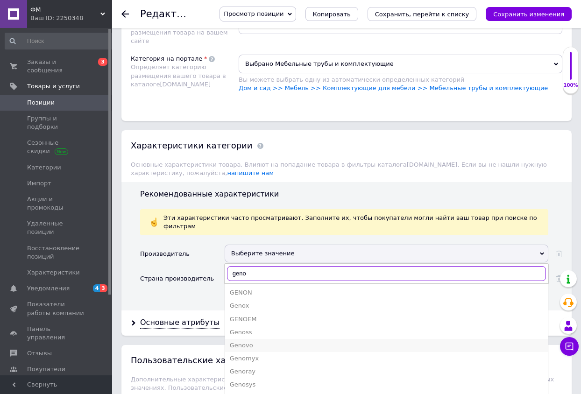
type input "geno"
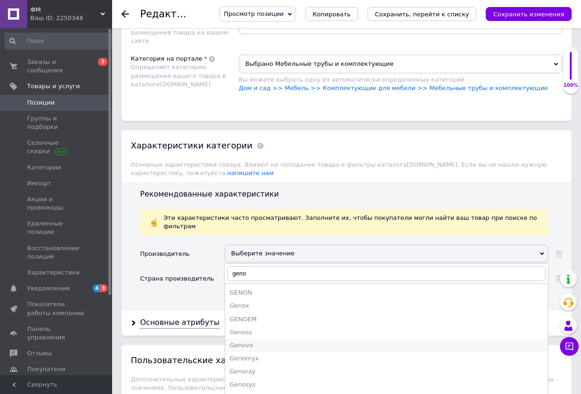
click at [252, 341] on div "Genovo" at bounding box center [386, 345] width 313 height 8
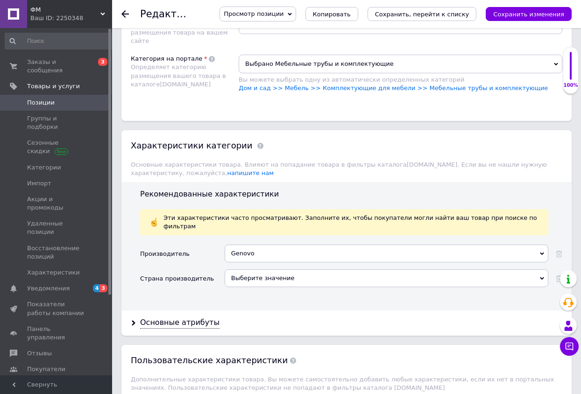
click at [259, 269] on div "Выберите значение" at bounding box center [387, 278] width 324 height 18
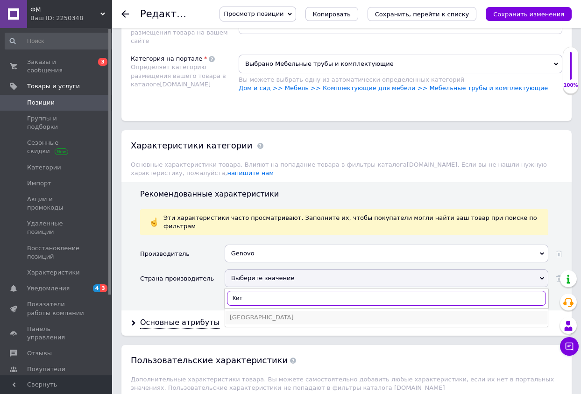
type input "Кит"
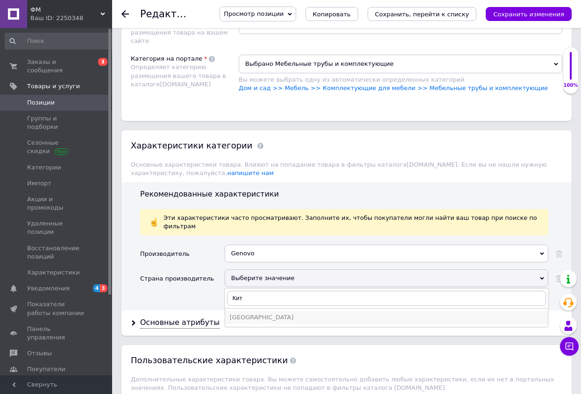
click at [257, 313] on div "[GEOGRAPHIC_DATA]" at bounding box center [386, 317] width 313 height 8
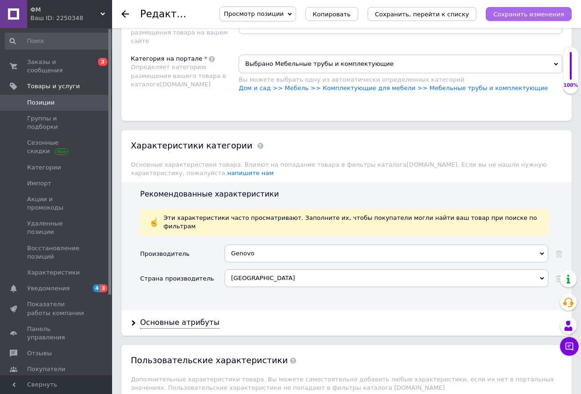
click at [551, 16] on icon "Сохранить изменения" at bounding box center [528, 14] width 71 height 7
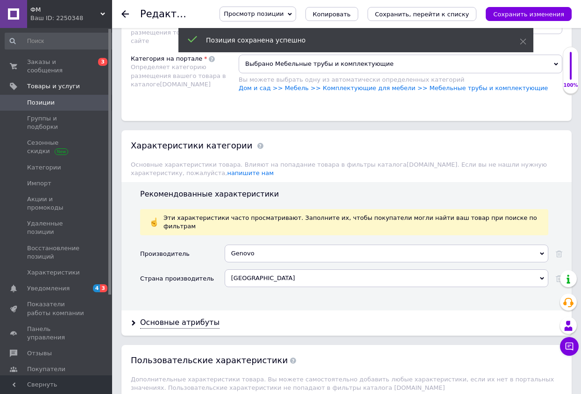
click at [51, 99] on span "Позиции" at bounding box center [41, 103] width 28 height 8
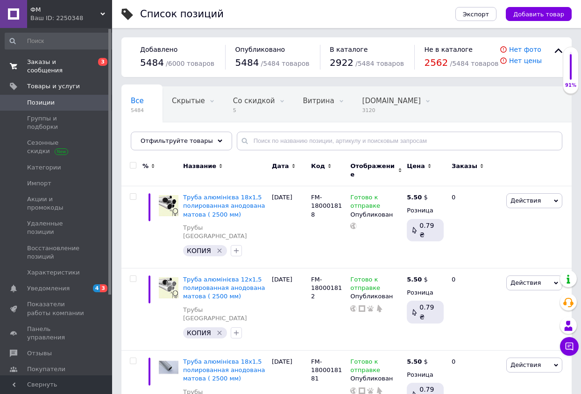
click at [77, 63] on span "Заказы и сообщения" at bounding box center [56, 66] width 59 height 17
